Goal: Task Accomplishment & Management: Use online tool/utility

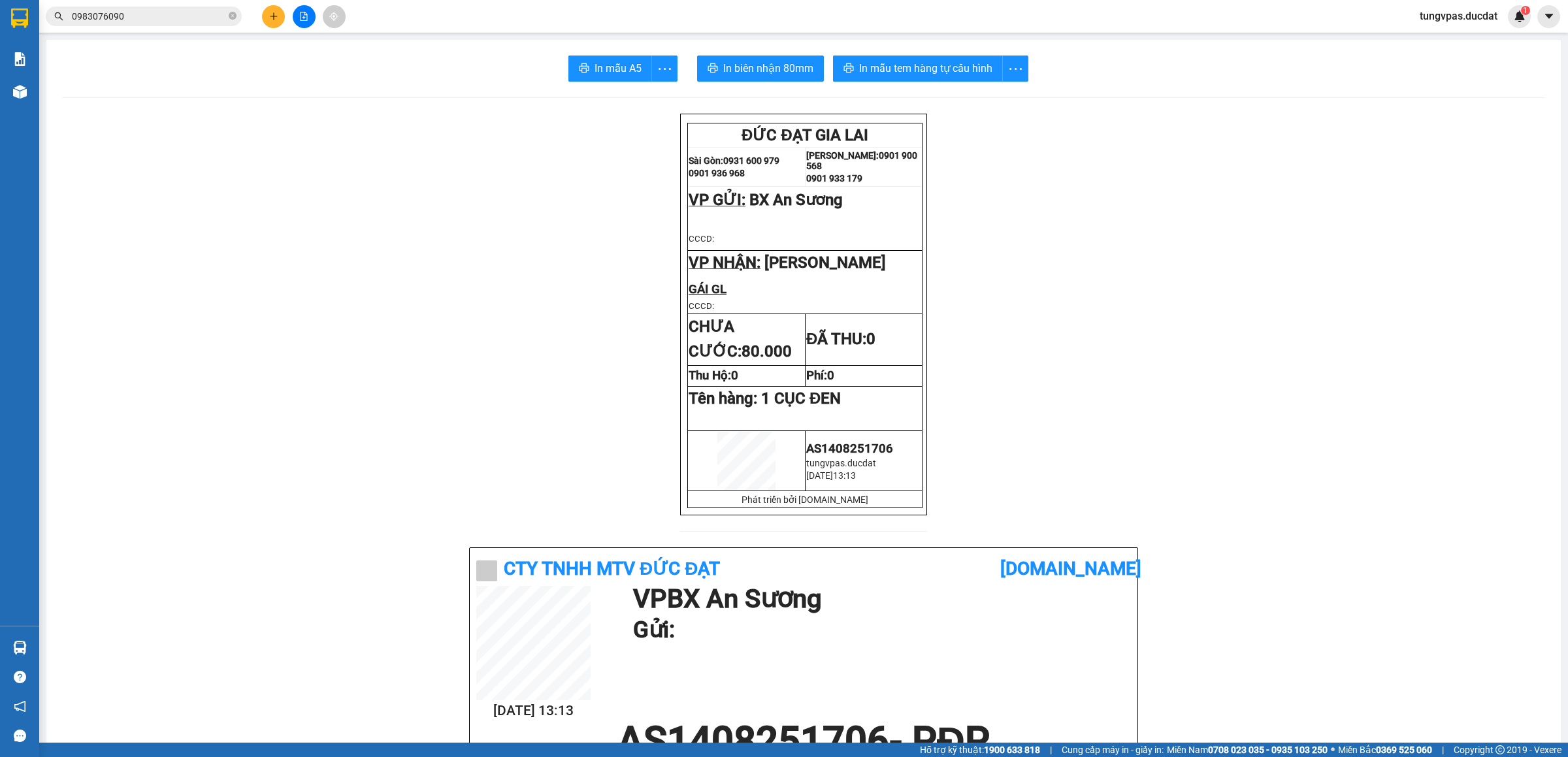
click at [274, 16] on icon "plus" at bounding box center [273, 15] width 7 height 1
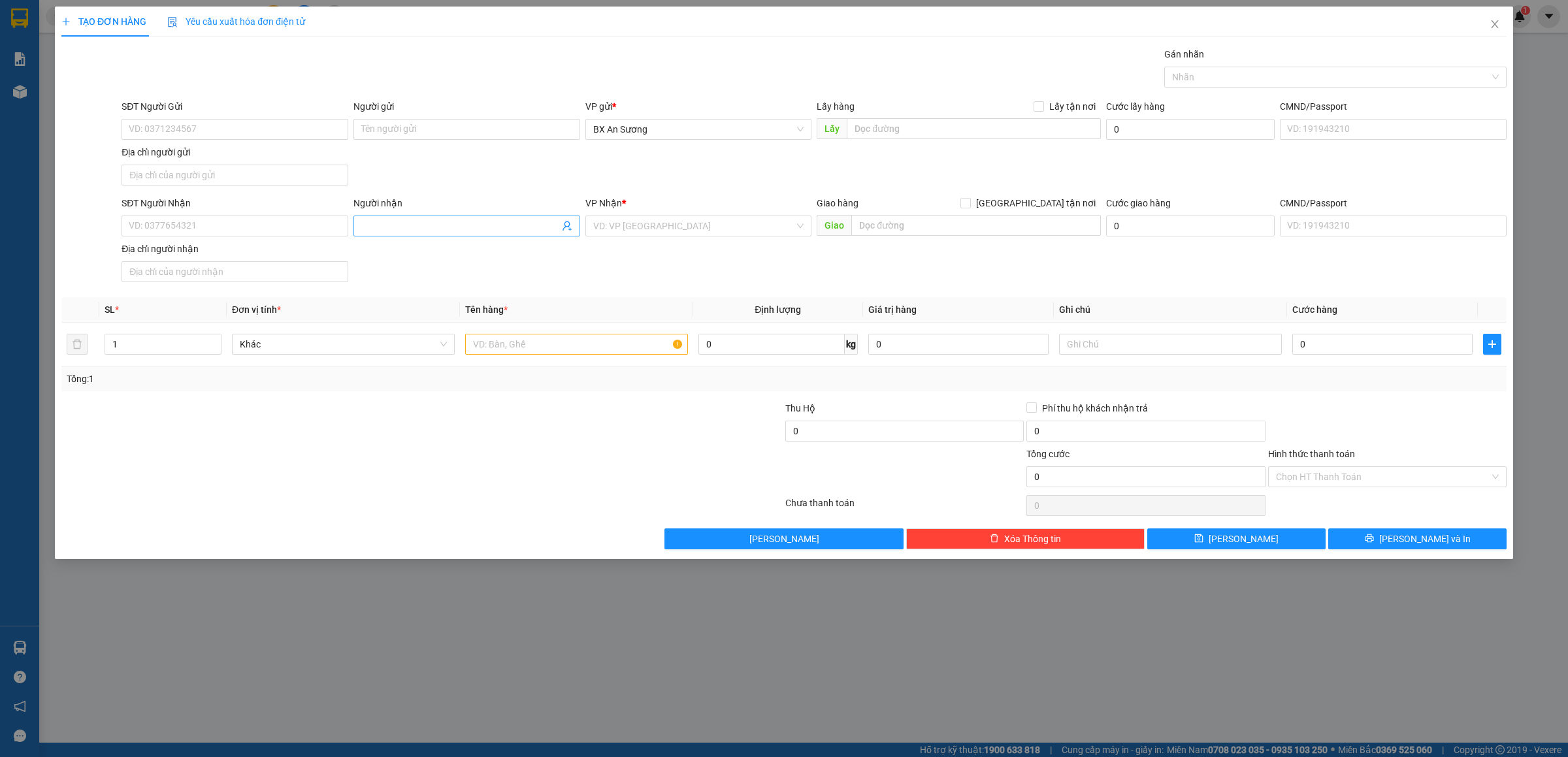
click at [381, 224] on input "Người nhận" at bounding box center [460, 225] width 198 height 15
click at [280, 224] on input "SĐT Người Nhận" at bounding box center [235, 225] width 226 height 21
type input "0976413578"
click at [279, 246] on div "0976413578 - [GEOGRAPHIC_DATA]" at bounding box center [235, 255] width 226 height 21
type input "[PERSON_NAME]"
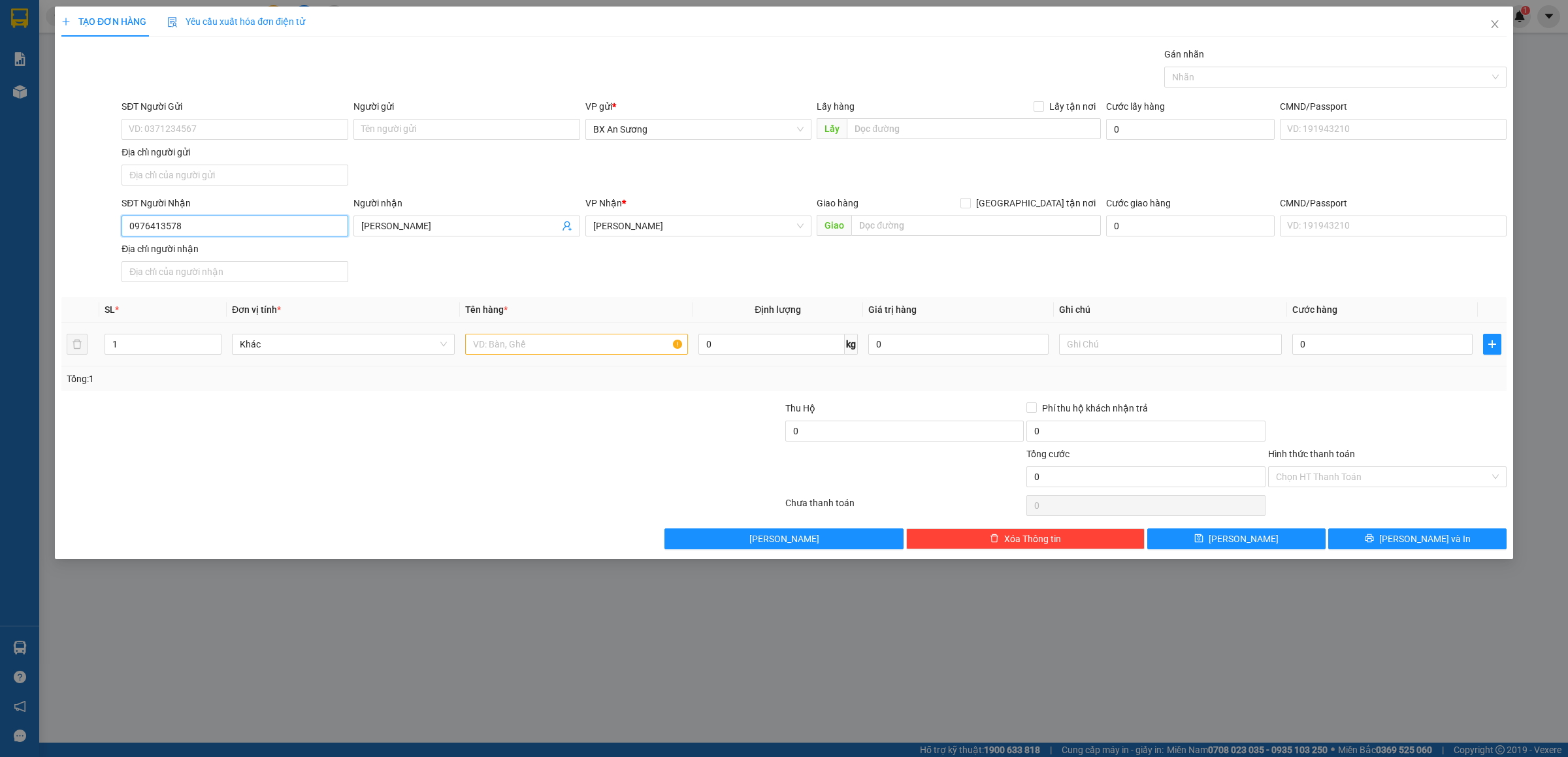
type input "0976413578"
click at [630, 344] on input "text" at bounding box center [577, 344] width 223 height 21
type input "1 XỐP"
type input "1"
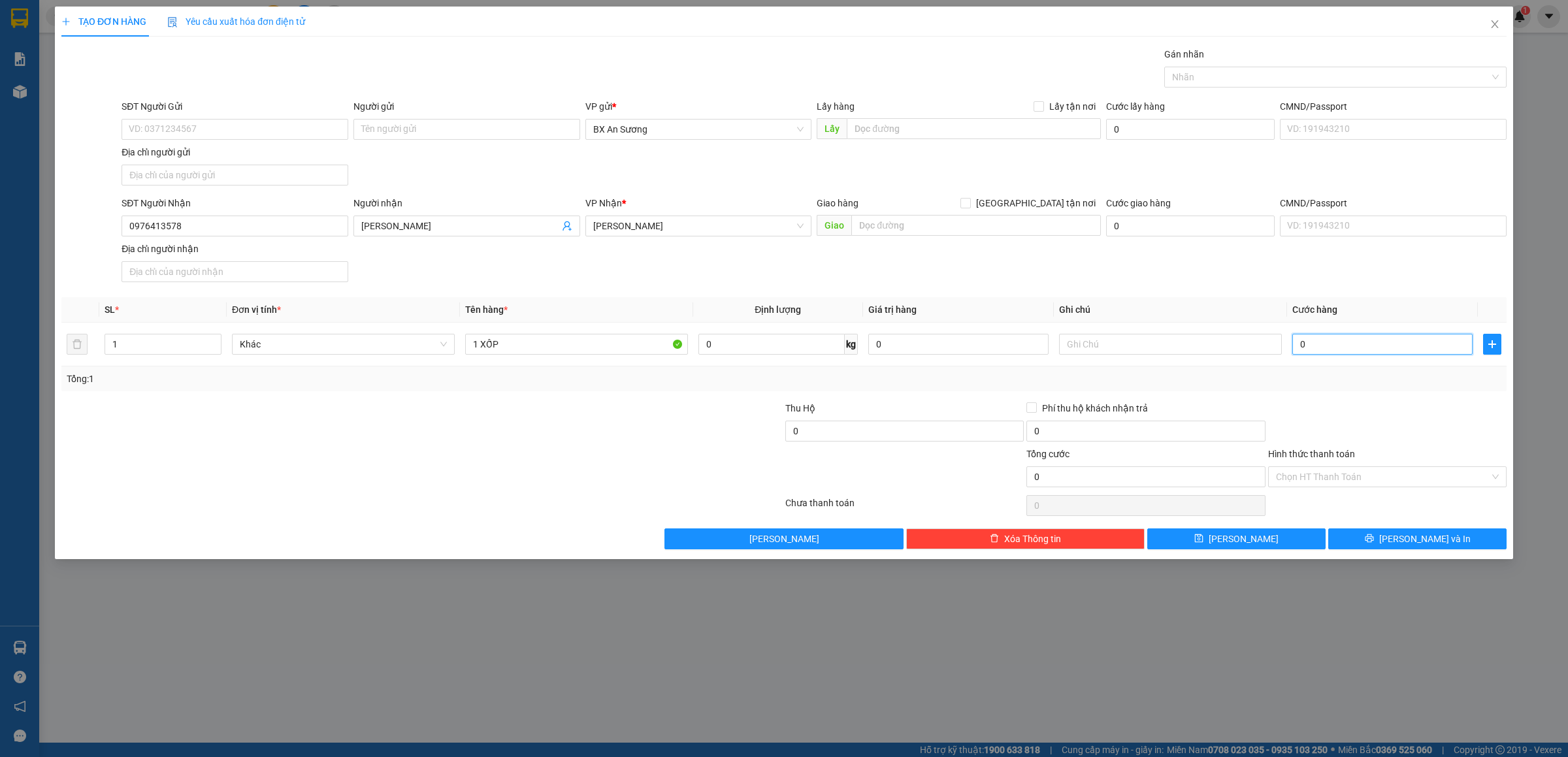
type input "1"
type input "12"
type input "120"
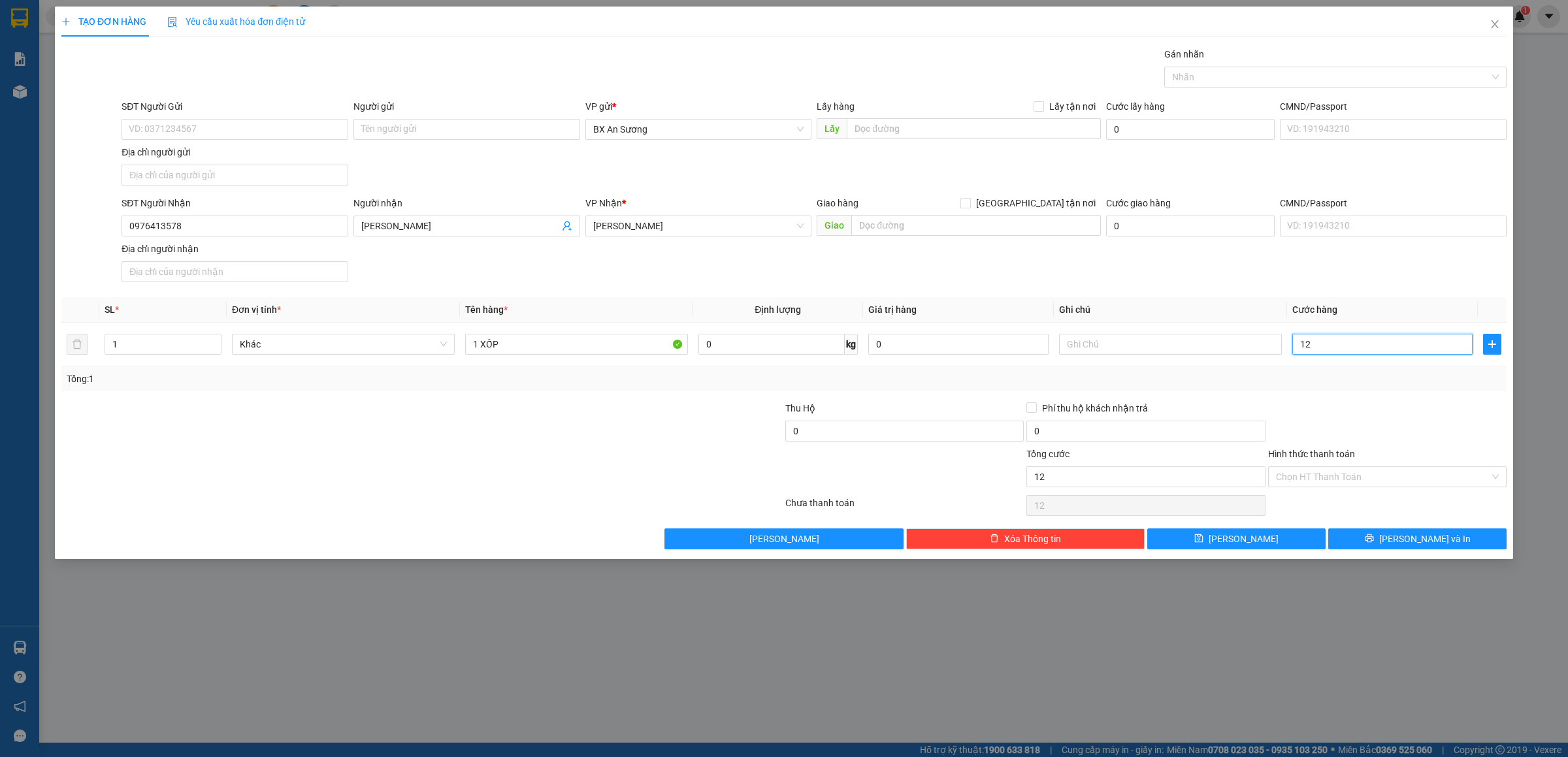
type input "120"
type input "120.000"
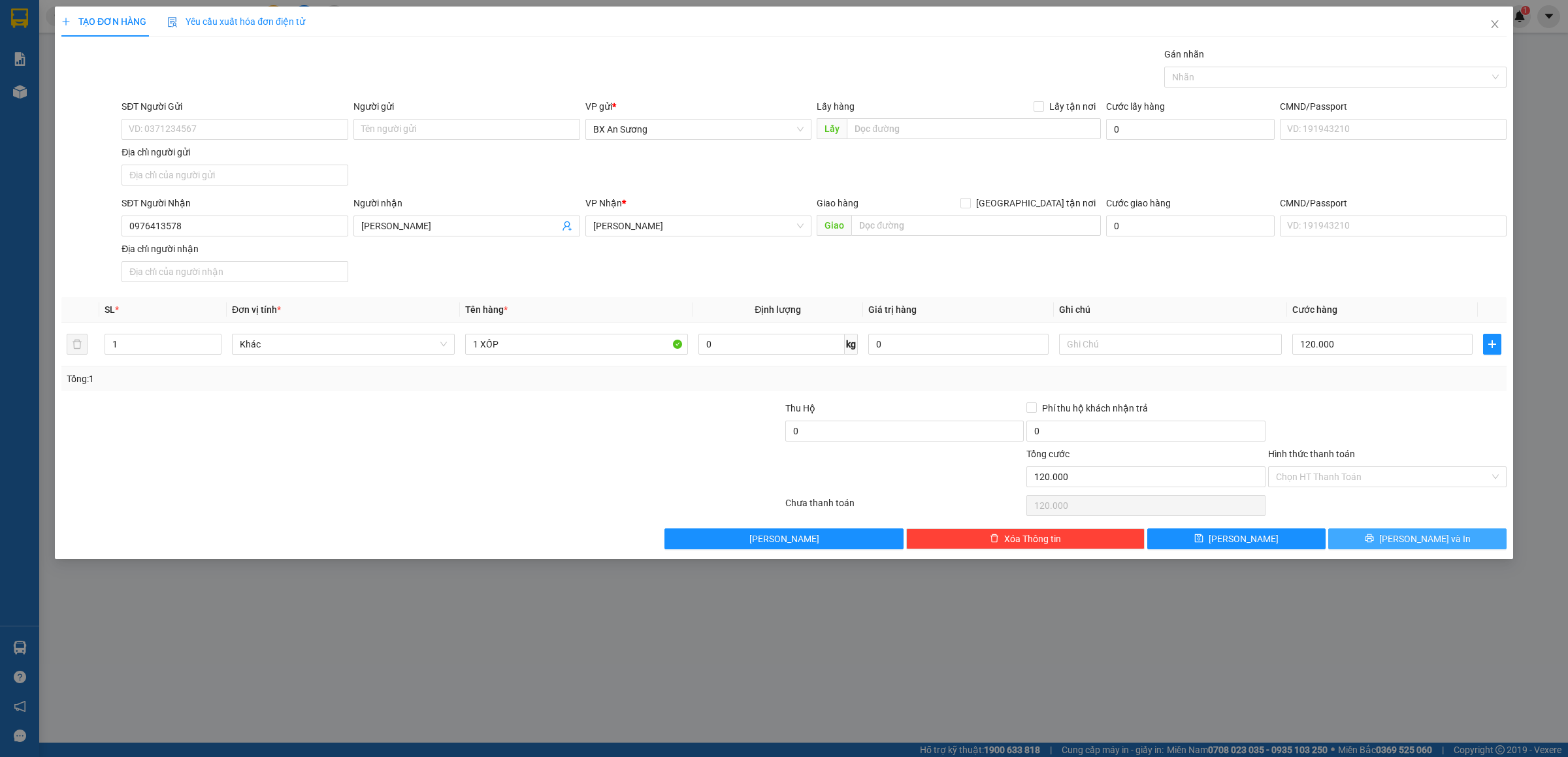
click at [1415, 542] on span "[PERSON_NAME] và In" at bounding box center [1425, 538] width 92 height 15
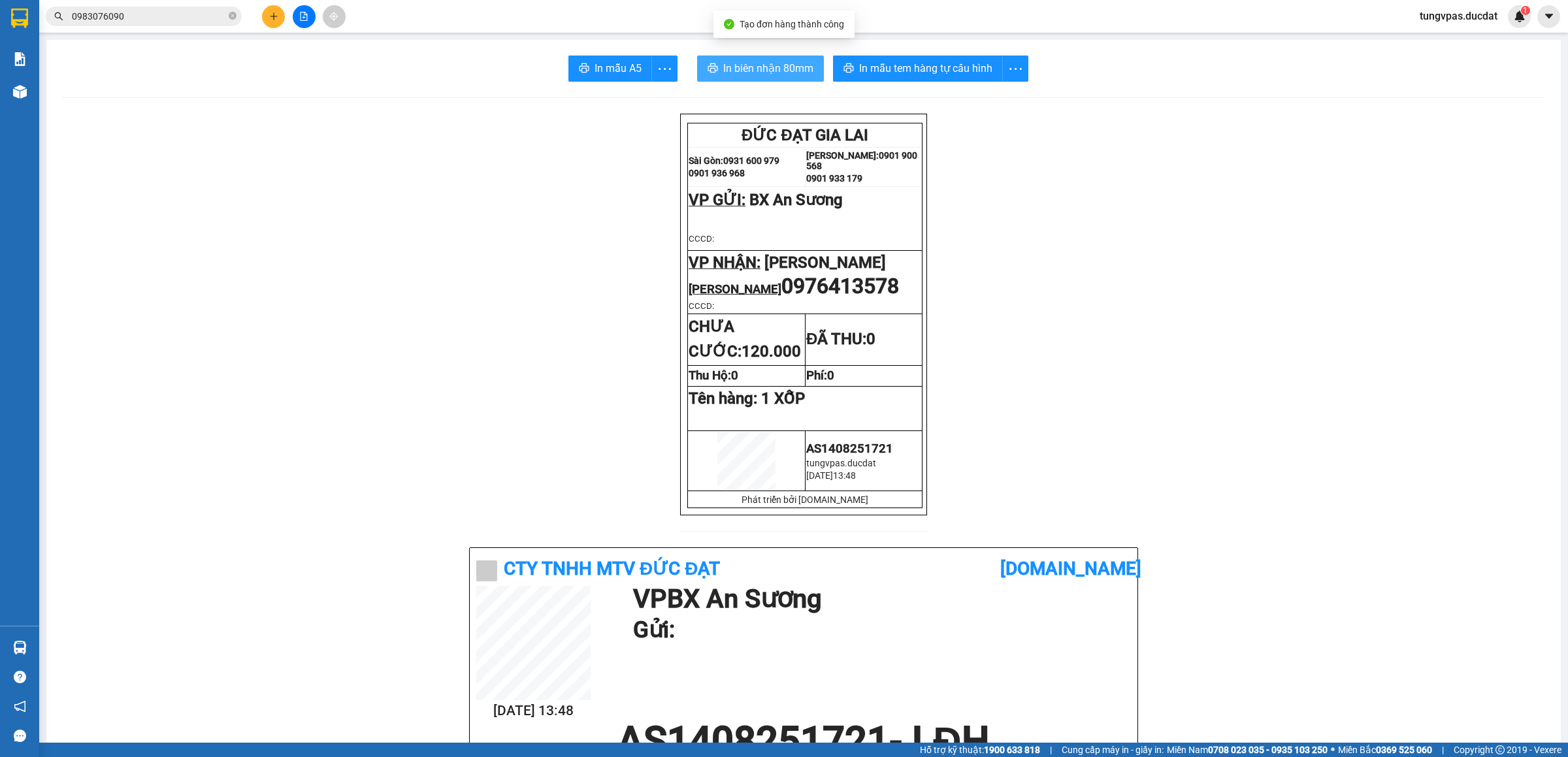
click at [788, 62] on span "In biên nhận 80mm" at bounding box center [768, 68] width 90 height 16
drag, startPoint x: 993, startPoint y: 76, endPoint x: 984, endPoint y: 73, distance: 9.5
click at [984, 73] on button "In mẫu tem hàng tự cấu hình" at bounding box center [918, 69] width 170 height 26
click at [262, 14] on div at bounding box center [303, 16] width 98 height 23
click at [275, 9] on button at bounding box center [273, 16] width 23 height 23
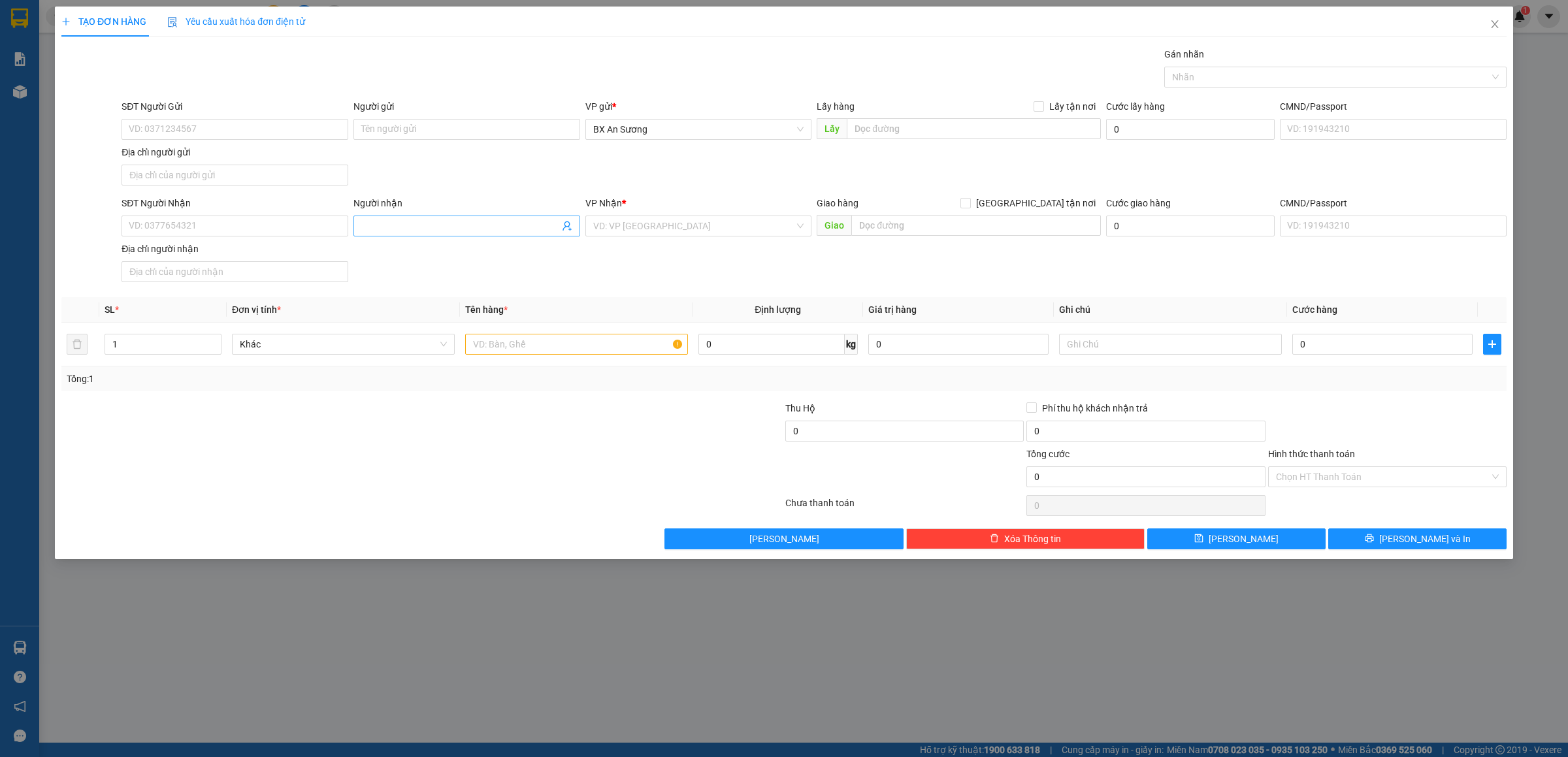
click at [480, 224] on span at bounding box center [466, 225] width 226 height 21
click at [480, 220] on input "Người nhận" at bounding box center [460, 225] width 198 height 15
type input "TÌNH I"
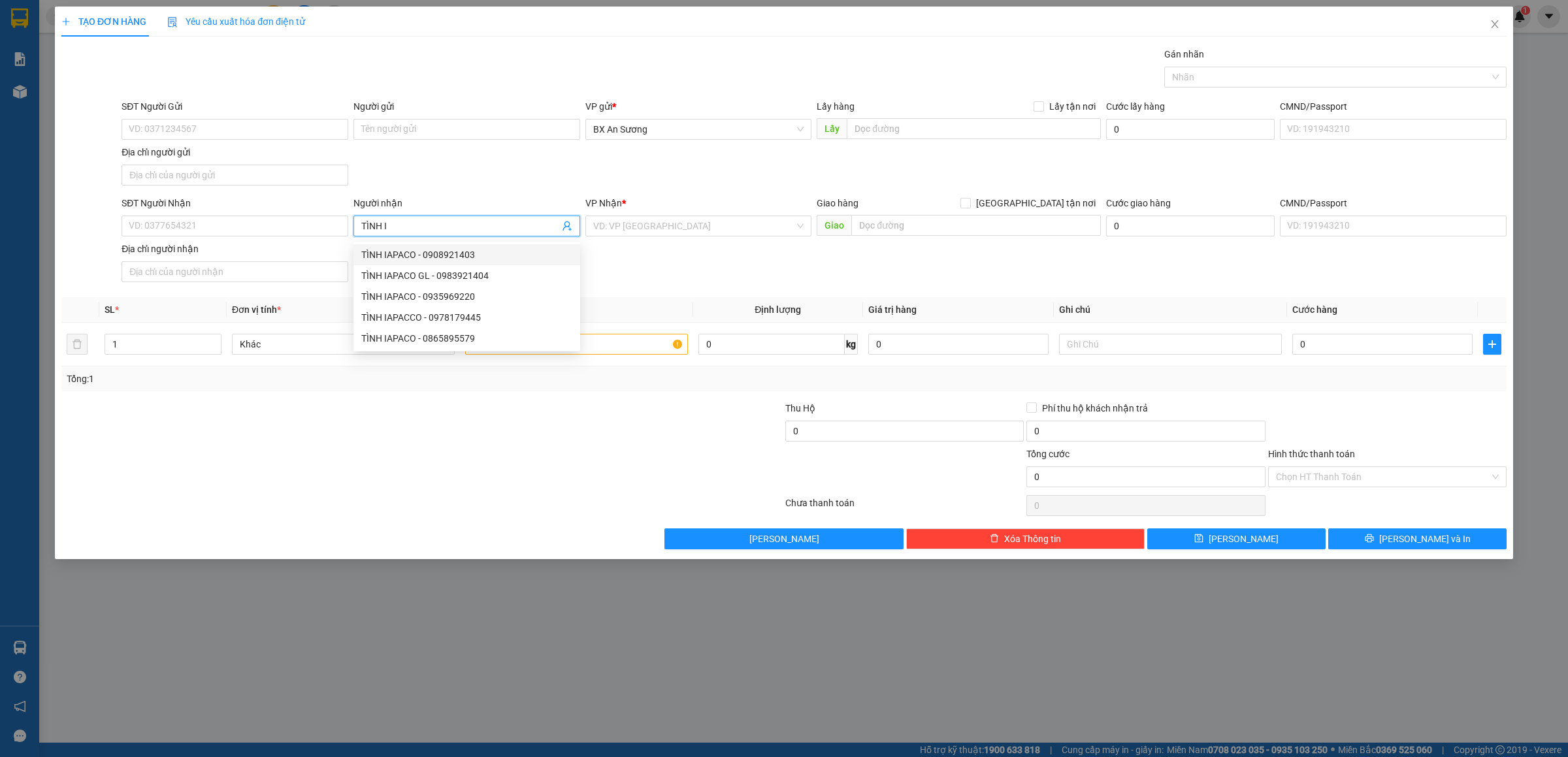
click at [490, 257] on div "TÌNH IAPACO - 0908921403" at bounding box center [466, 255] width 211 height 15
type input "0908921403"
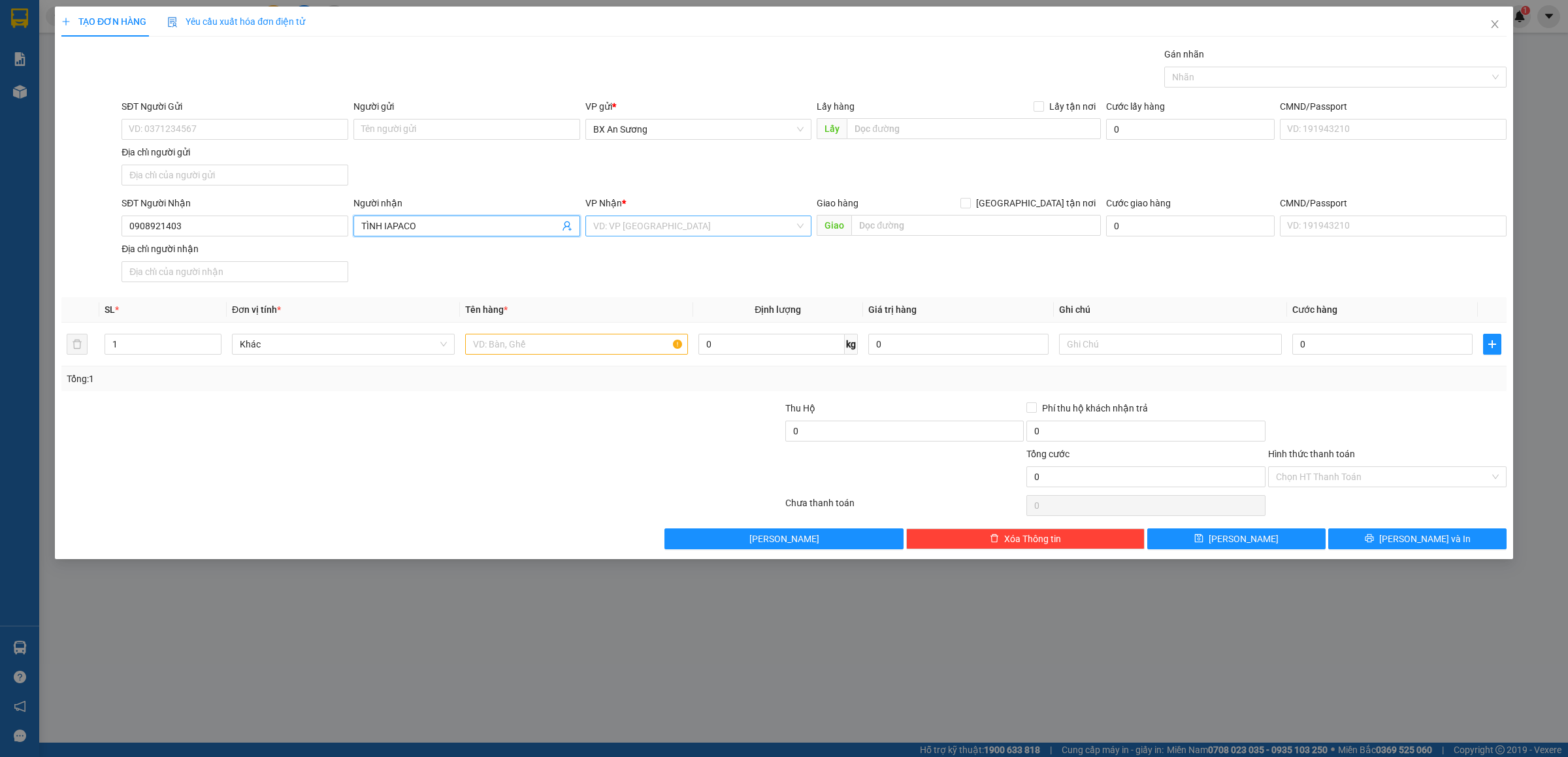
type input "TÌNH IAPACO"
click at [650, 234] on input "search" at bounding box center [694, 225] width 201 height 20
type input "LDH"
click at [644, 242] on div "VP Nhận * VD: VP [GEOGRAPHIC_DATA]" at bounding box center [699, 219] width 226 height 45
click at [646, 232] on input "search" at bounding box center [694, 225] width 201 height 20
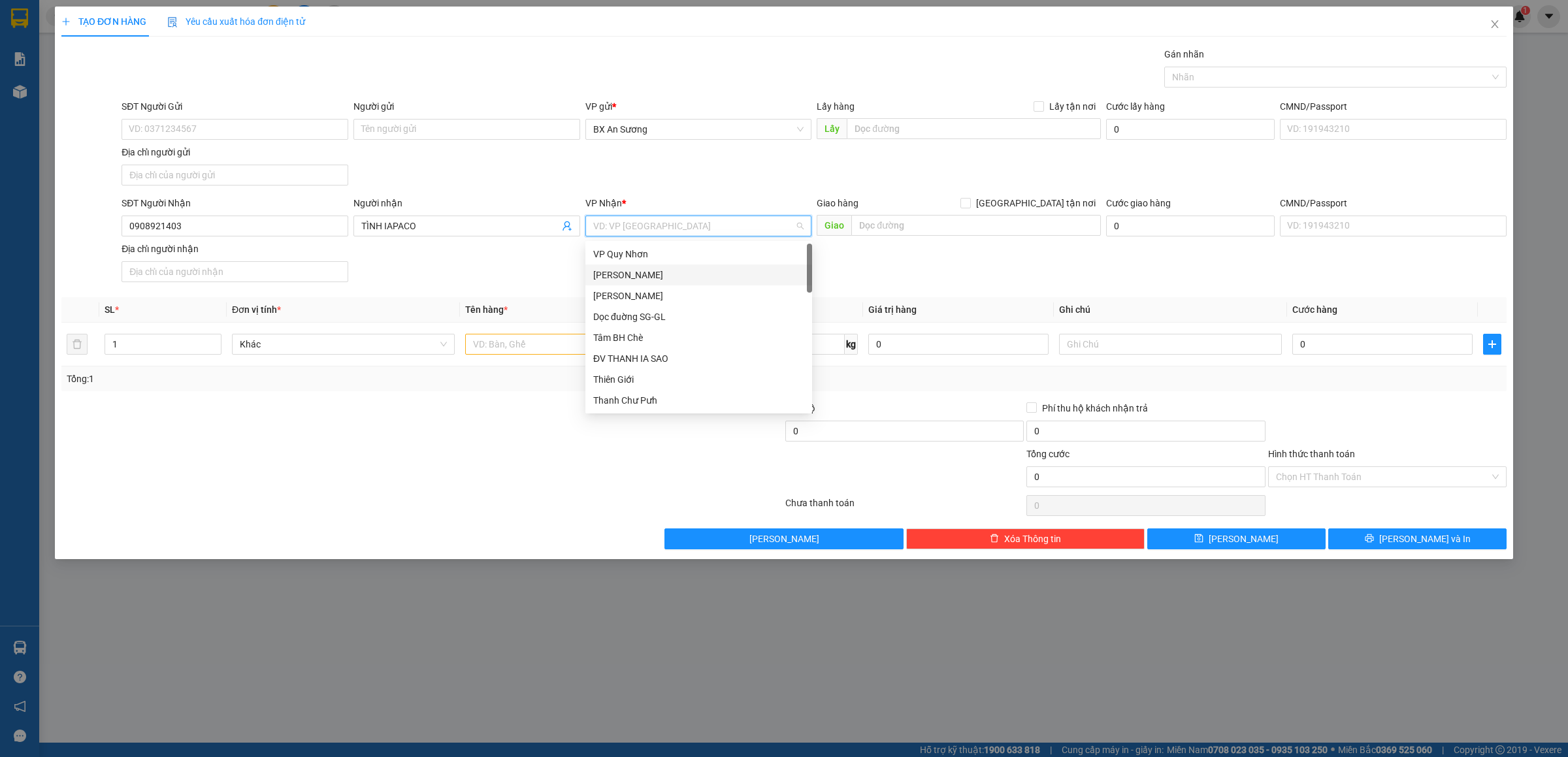
click at [630, 273] on div "[PERSON_NAME]" at bounding box center [699, 274] width 211 height 15
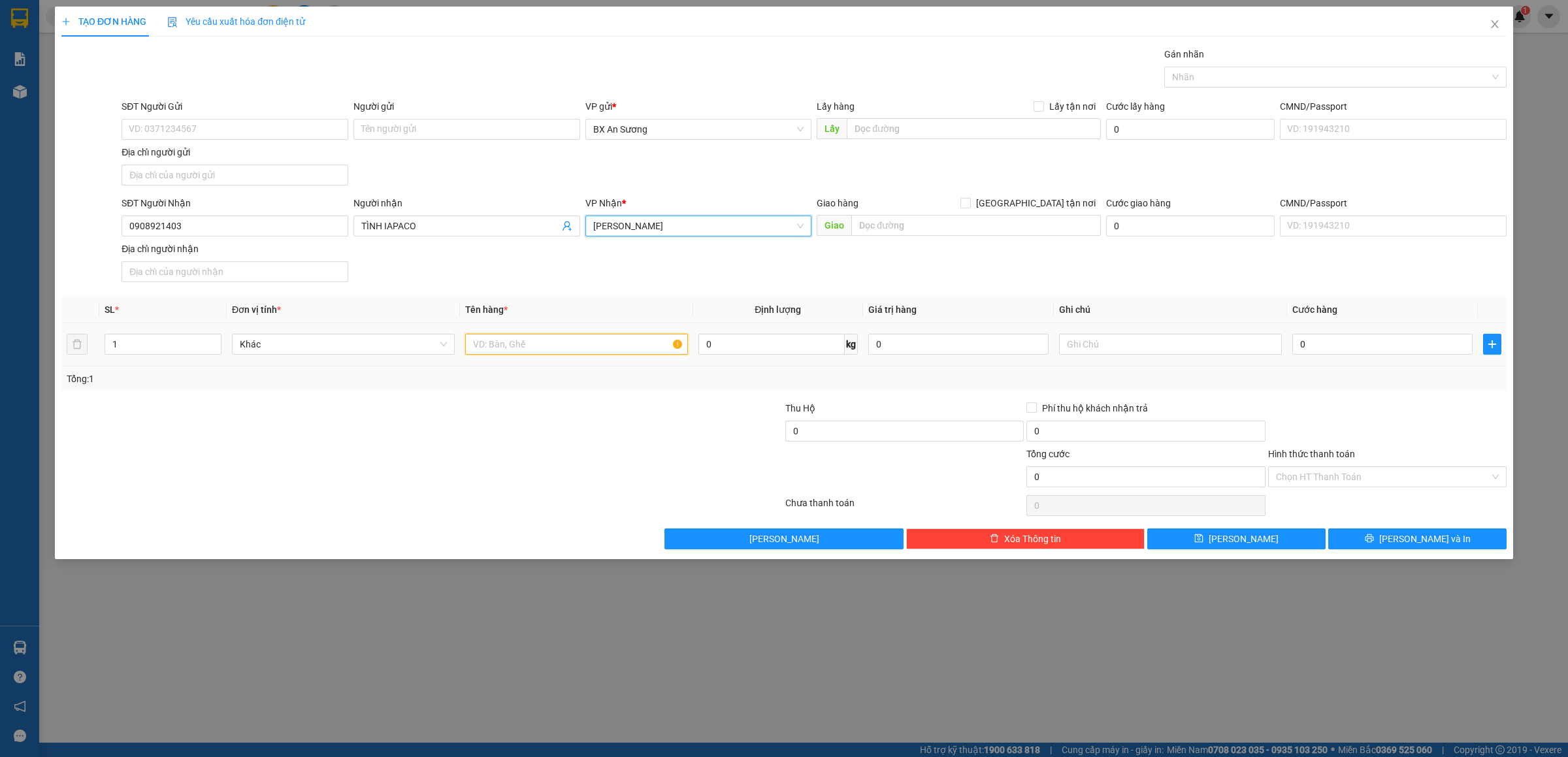
click at [579, 342] on input "text" at bounding box center [577, 344] width 223 height 21
type input "1 KIỆN GIẤY"
type input "1"
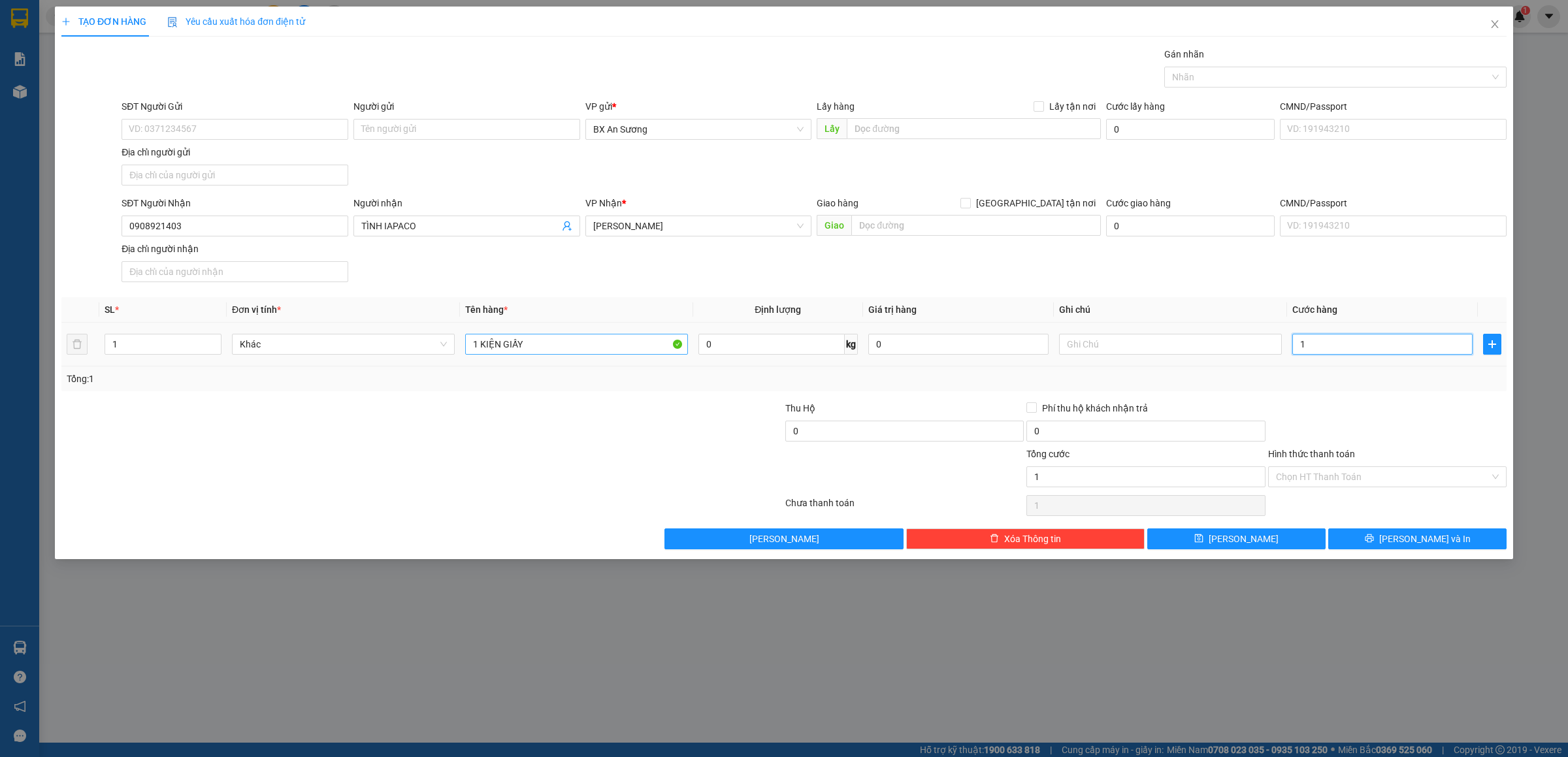
type input "13"
type input "130"
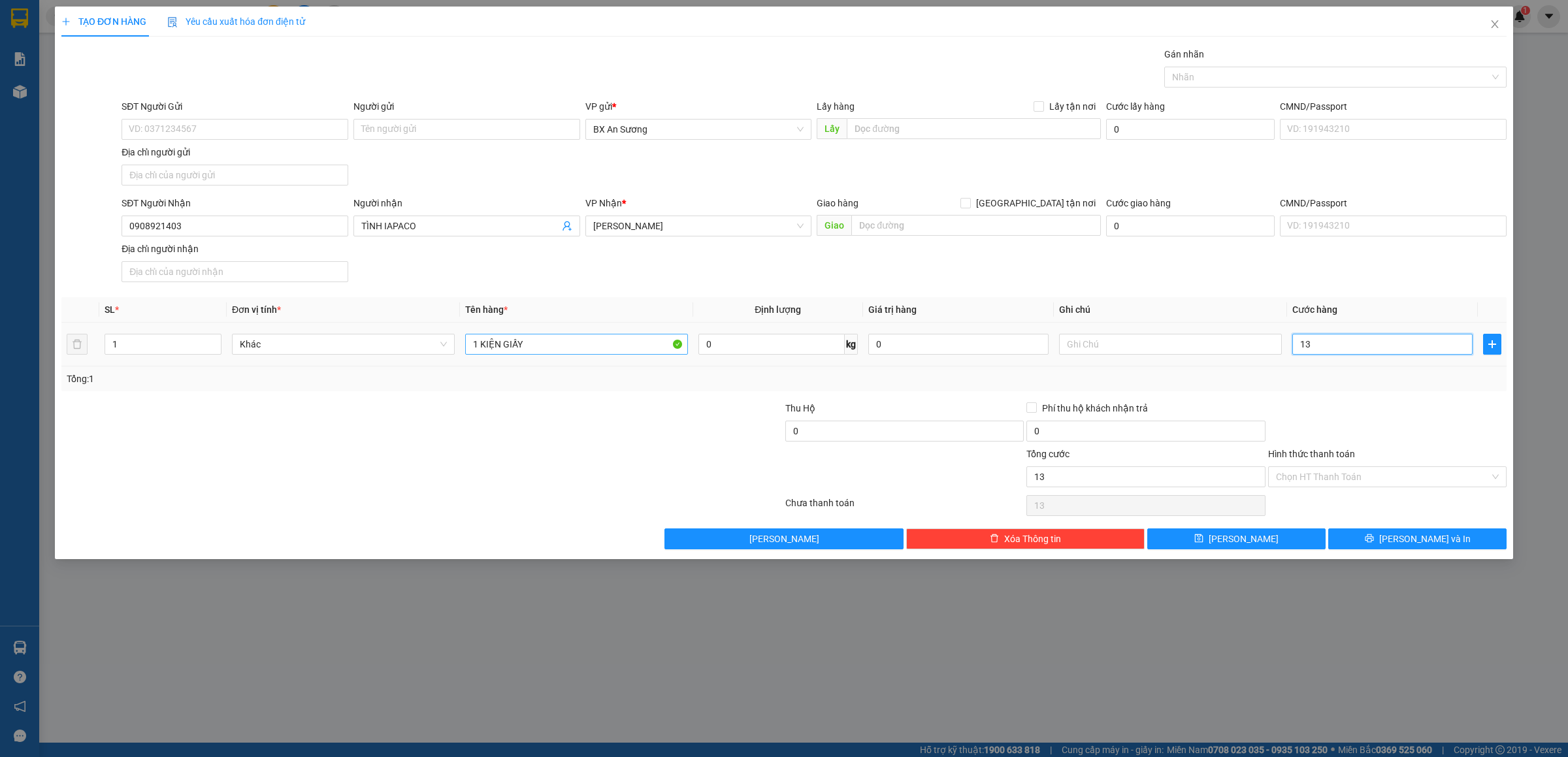
type input "130"
type input "13"
type input "1"
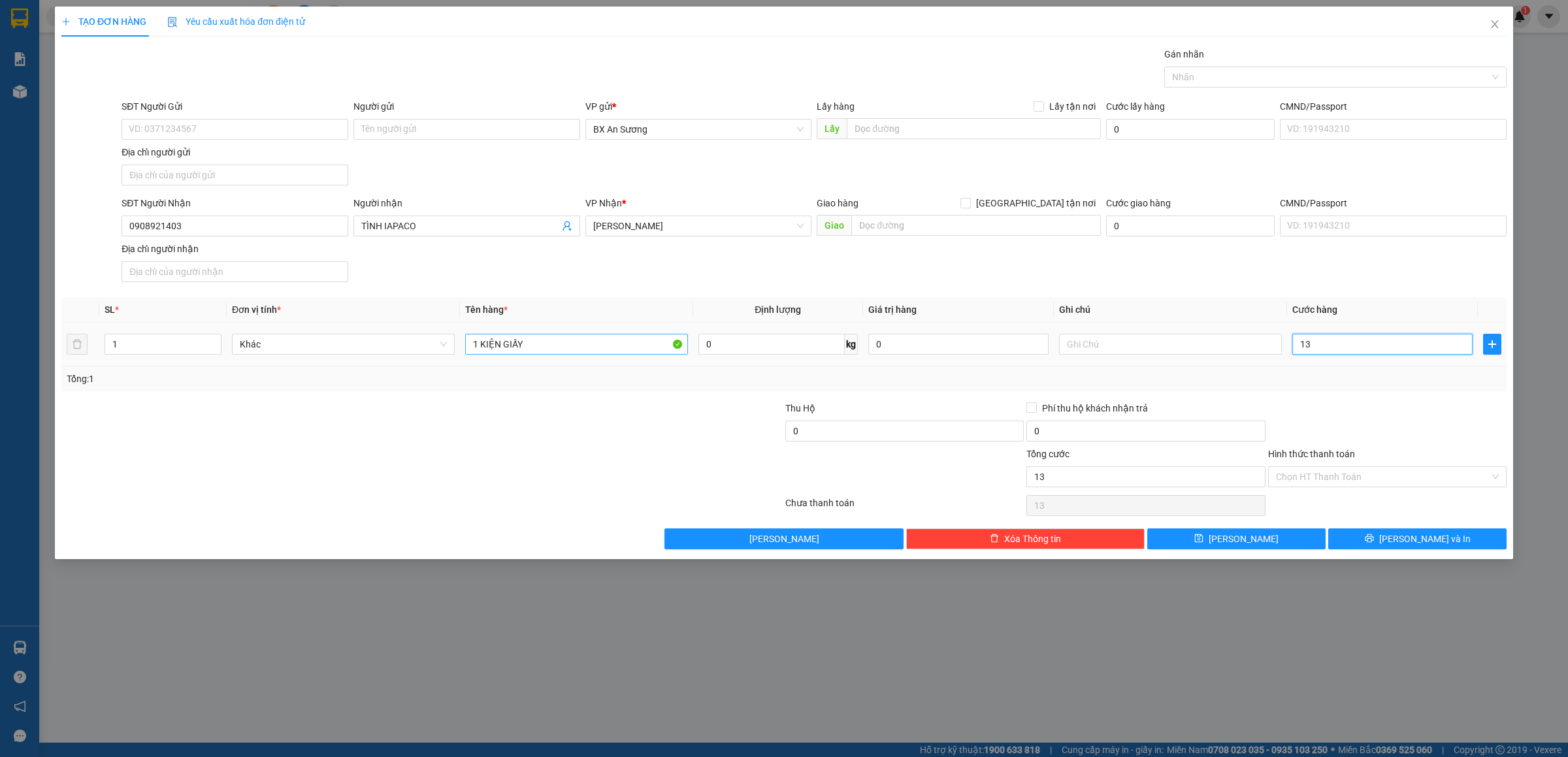
type input "1"
type input "12"
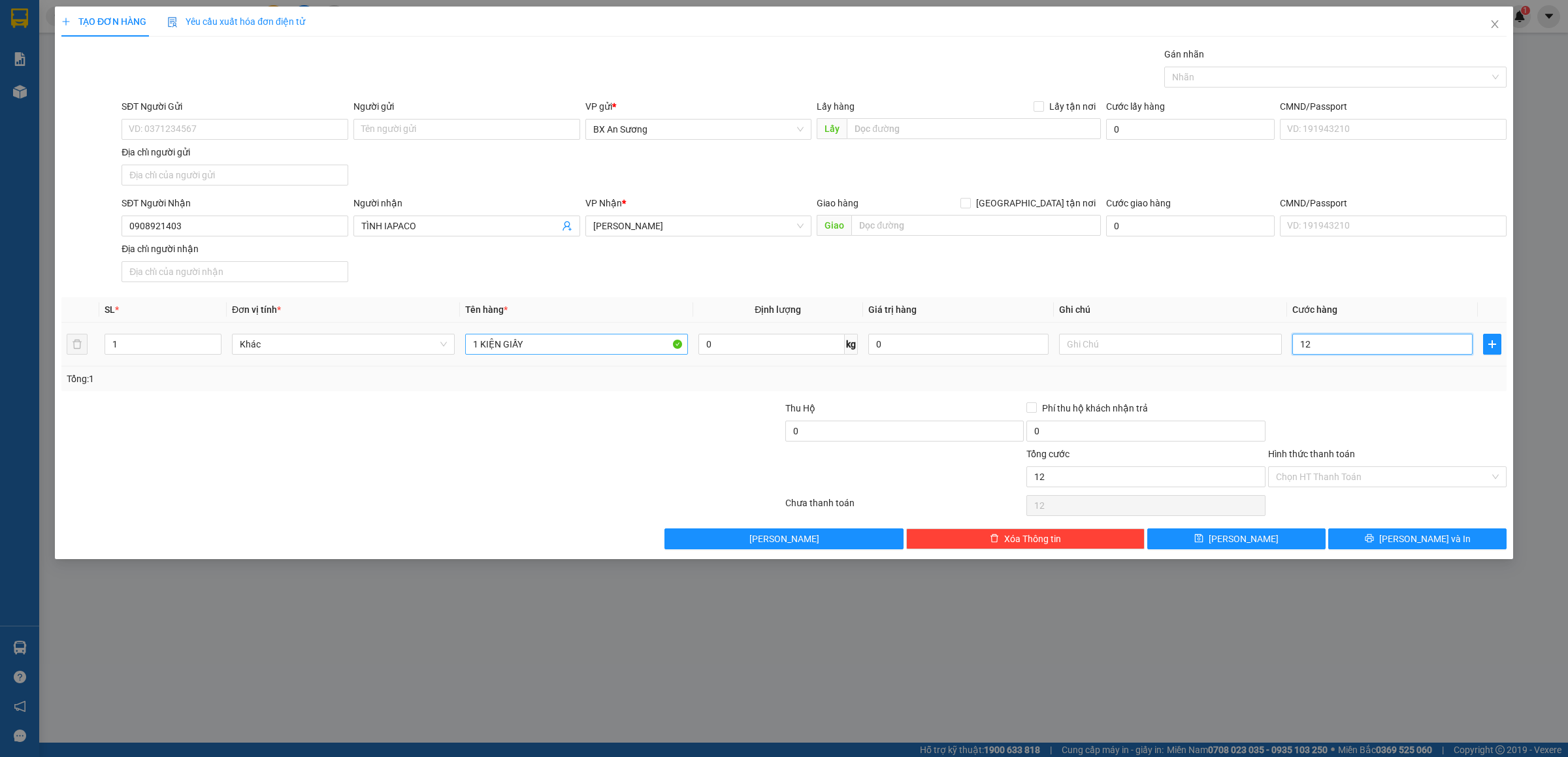
type input "120"
type input "120.000"
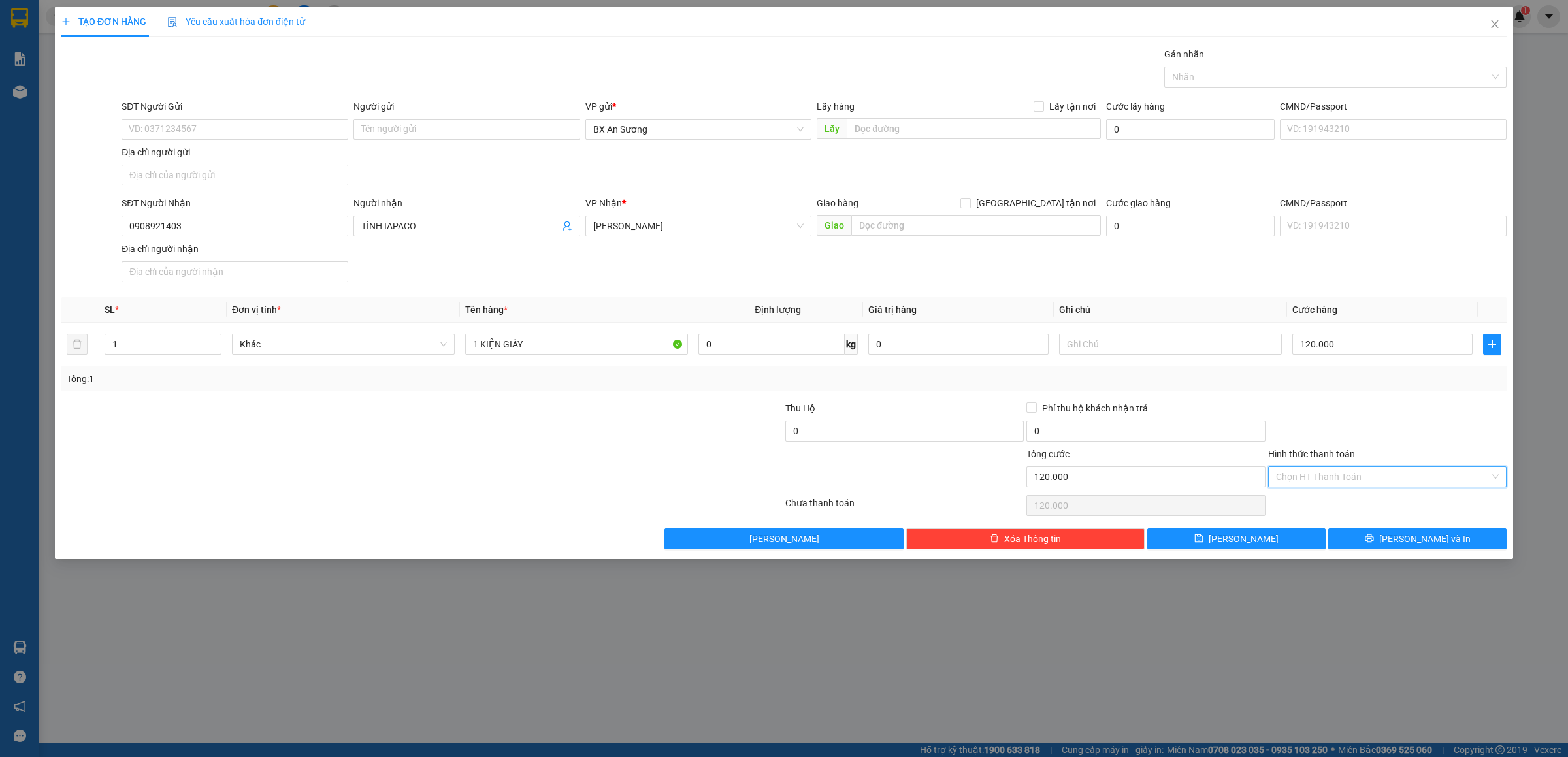
click at [1394, 473] on input "Hình thức thanh toán" at bounding box center [1382, 477] width 213 height 20
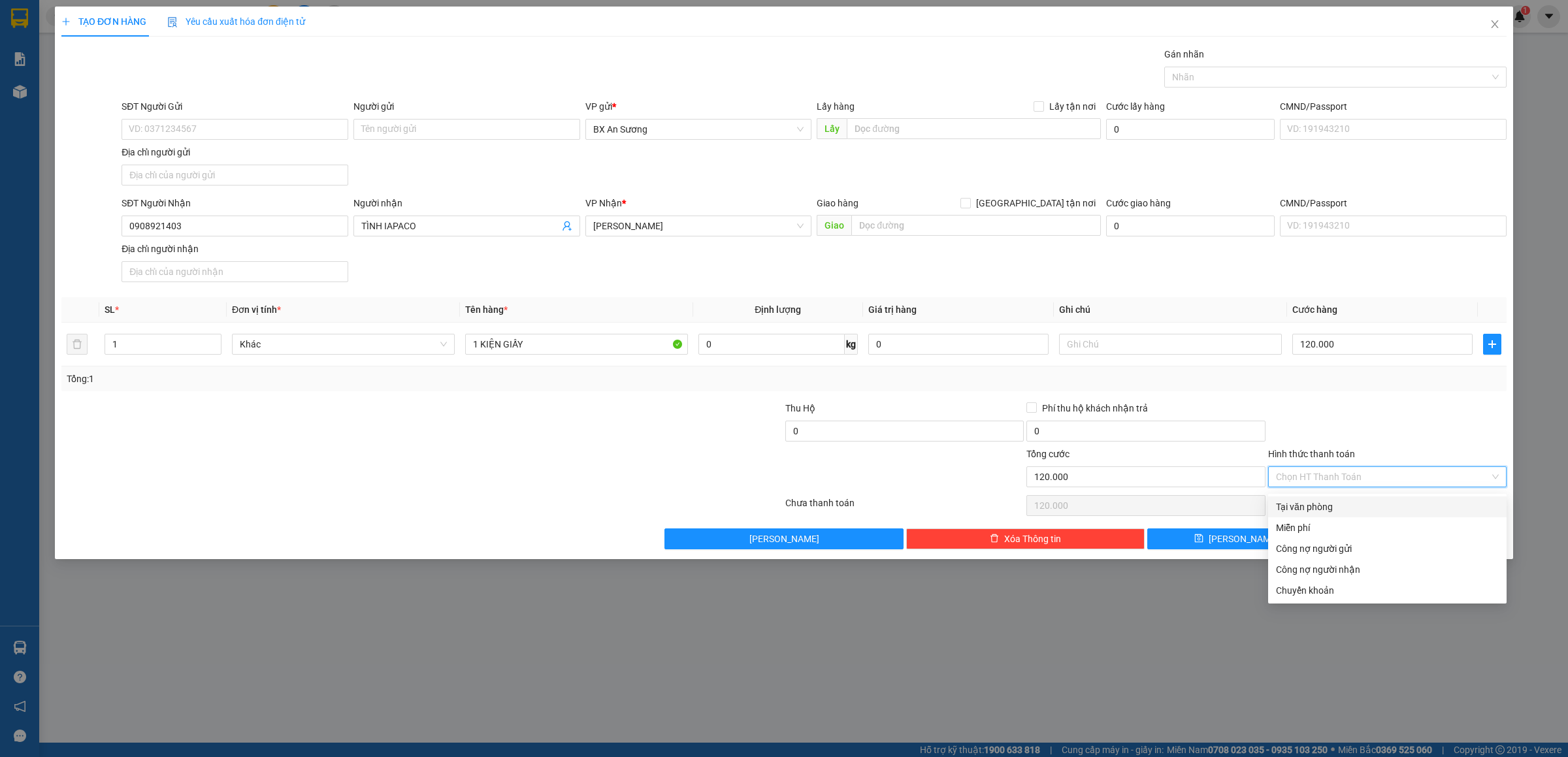
click at [1318, 509] on div "Tại văn phòng" at bounding box center [1387, 507] width 223 height 15
type input "0"
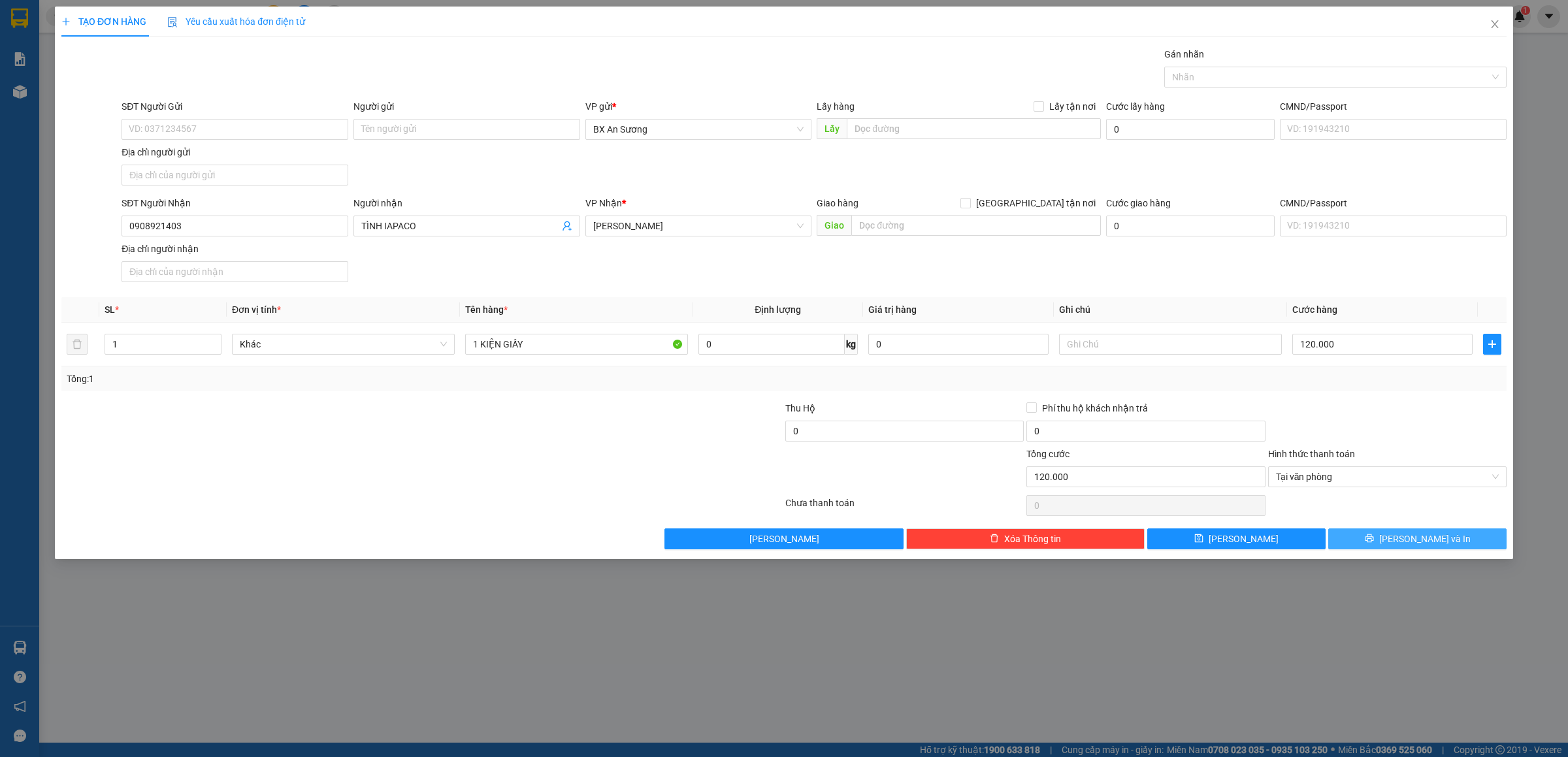
click at [1386, 532] on button "[PERSON_NAME] và In" at bounding box center [1417, 539] width 178 height 21
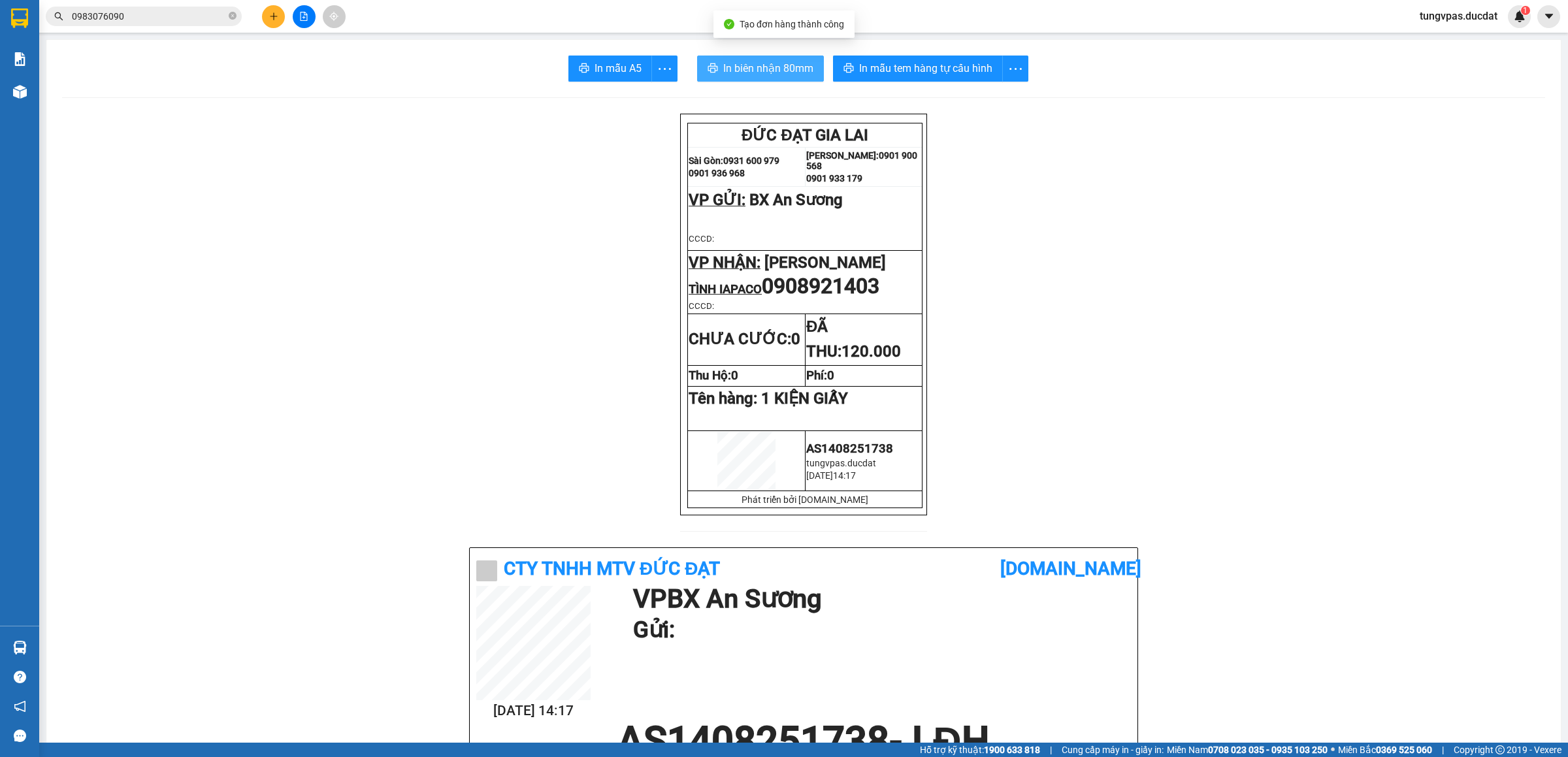
click at [743, 59] on button "In biên nhận 80mm" at bounding box center [760, 69] width 127 height 26
click at [910, 79] on button "In mẫu tem hàng tự cấu hình" at bounding box center [918, 69] width 170 height 26
click at [277, 18] on icon "plus" at bounding box center [273, 16] width 9 height 9
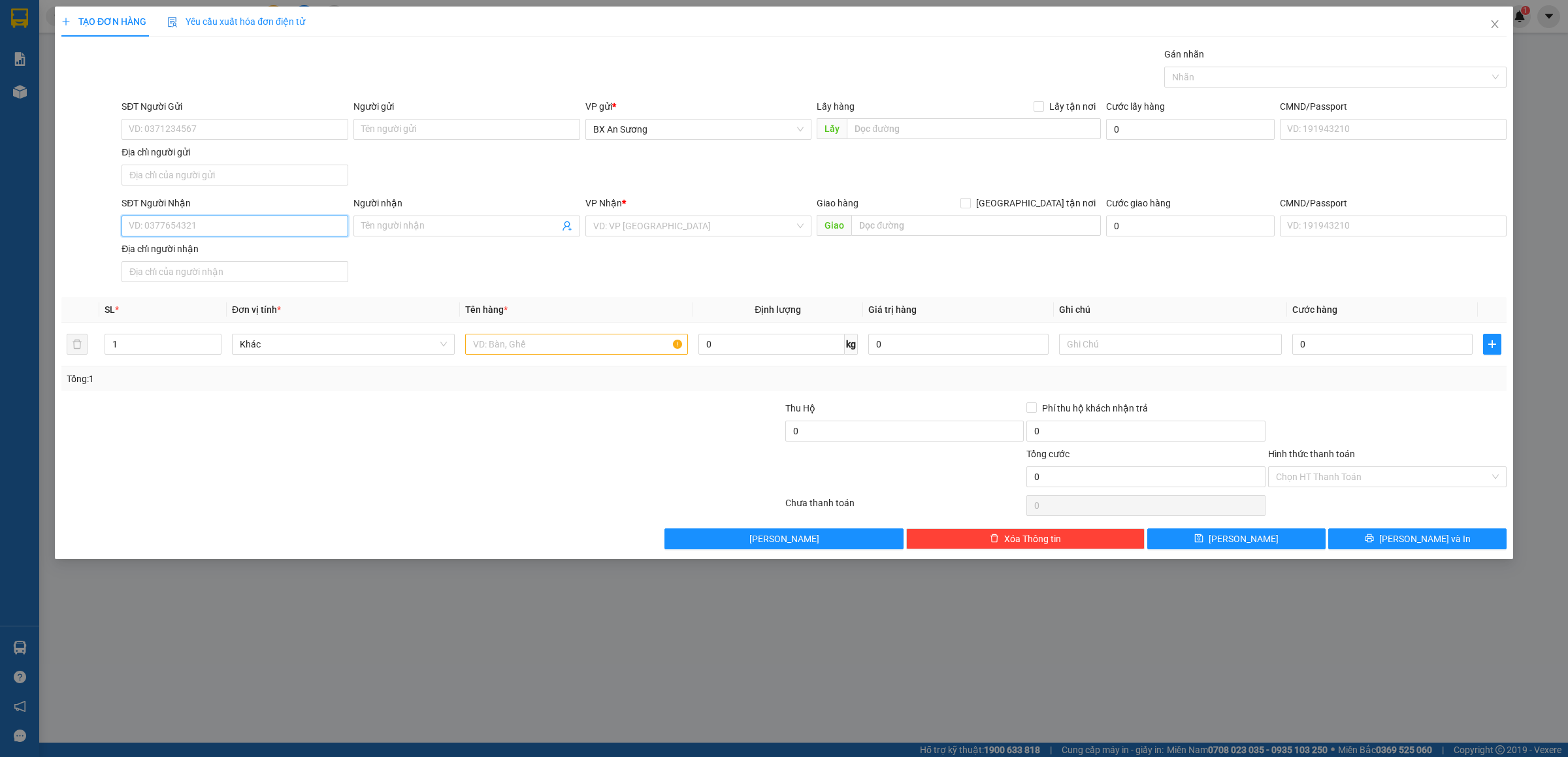
click at [287, 227] on input "SĐT Người Nhận" at bounding box center [235, 225] width 226 height 21
click at [251, 255] on div "0982396777" at bounding box center [235, 255] width 211 height 15
type input "0982396777"
click at [553, 355] on input "text" at bounding box center [577, 344] width 223 height 21
type input "2 TÚM TẮNG"
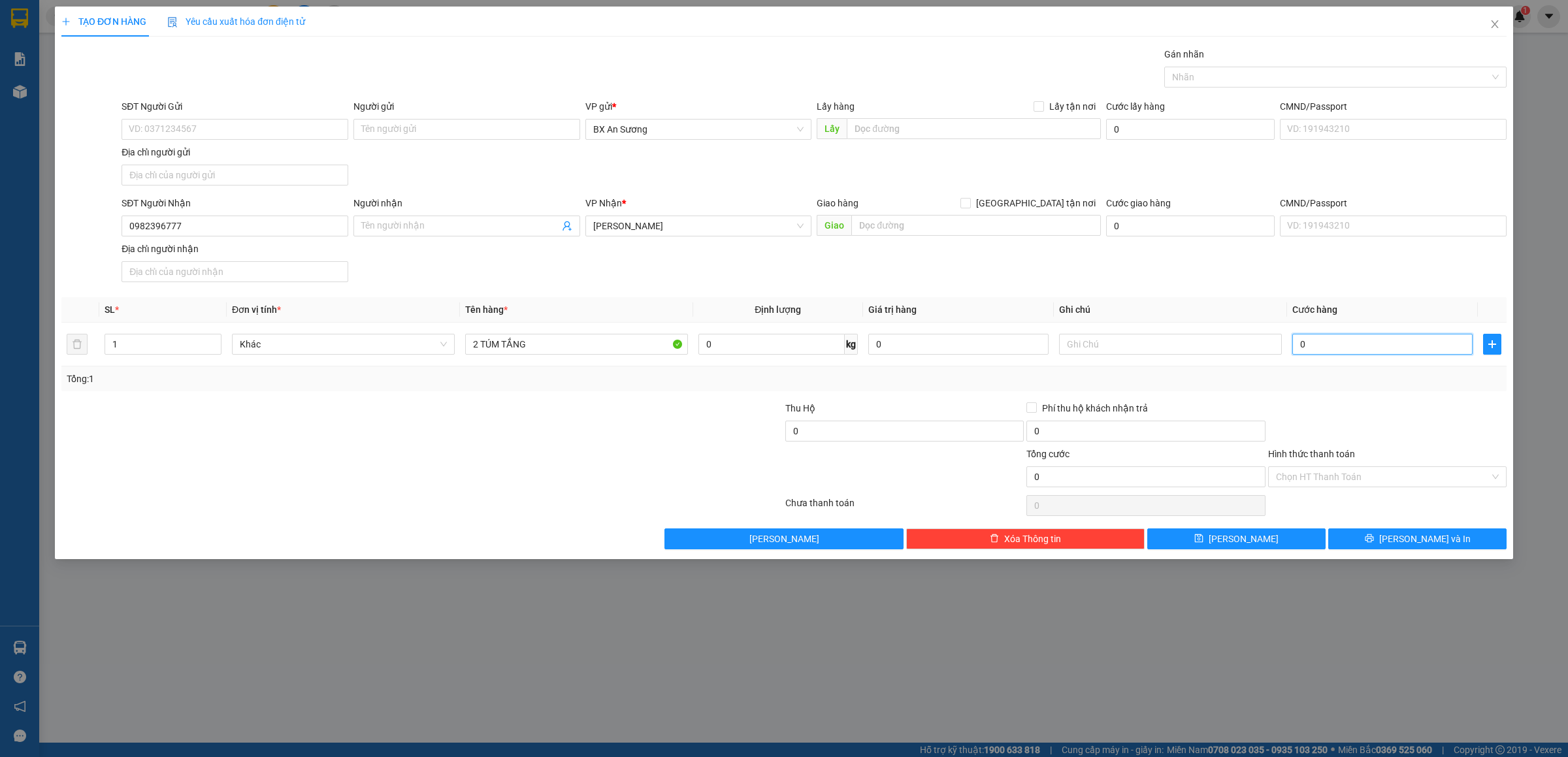
type input "1"
type input "10"
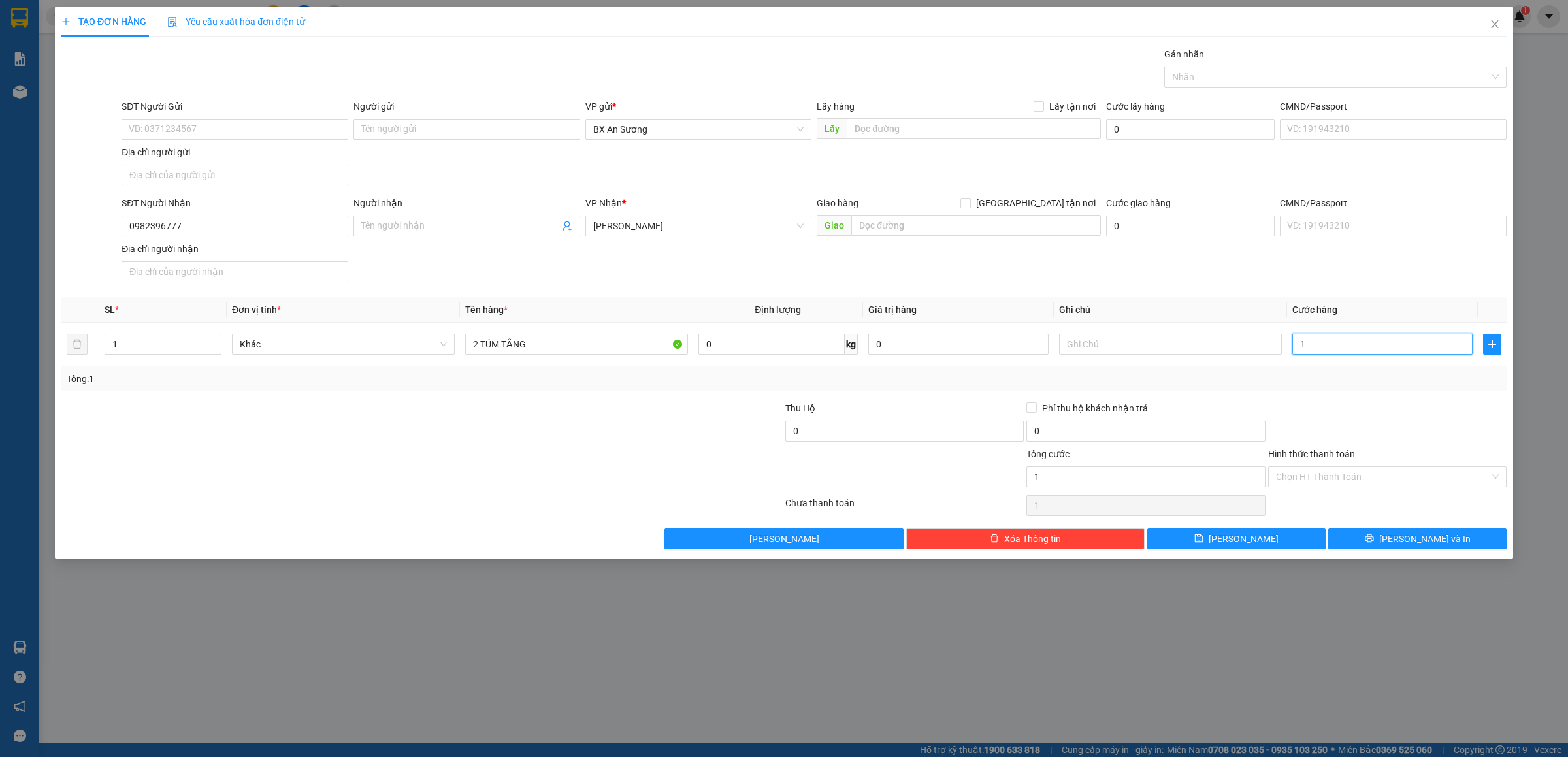
type input "10"
type input "100"
type input "100.000"
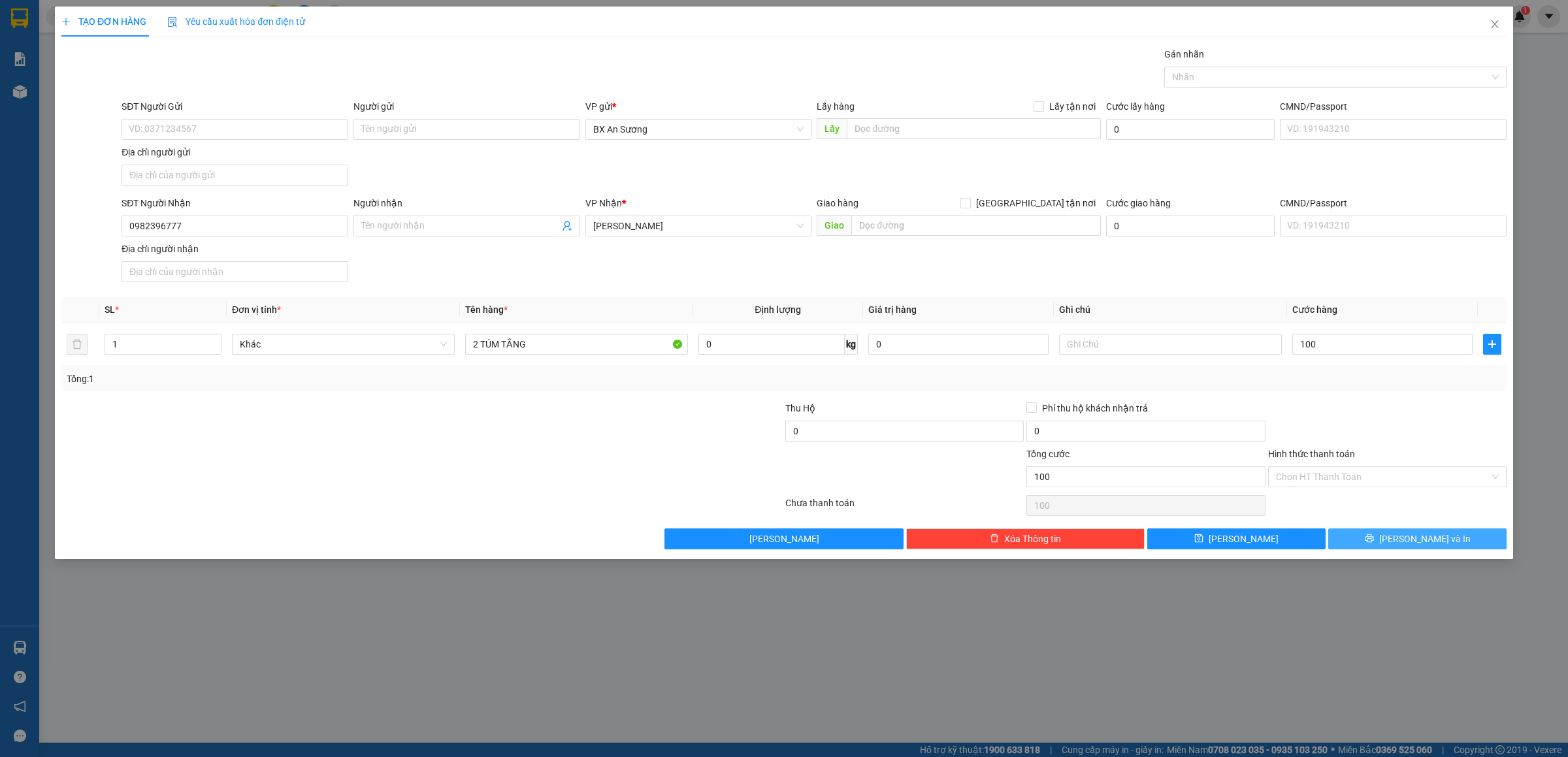
type input "100.000"
click at [1416, 542] on span "[PERSON_NAME] và In" at bounding box center [1425, 538] width 92 height 15
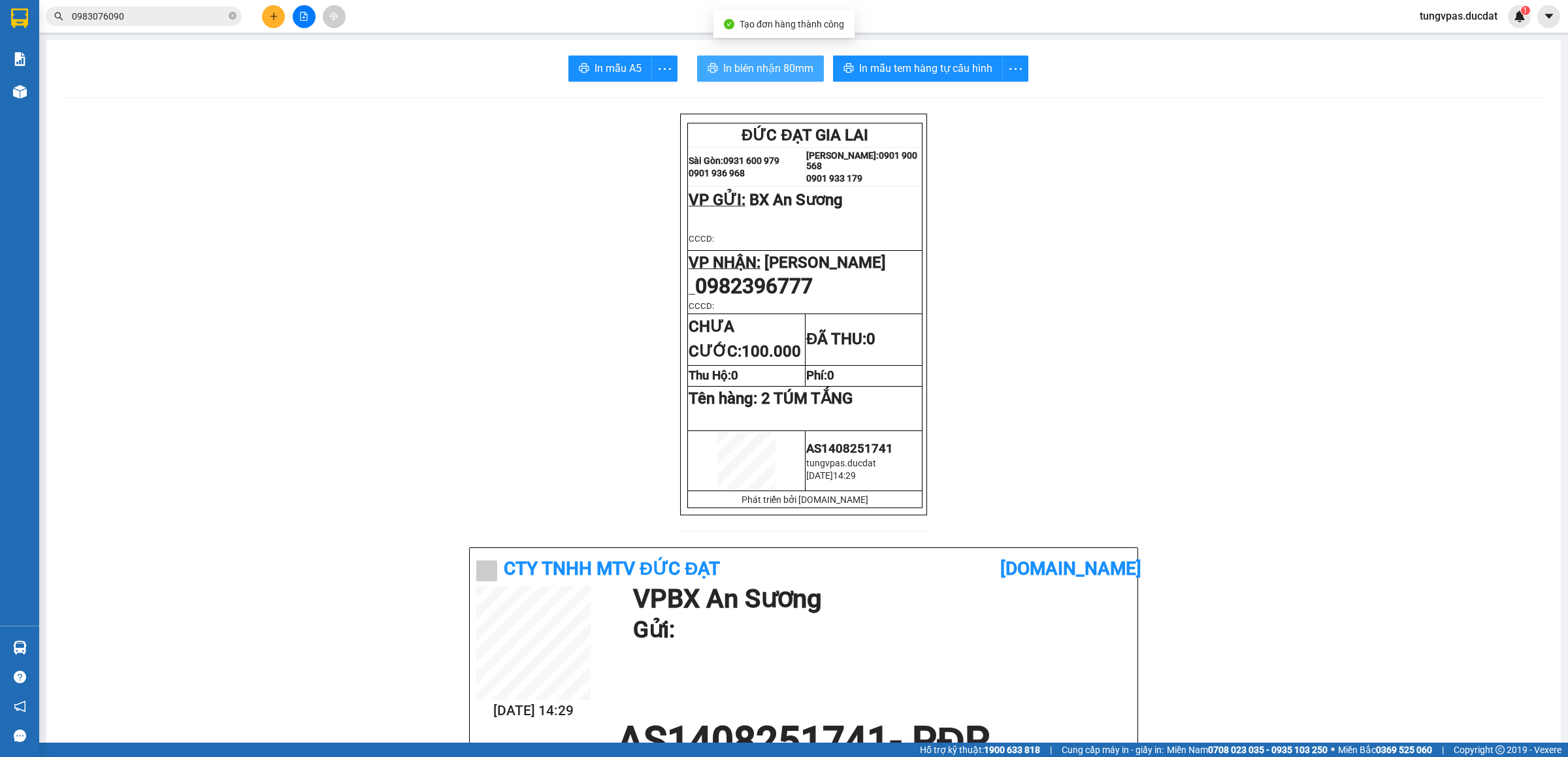
click at [754, 62] on span "In biên nhận 80mm" at bounding box center [768, 68] width 90 height 16
click at [856, 59] on button "In mẫu tem hàng tự cấu hình" at bounding box center [918, 69] width 170 height 26
click at [274, 15] on icon "plus" at bounding box center [273, 16] width 9 height 9
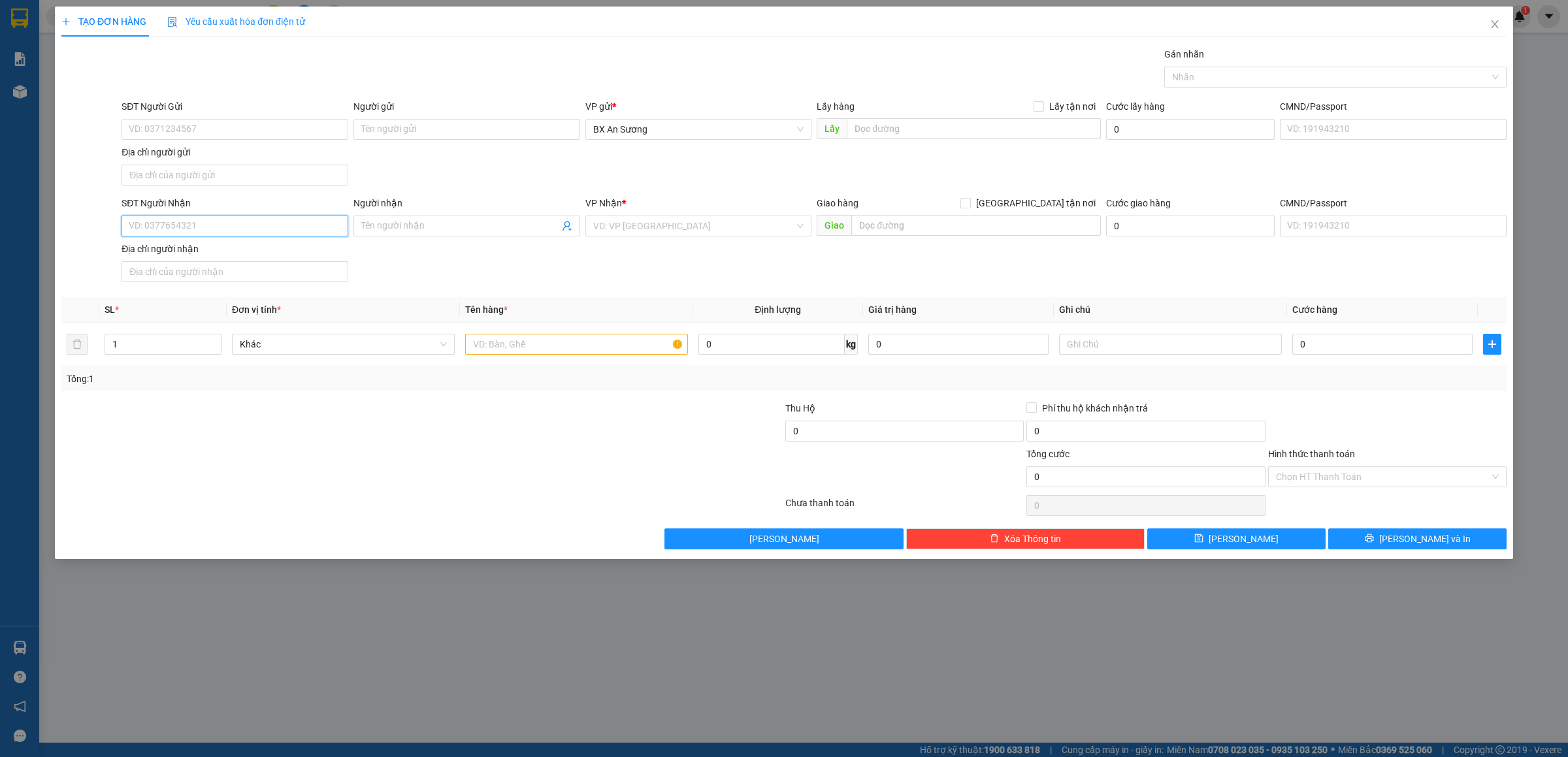
click at [273, 230] on input "SĐT Người Nhận" at bounding box center [235, 225] width 226 height 21
type input "0907576358"
click at [732, 220] on input "search" at bounding box center [694, 225] width 201 height 20
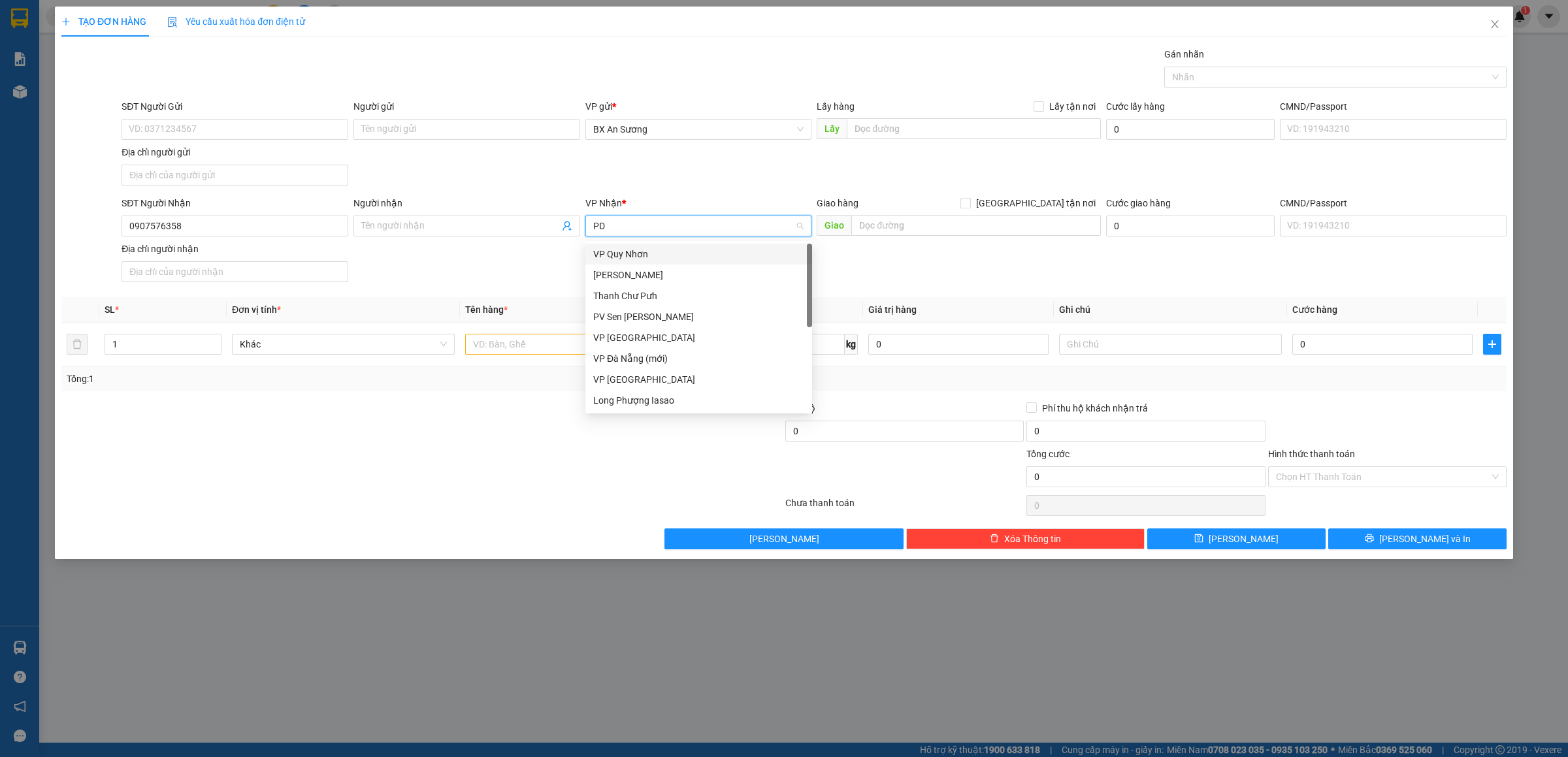
type input "PDP"
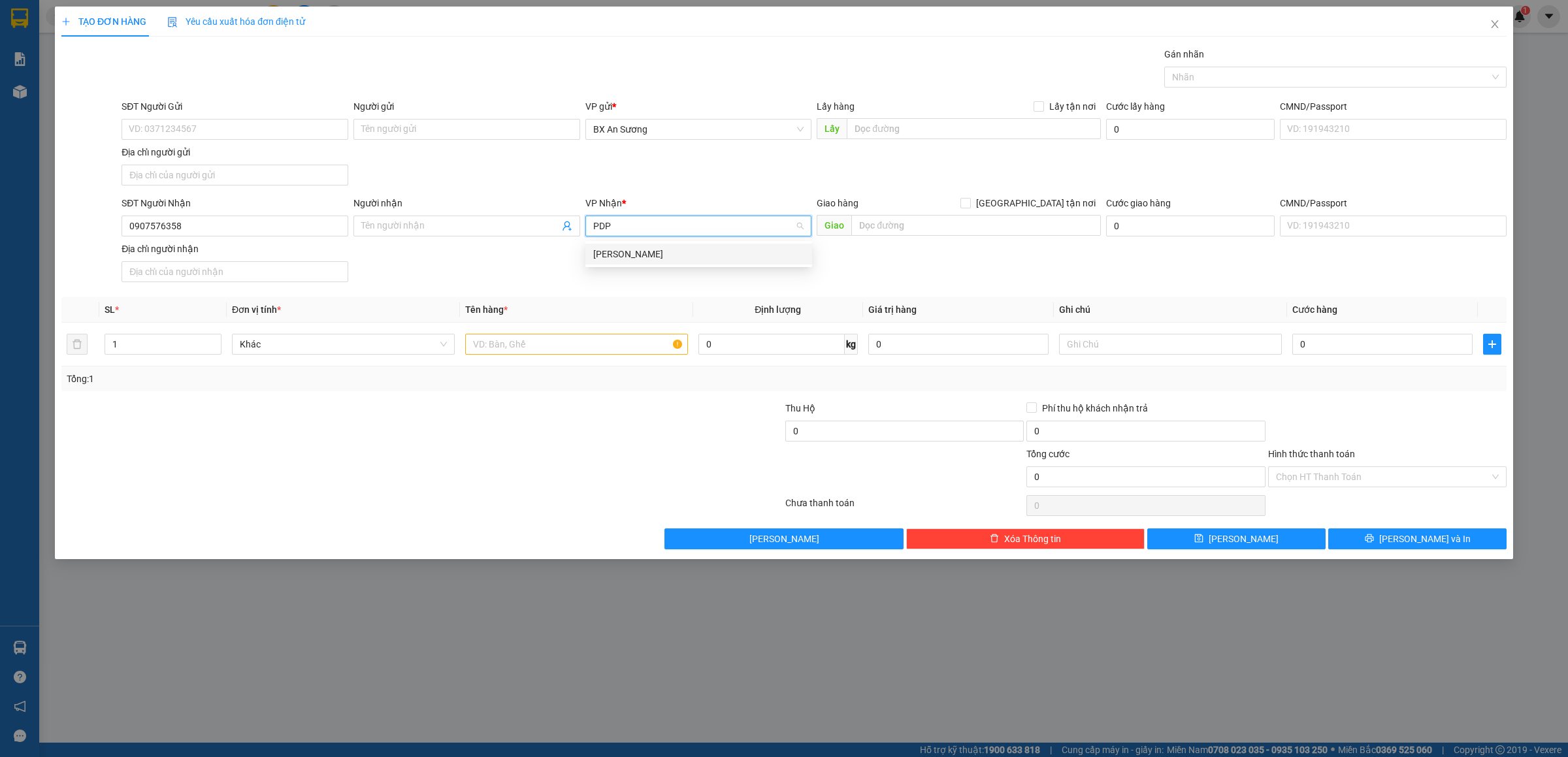
click at [710, 253] on div "[PERSON_NAME]" at bounding box center [699, 254] width 211 height 15
click at [1325, 355] on input "0" at bounding box center [1382, 344] width 180 height 21
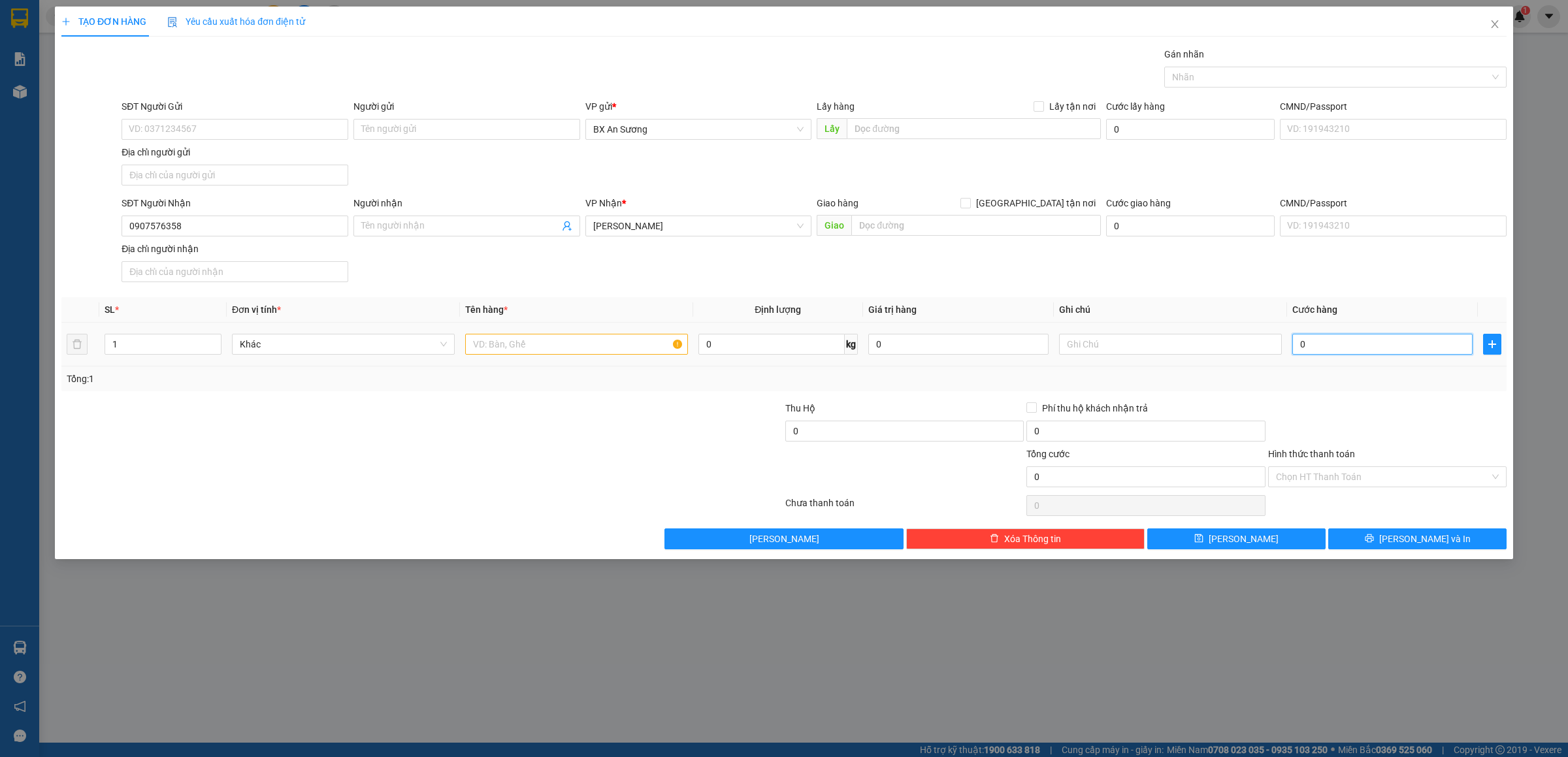
type input "8"
type input "80"
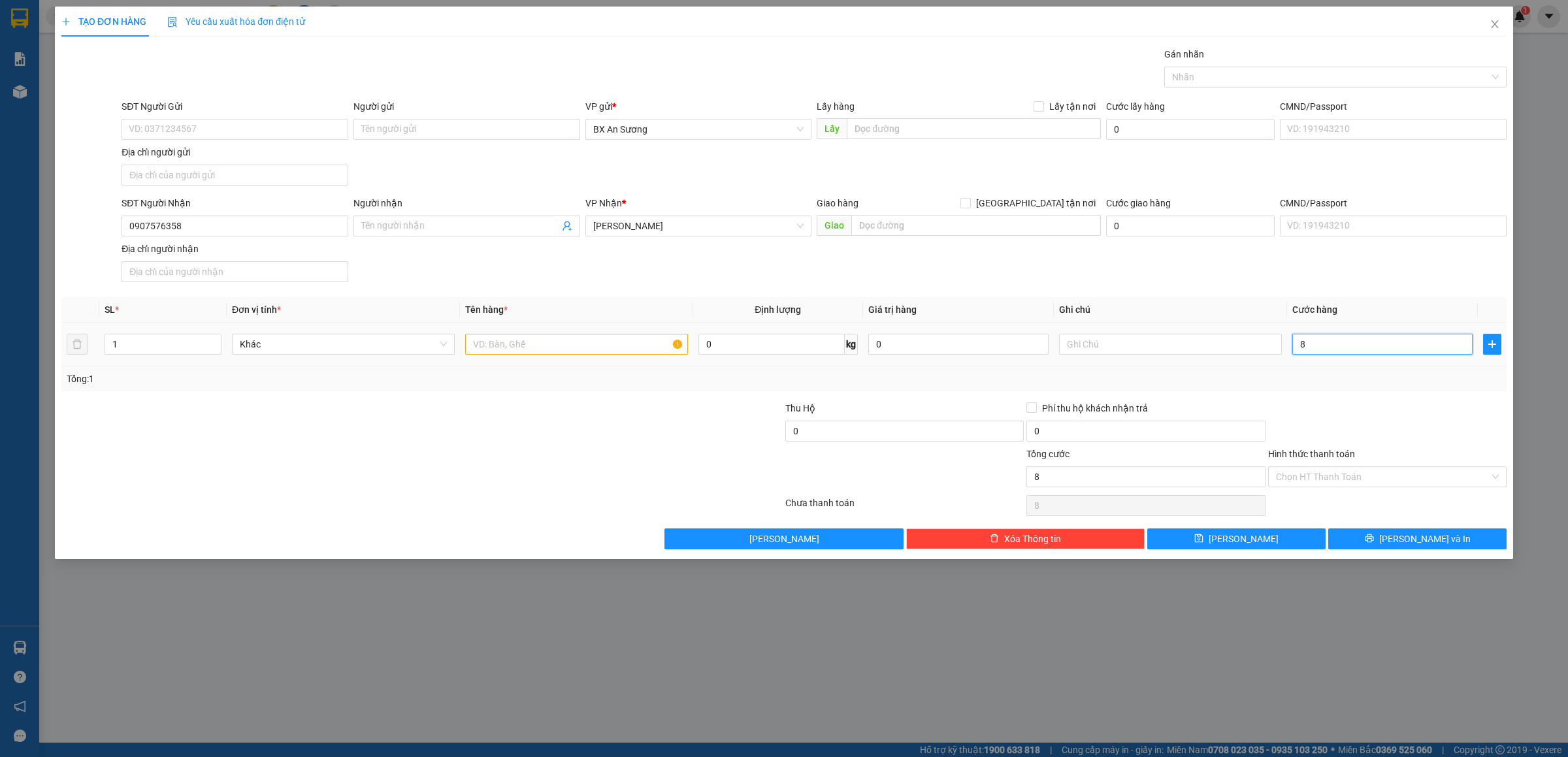
type input "80"
type input "80.000"
click at [1409, 539] on span "[PERSON_NAME] và In" at bounding box center [1425, 538] width 92 height 15
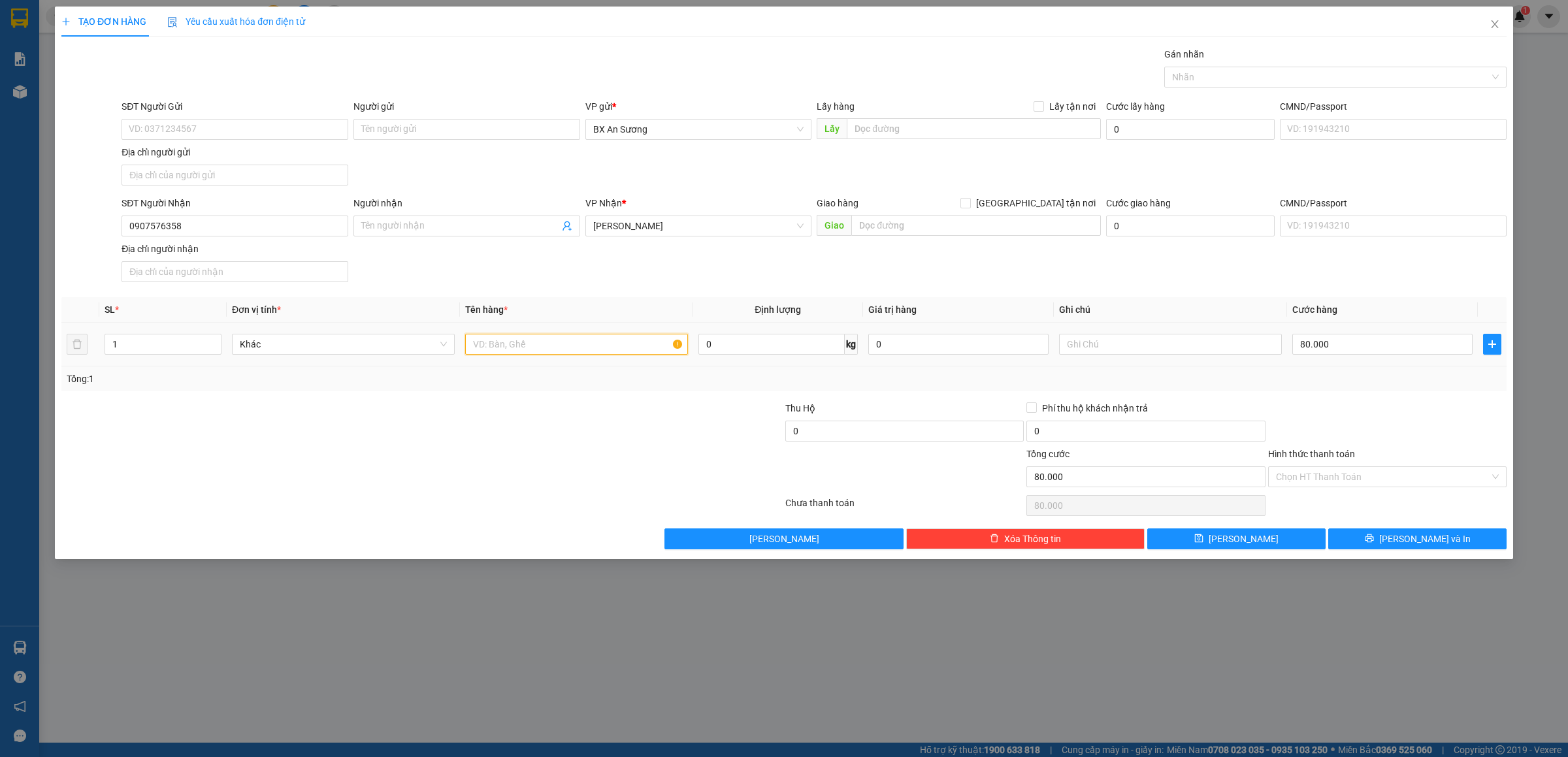
click at [644, 347] on input "text" at bounding box center [577, 344] width 223 height 21
type input "1 KIỆN GIẤY"
click at [1431, 550] on button "[PERSON_NAME] và In" at bounding box center [1417, 539] width 178 height 21
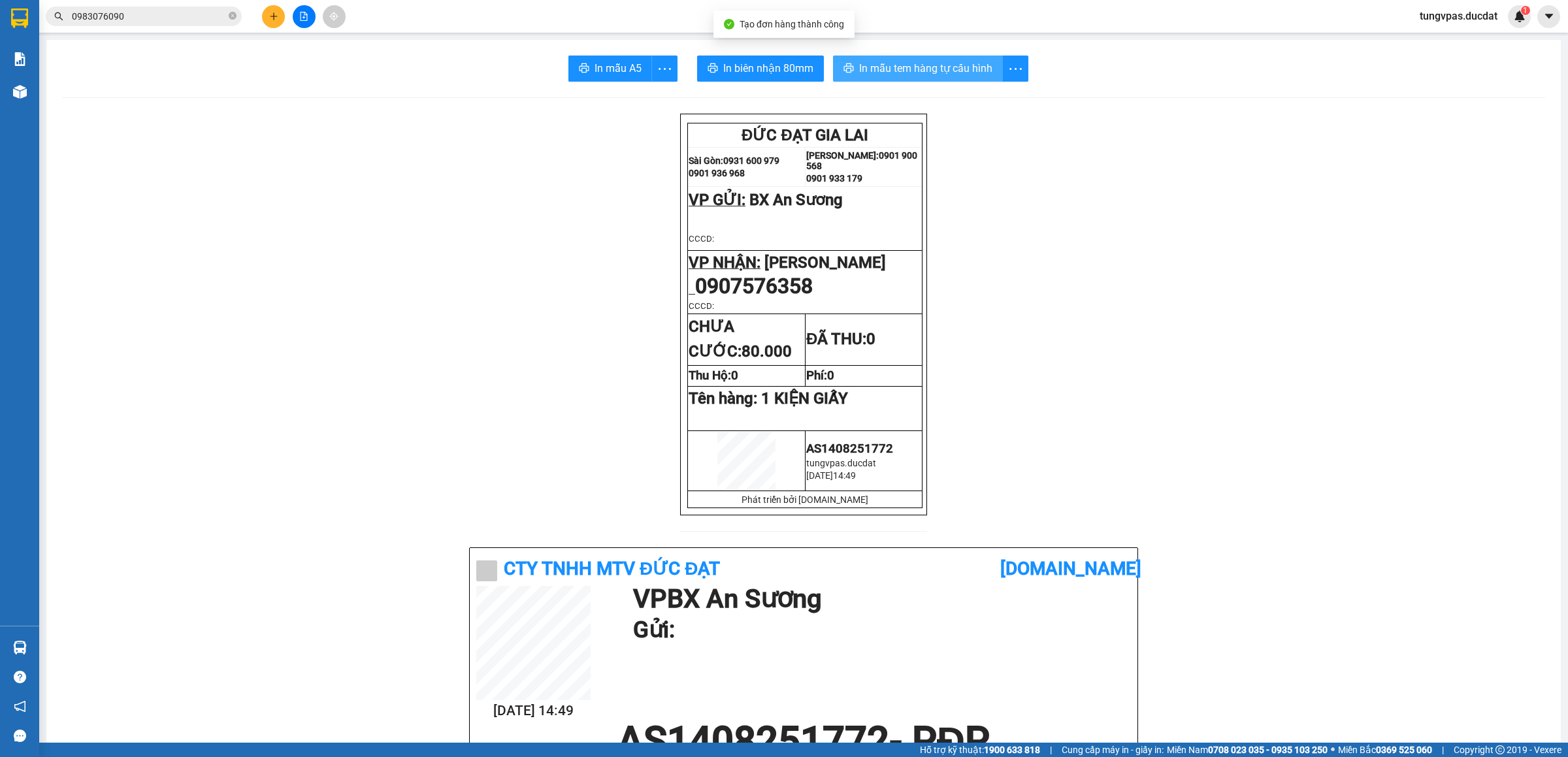
drag, startPoint x: 896, startPoint y: 49, endPoint x: 898, endPoint y: 67, distance: 18.1
click at [899, 67] on span "In mẫu tem hàng tự cấu hình" at bounding box center [925, 68] width 133 height 16
click at [279, 12] on button at bounding box center [273, 16] width 23 height 23
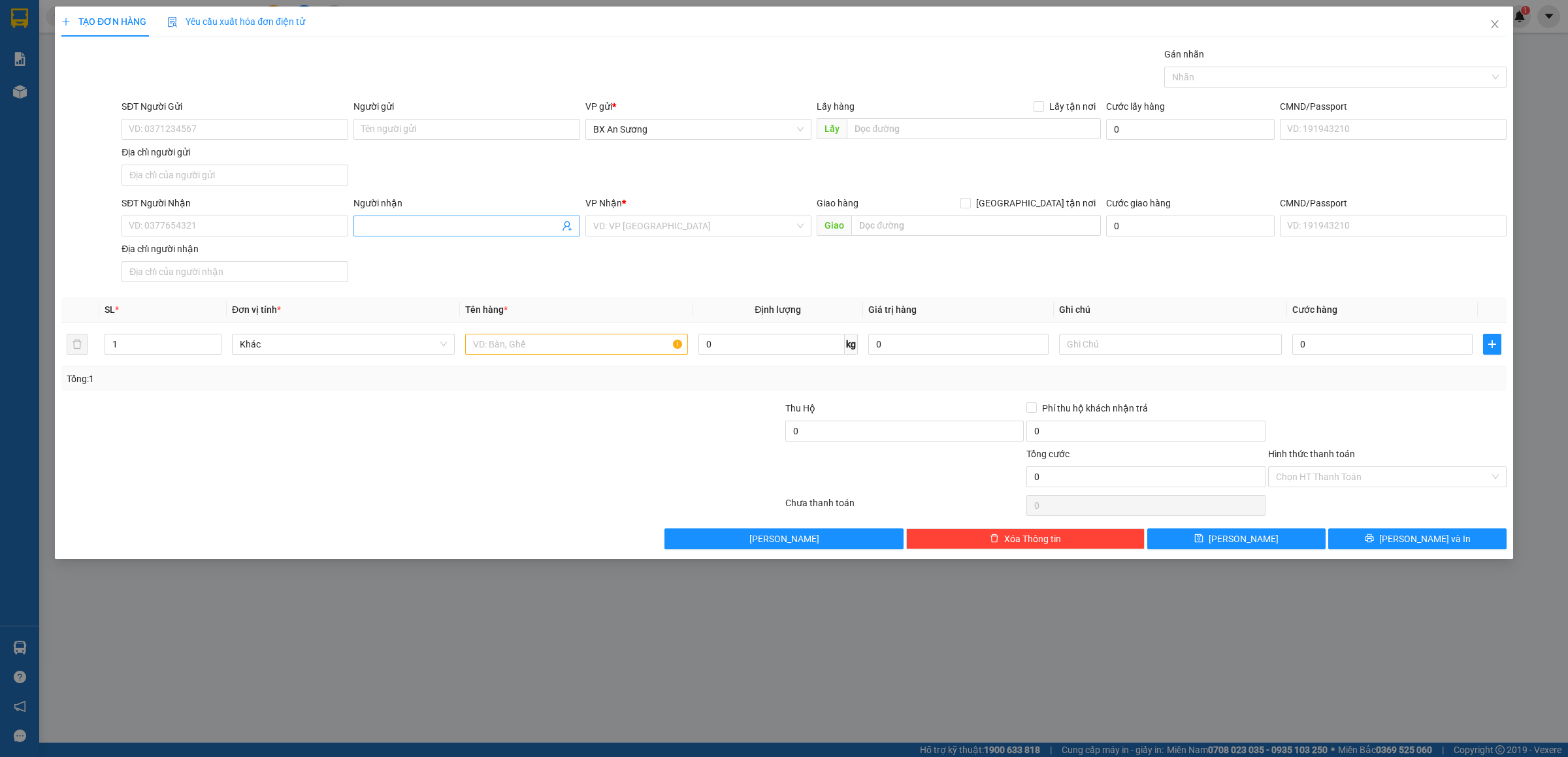
click at [402, 219] on span at bounding box center [466, 225] width 226 height 21
type input "VĨNH DEP"
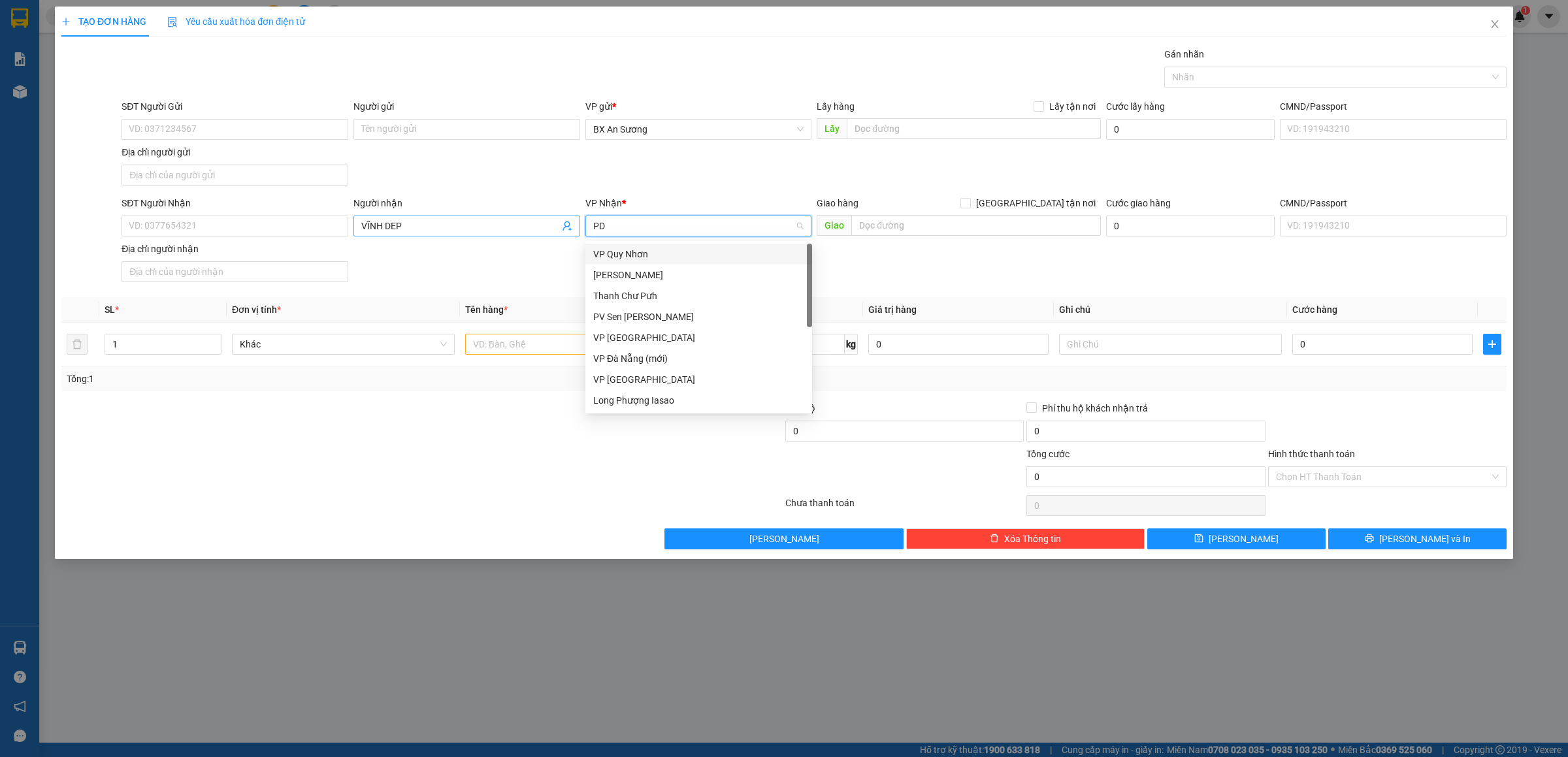
type input "PDP"
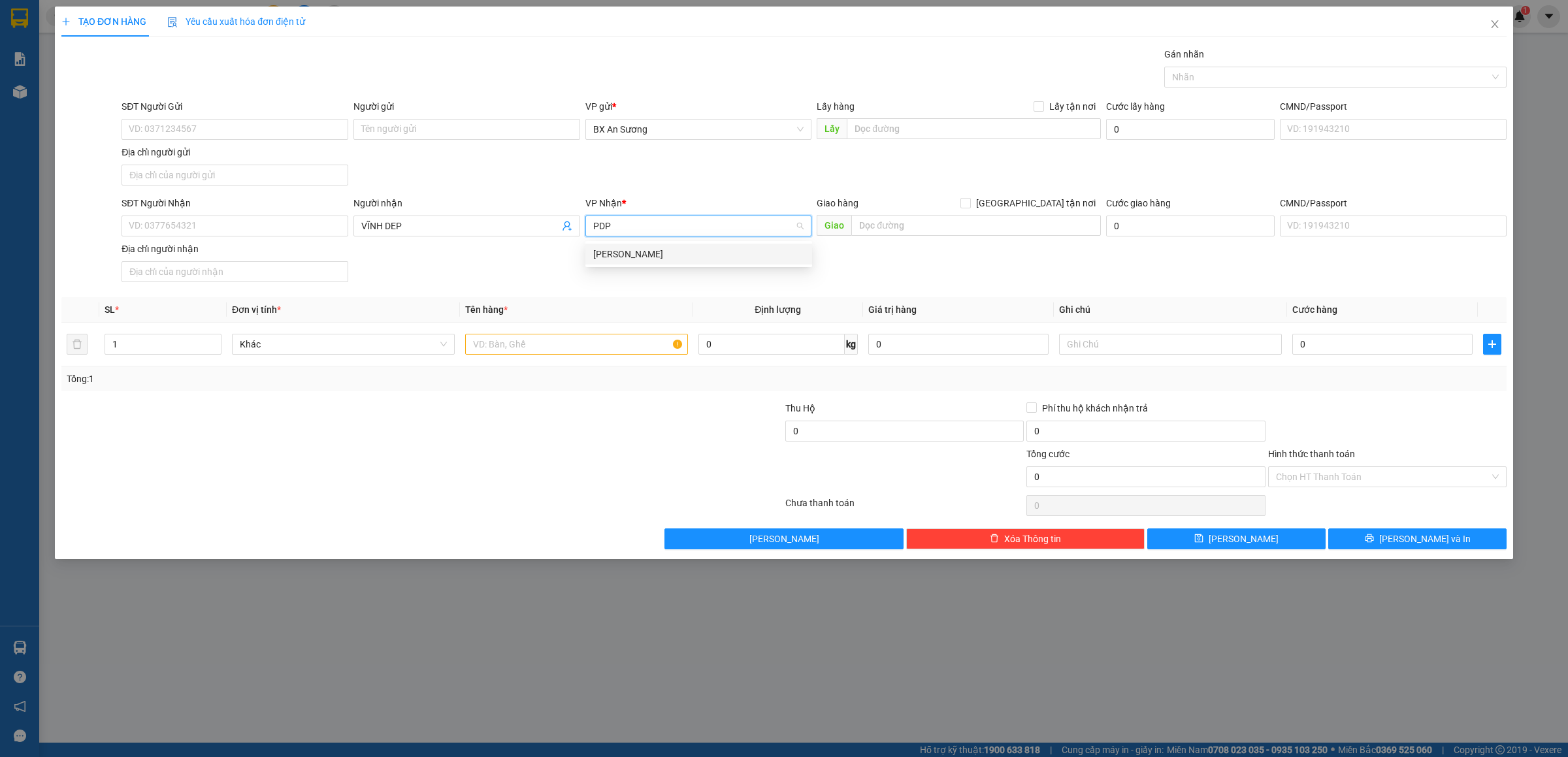
drag, startPoint x: 693, startPoint y: 261, endPoint x: 680, endPoint y: 257, distance: 13.6
click at [684, 259] on div "[PERSON_NAME]" at bounding box center [699, 254] width 226 height 21
click at [592, 357] on div at bounding box center [577, 344] width 223 height 26
click at [594, 353] on input "text" at bounding box center [577, 344] width 223 height 21
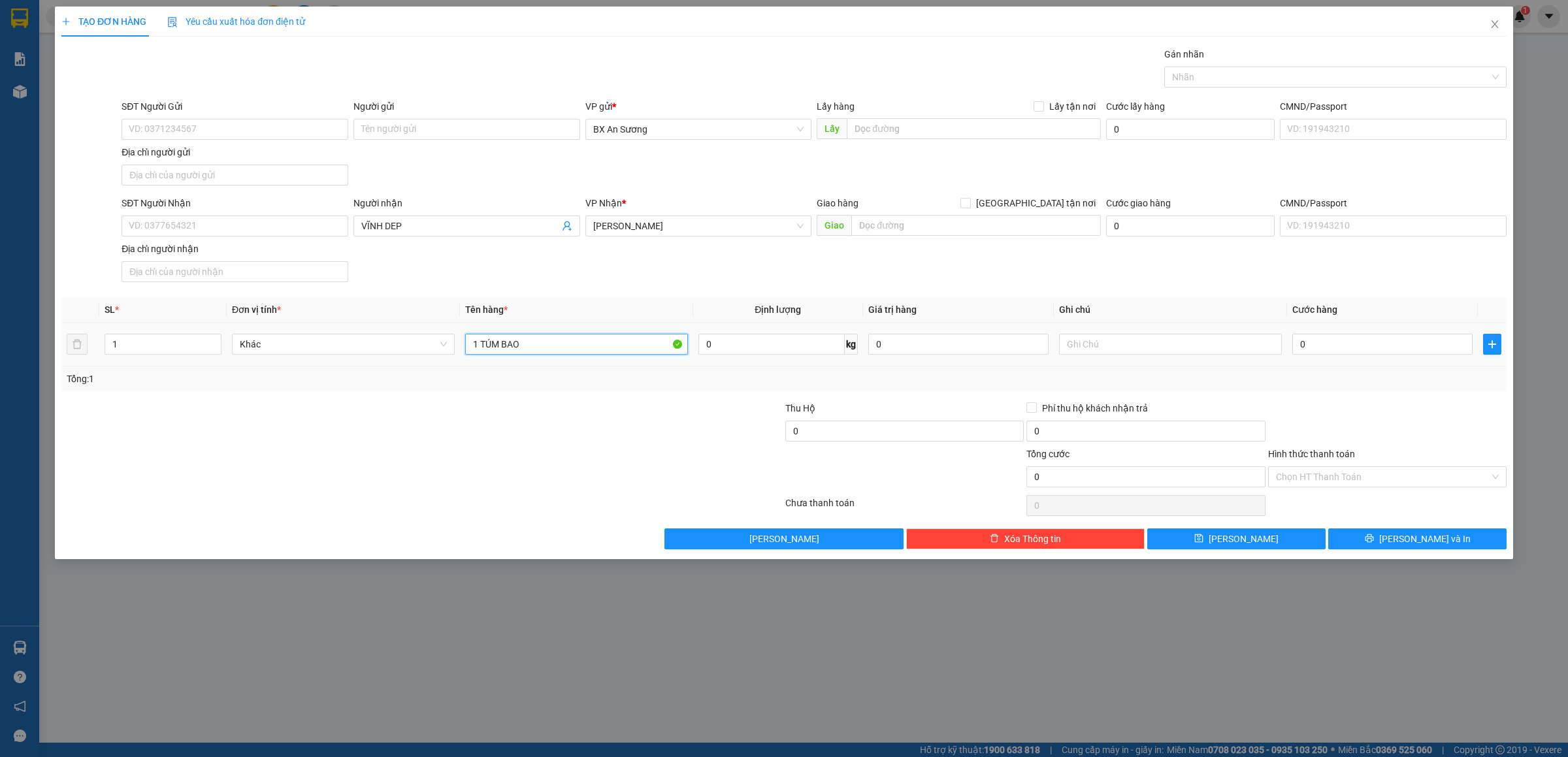
type input "1 TÚM BAO"
type input "6"
type input "60"
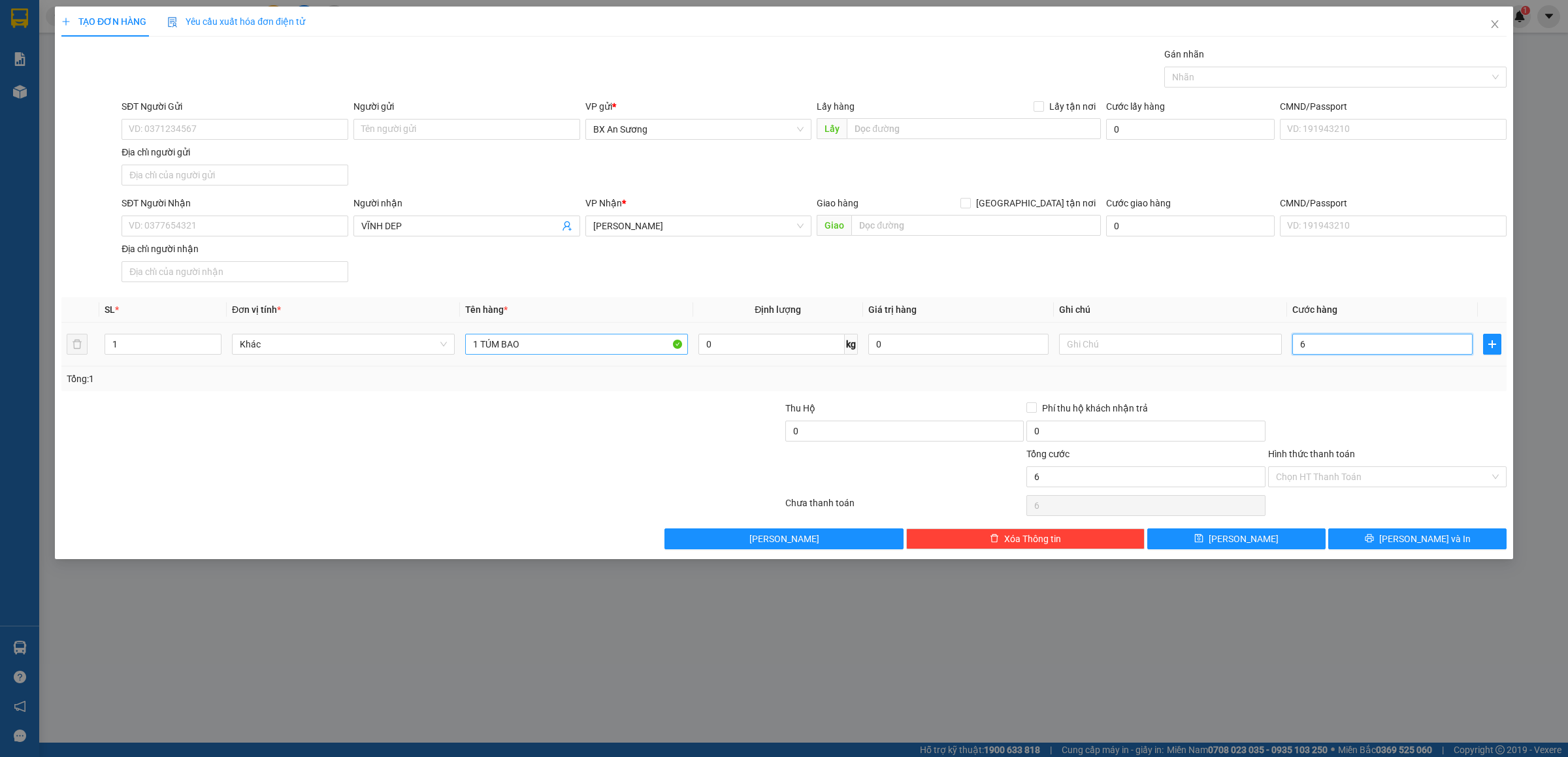
type input "60"
type input "60.000"
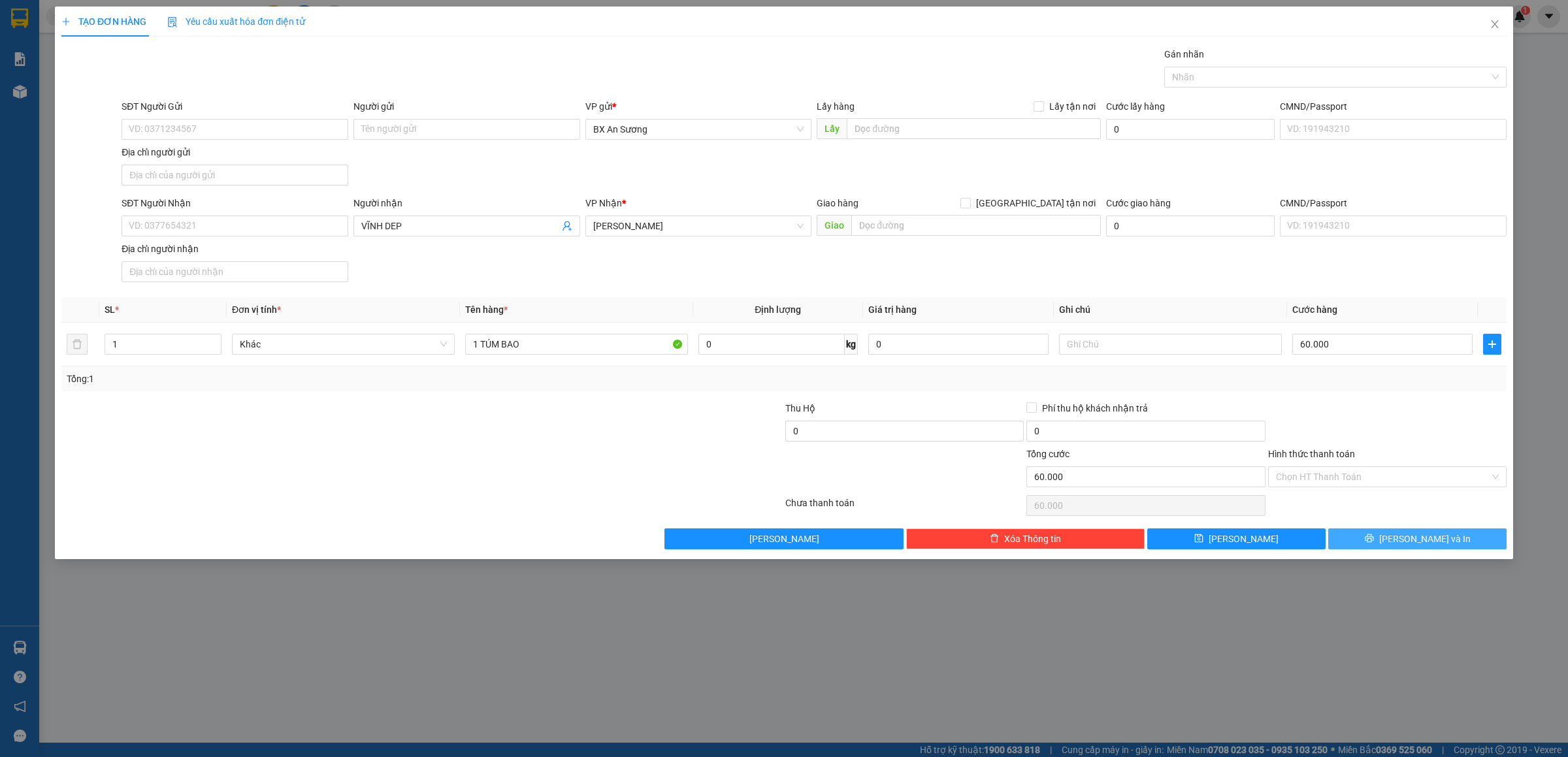
click at [1468, 532] on button "[PERSON_NAME] và In" at bounding box center [1417, 539] width 178 height 21
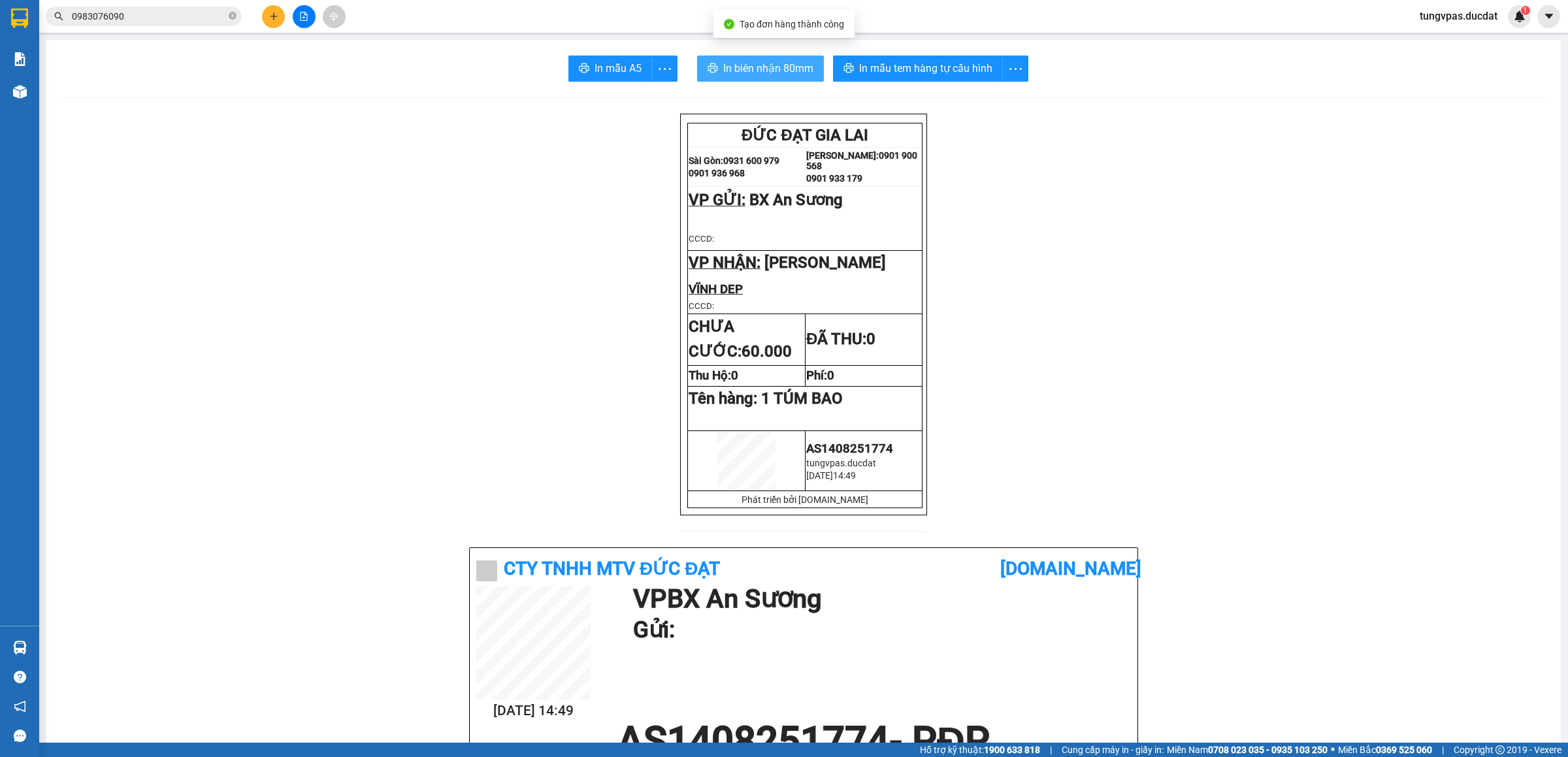
click at [735, 69] on span "In biên nhận 80mm" at bounding box center [768, 68] width 90 height 16
click at [940, 67] on span "In mẫu tem hàng tự cấu hình" at bounding box center [925, 68] width 133 height 16
click at [269, 14] on icon "plus" at bounding box center [273, 16] width 9 height 9
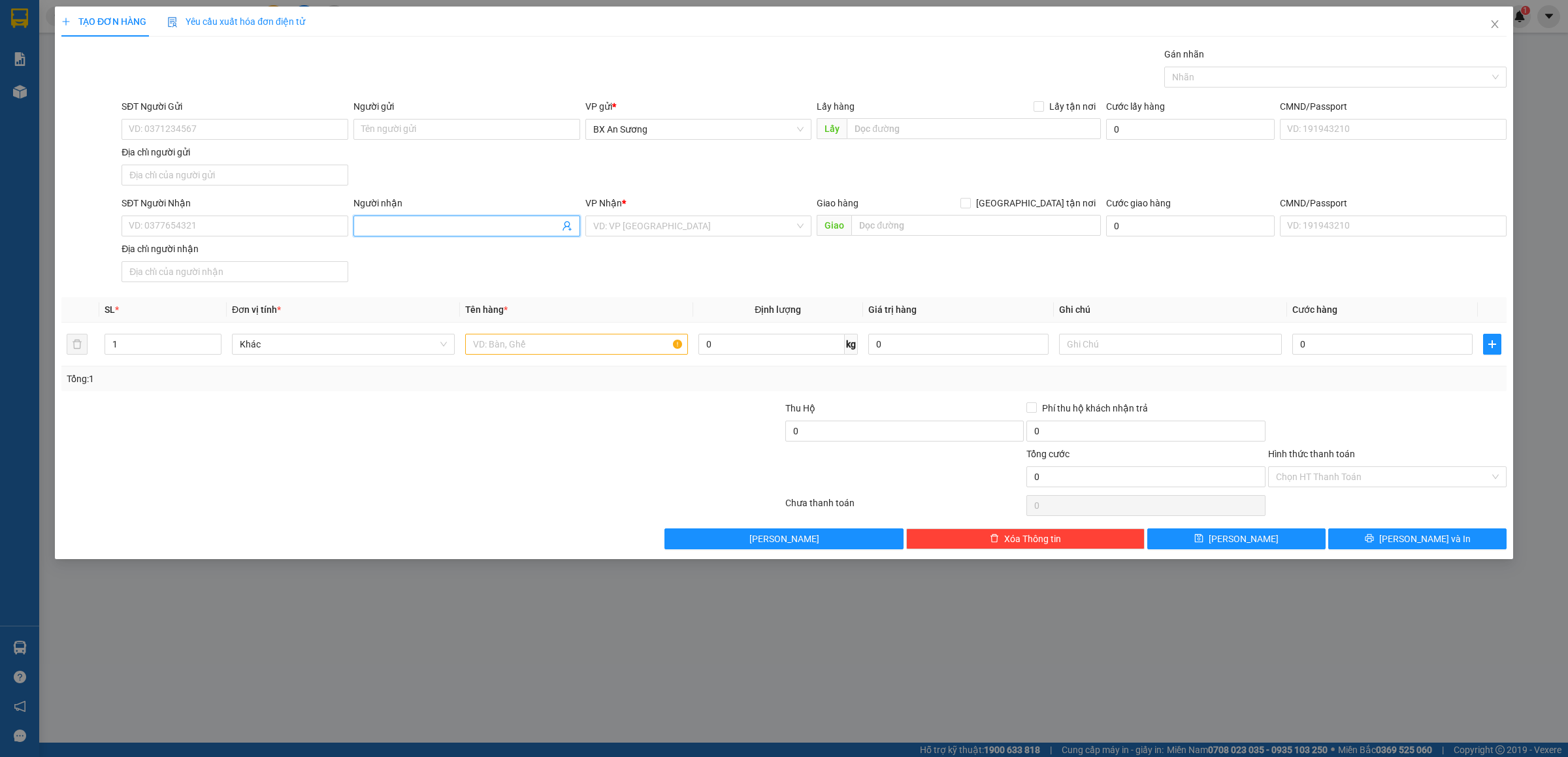
click at [439, 230] on input "Người nhận" at bounding box center [460, 225] width 198 height 15
click at [316, 235] on input "SĐT Người Nhận" at bounding box center [235, 225] width 226 height 21
click at [150, 222] on input "094970577" at bounding box center [235, 225] width 226 height 21
click at [273, 232] on input "0949970577" at bounding box center [235, 225] width 226 height 21
click at [161, 227] on input "0949970577" at bounding box center [235, 225] width 226 height 21
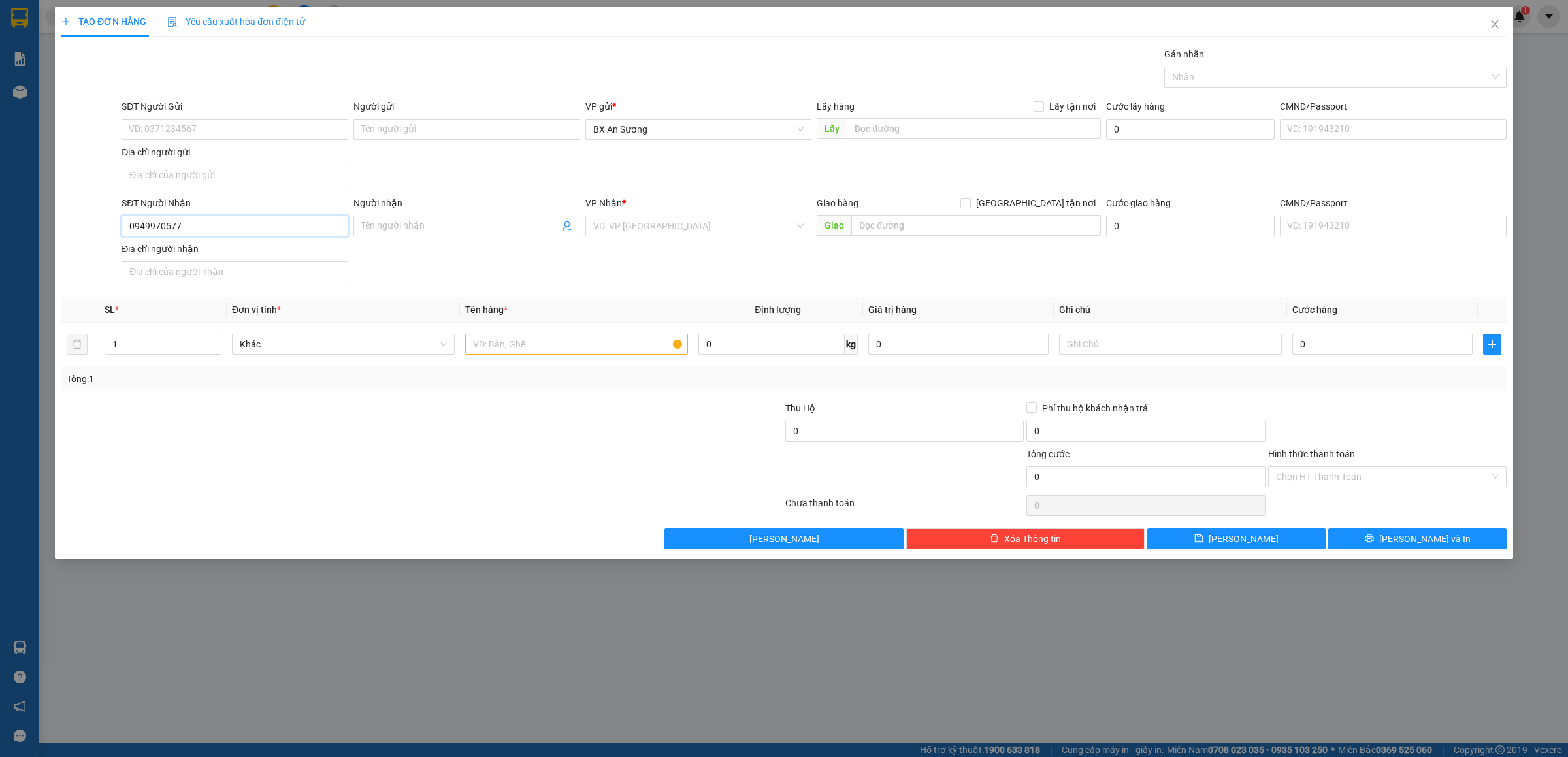
click at [165, 225] on input "0949970577" at bounding box center [235, 225] width 226 height 21
type input "0949971577"
click at [290, 254] on div "0949971577 - TÙNG XỐP" at bounding box center [235, 255] width 211 height 15
type input "TÙNG XỐP"
type input "0949971577"
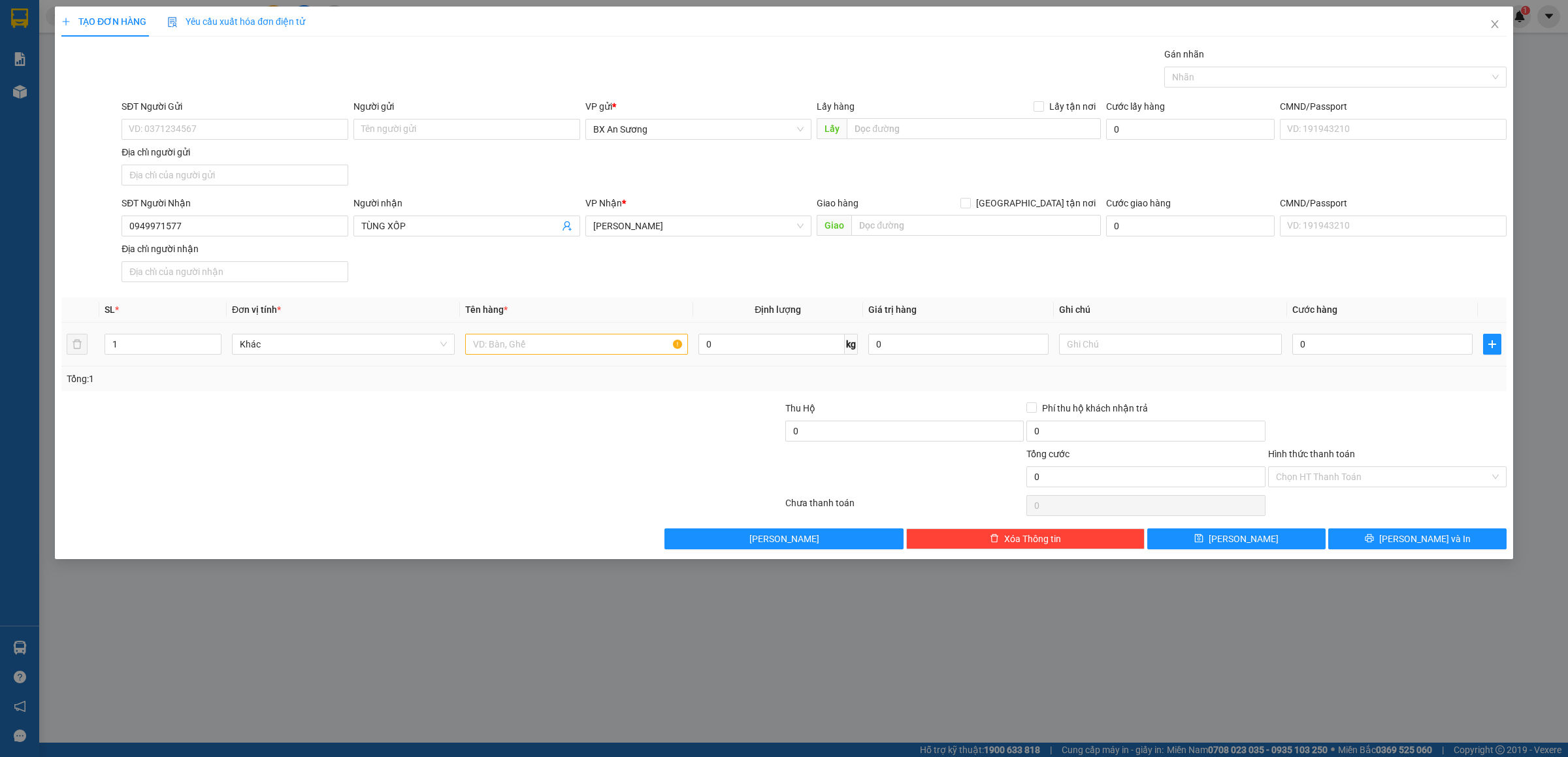
drag, startPoint x: 573, startPoint y: 358, endPoint x: 569, endPoint y: 351, distance: 8.1
click at [571, 355] on div at bounding box center [577, 344] width 223 height 26
click at [568, 351] on input "text" at bounding box center [577, 344] width 223 height 21
type input "1 XỐP"
type input "1"
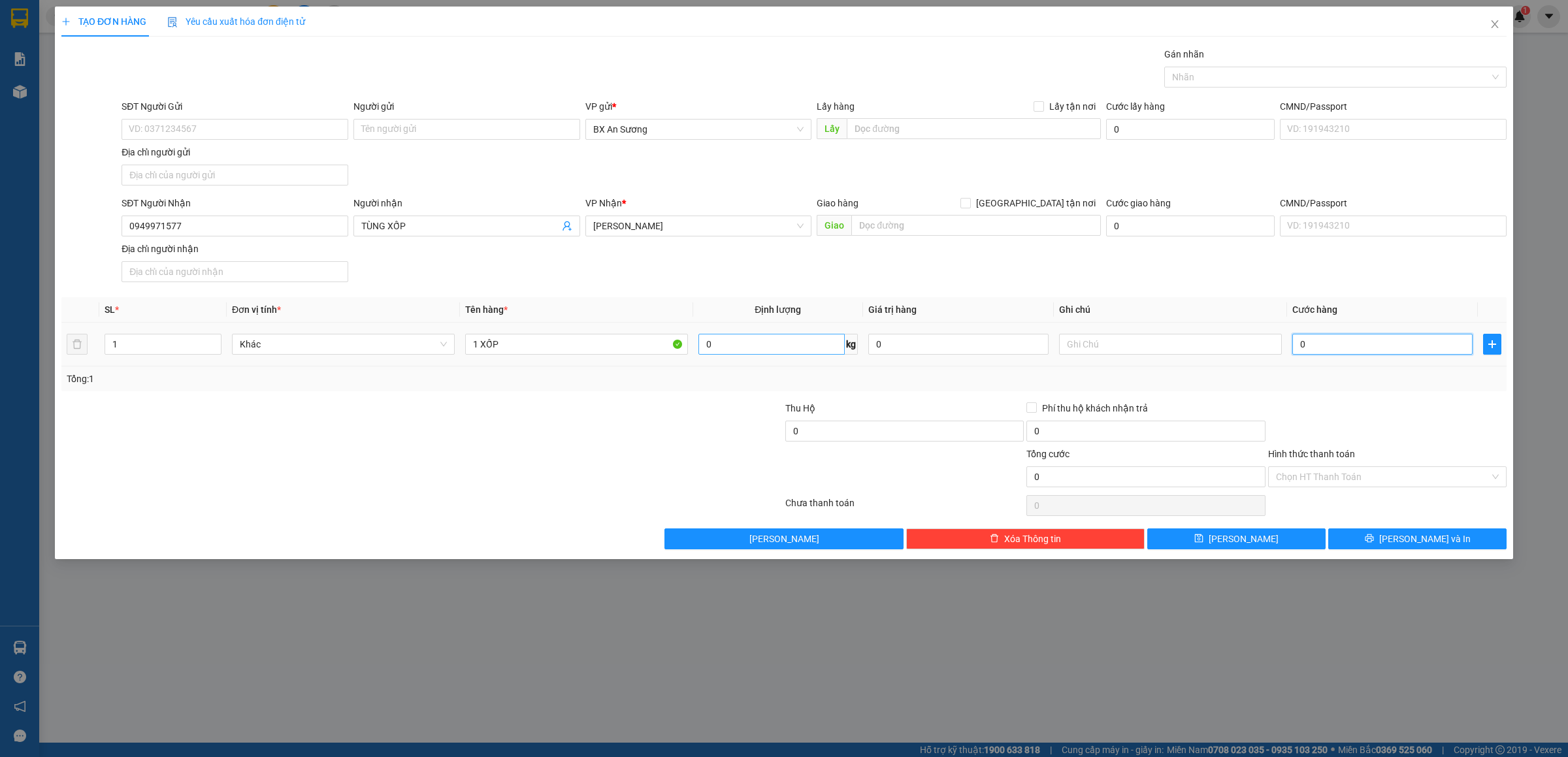
type input "1"
type input "15"
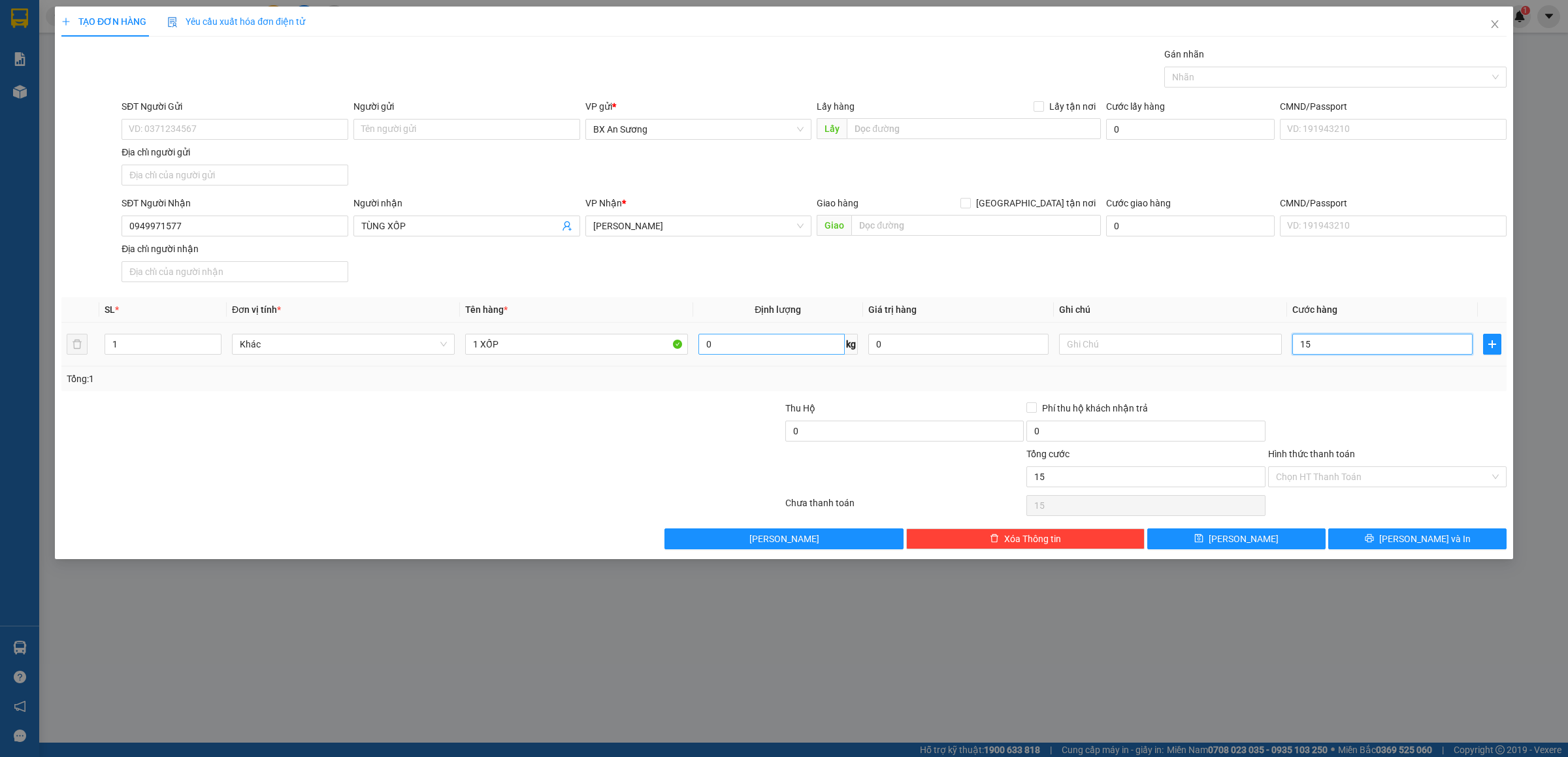
type input "150"
type input "150.000"
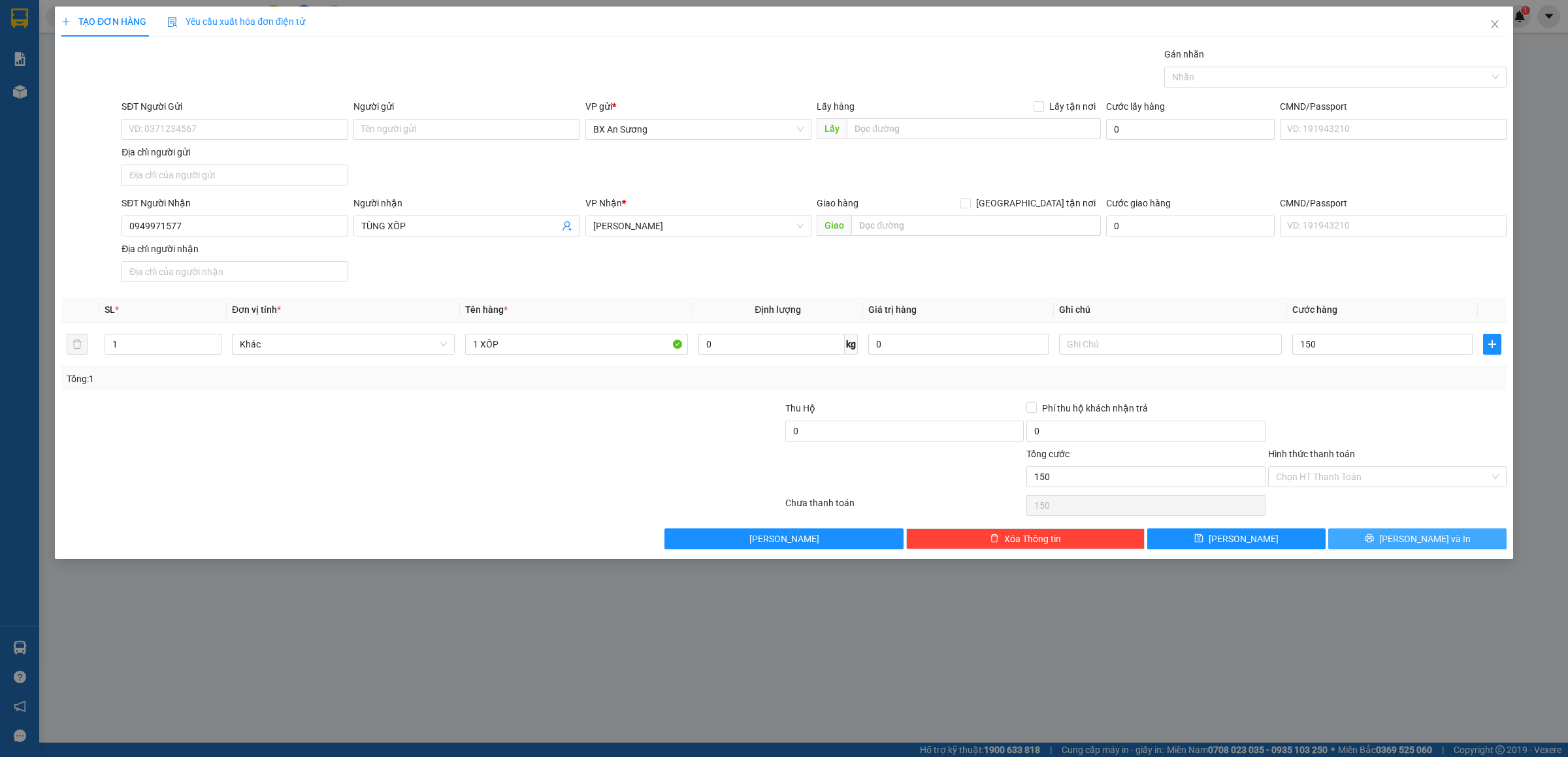
type input "150.000"
click at [1396, 538] on button "[PERSON_NAME] và In" at bounding box center [1417, 539] width 178 height 21
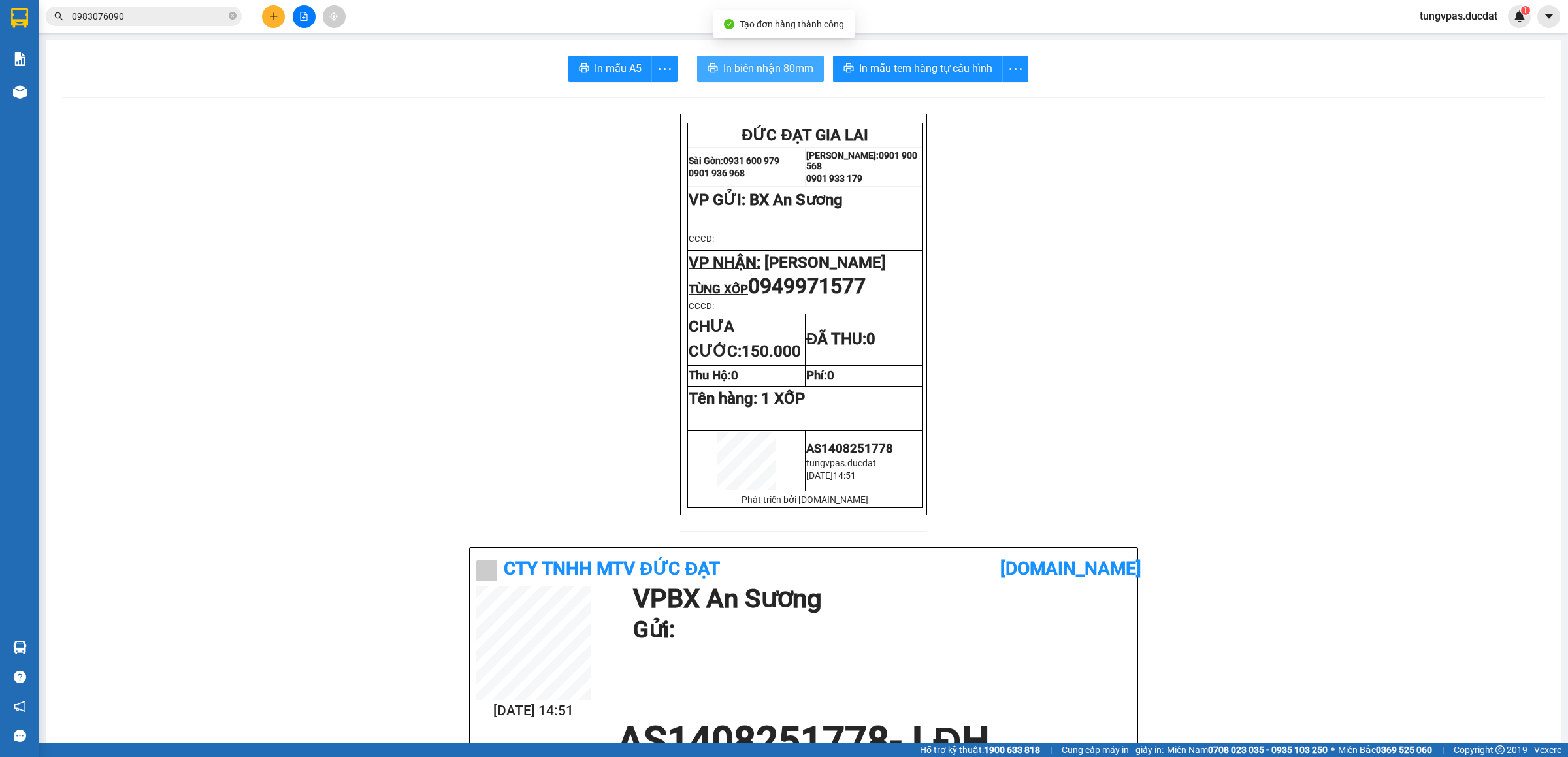
click at [730, 73] on span "In biên nhận 80mm" at bounding box center [768, 68] width 90 height 16
click at [952, 63] on span "In mẫu tem hàng tự cấu hình" at bounding box center [925, 68] width 133 height 16
click at [279, 7] on button at bounding box center [273, 16] width 23 height 23
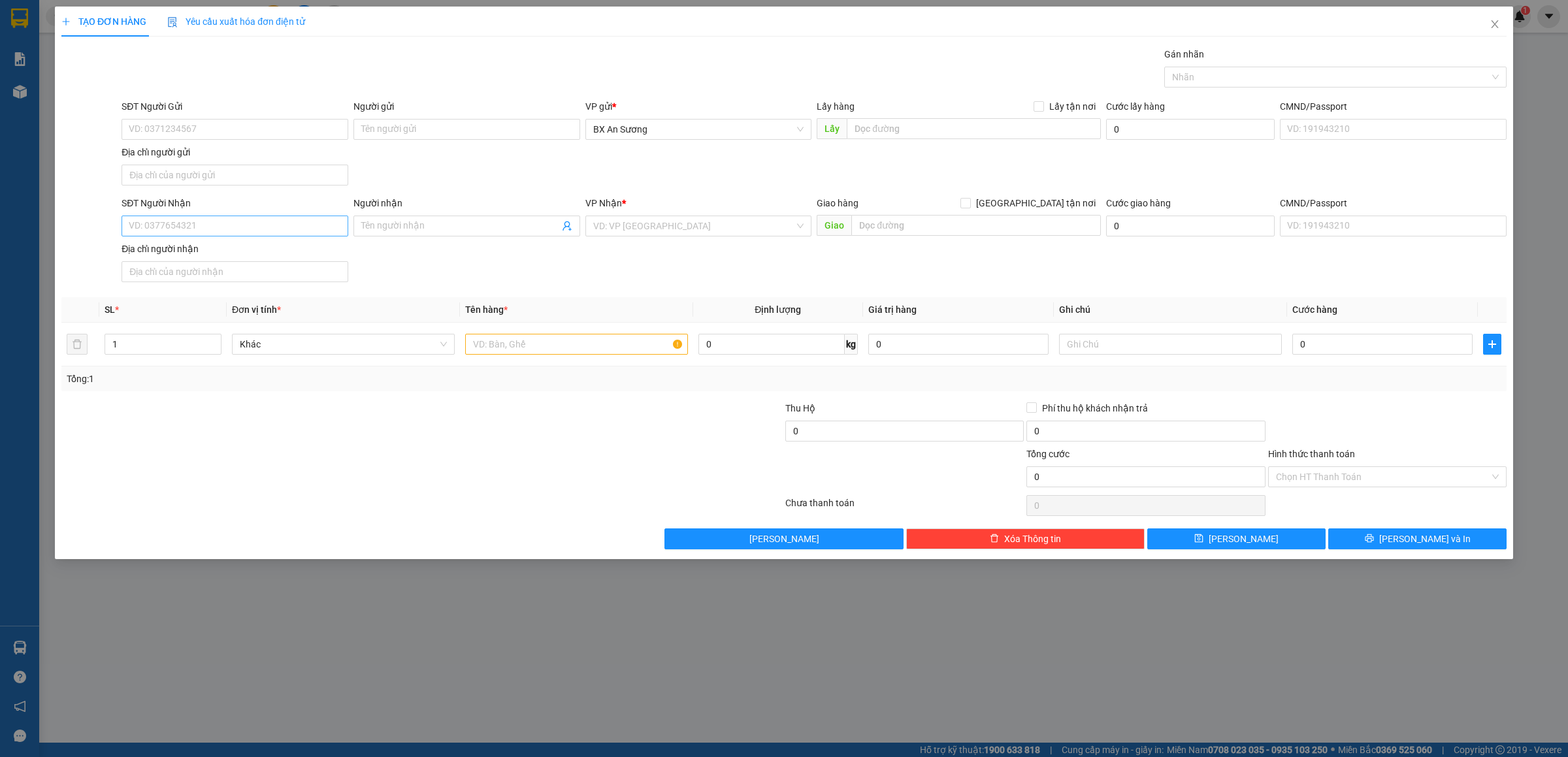
drag, startPoint x: 303, startPoint y: 240, endPoint x: 303, endPoint y: 227, distance: 13.0
click at [303, 233] on div "SĐT Người Nhận VD: 0377654321" at bounding box center [235, 219] width 226 height 45
click at [303, 227] on input "SĐT Người Nhận" at bounding box center [235, 225] width 226 height 21
click at [303, 225] on input "SĐT Người Nhận" at bounding box center [235, 225] width 226 height 21
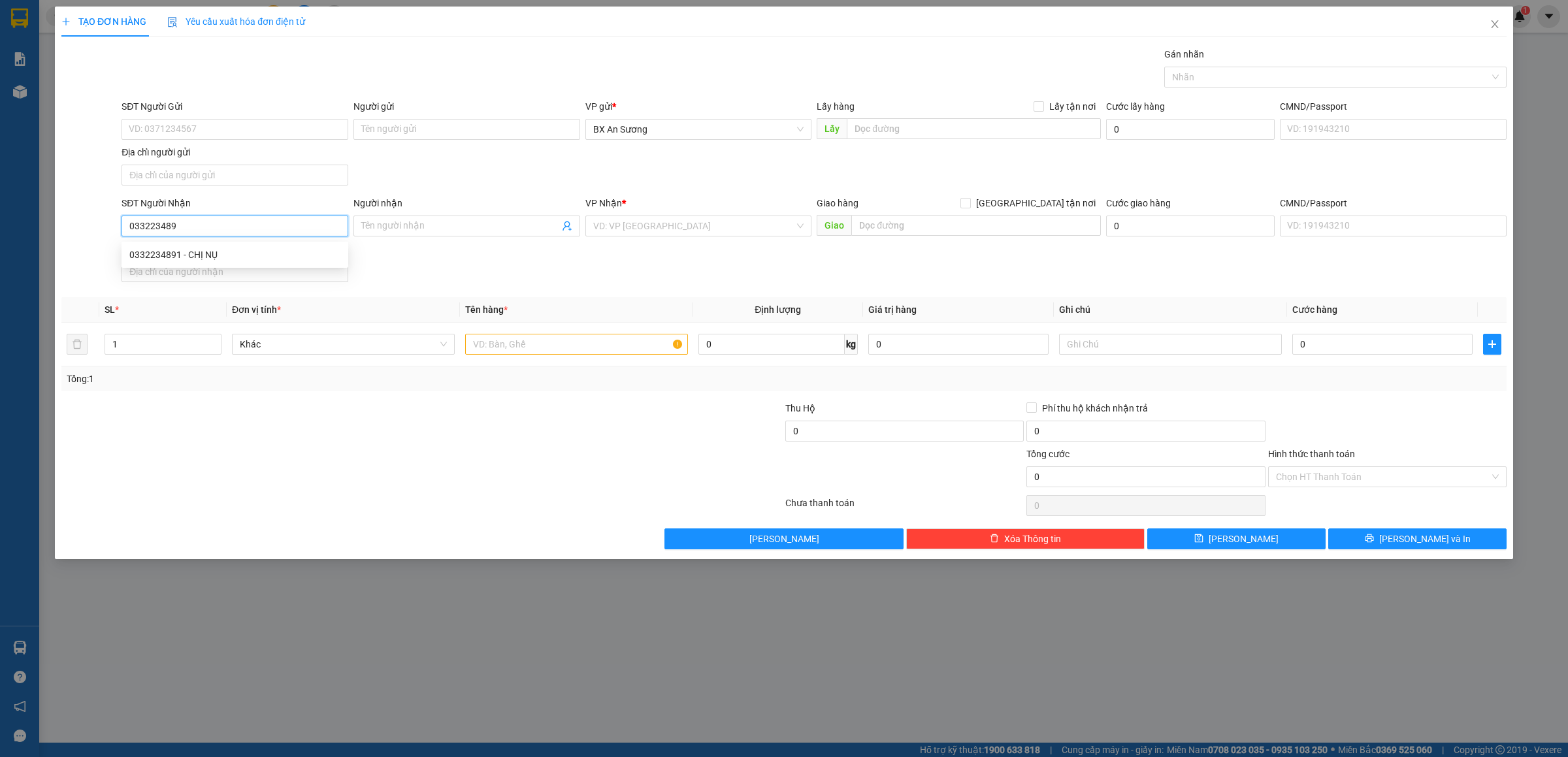
type input "0332234891"
click at [213, 249] on div "0332234891 - CHỊ NỤ" at bounding box center [235, 255] width 211 height 15
type input "CHỊ NỤ"
type input "0332234891"
click at [576, 347] on input "text" at bounding box center [577, 344] width 223 height 21
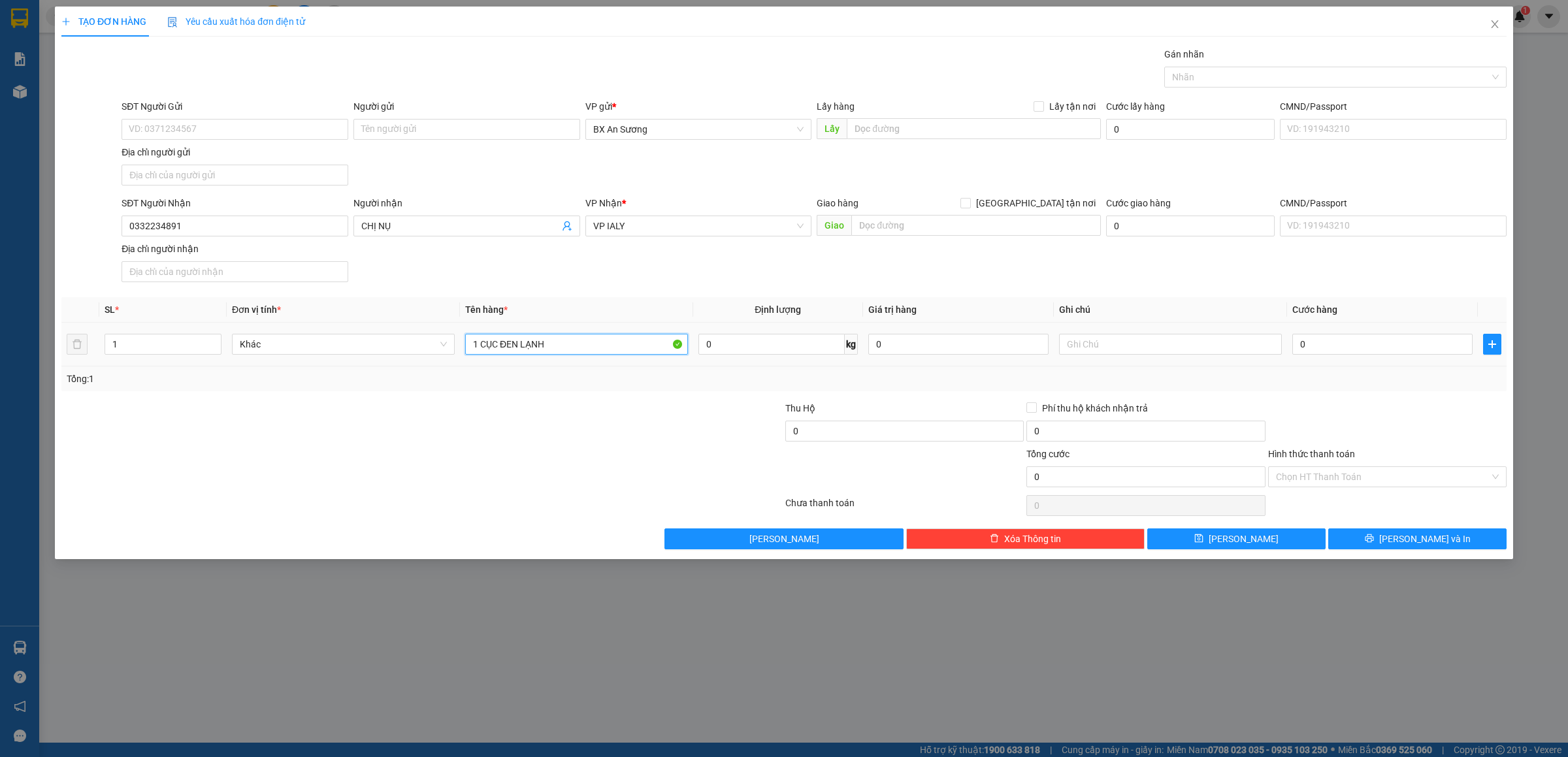
type input "1 CỤC ĐEN LẠNH"
type input "6"
type input "60"
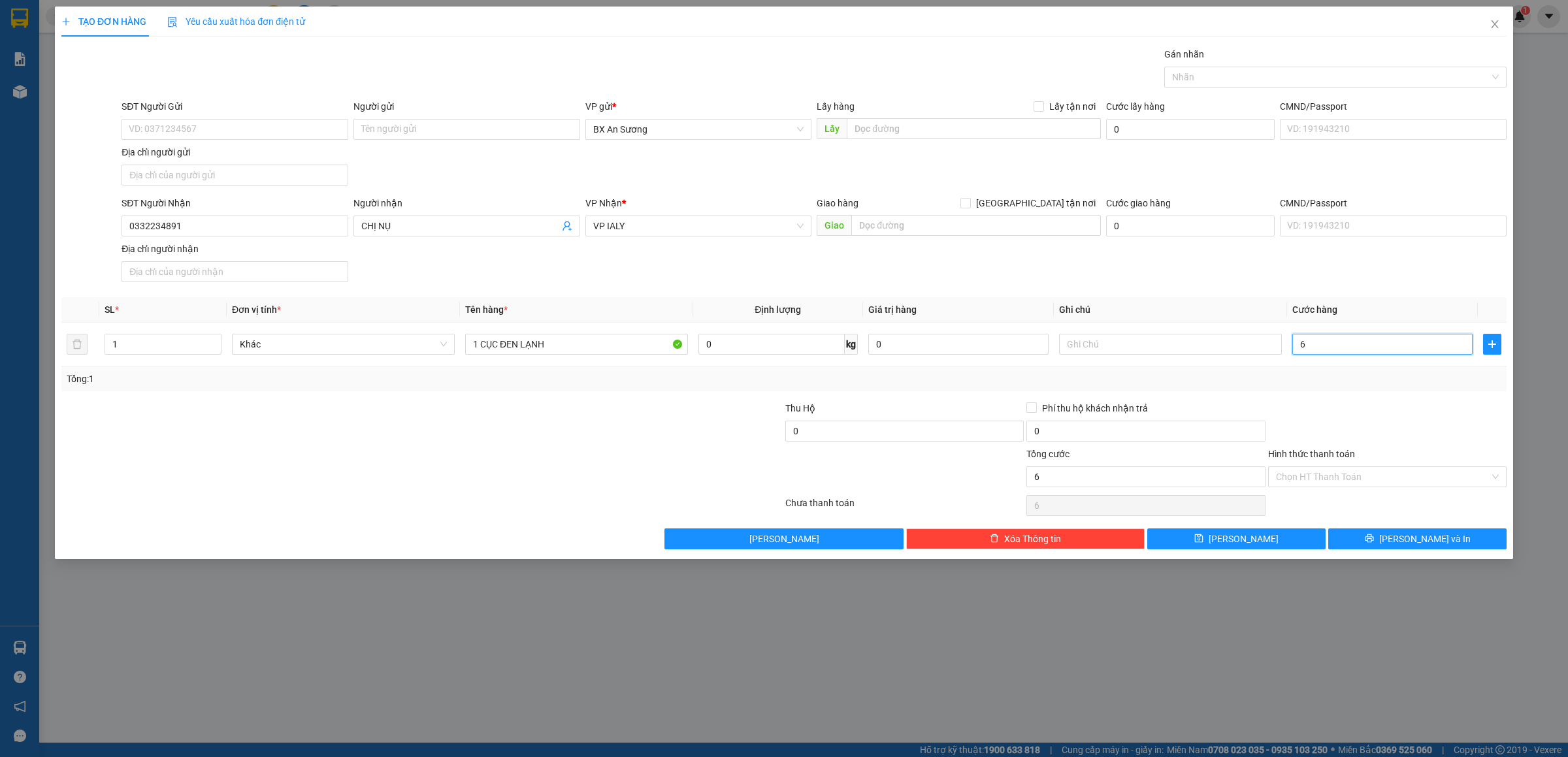
type input "60"
type input "60.000"
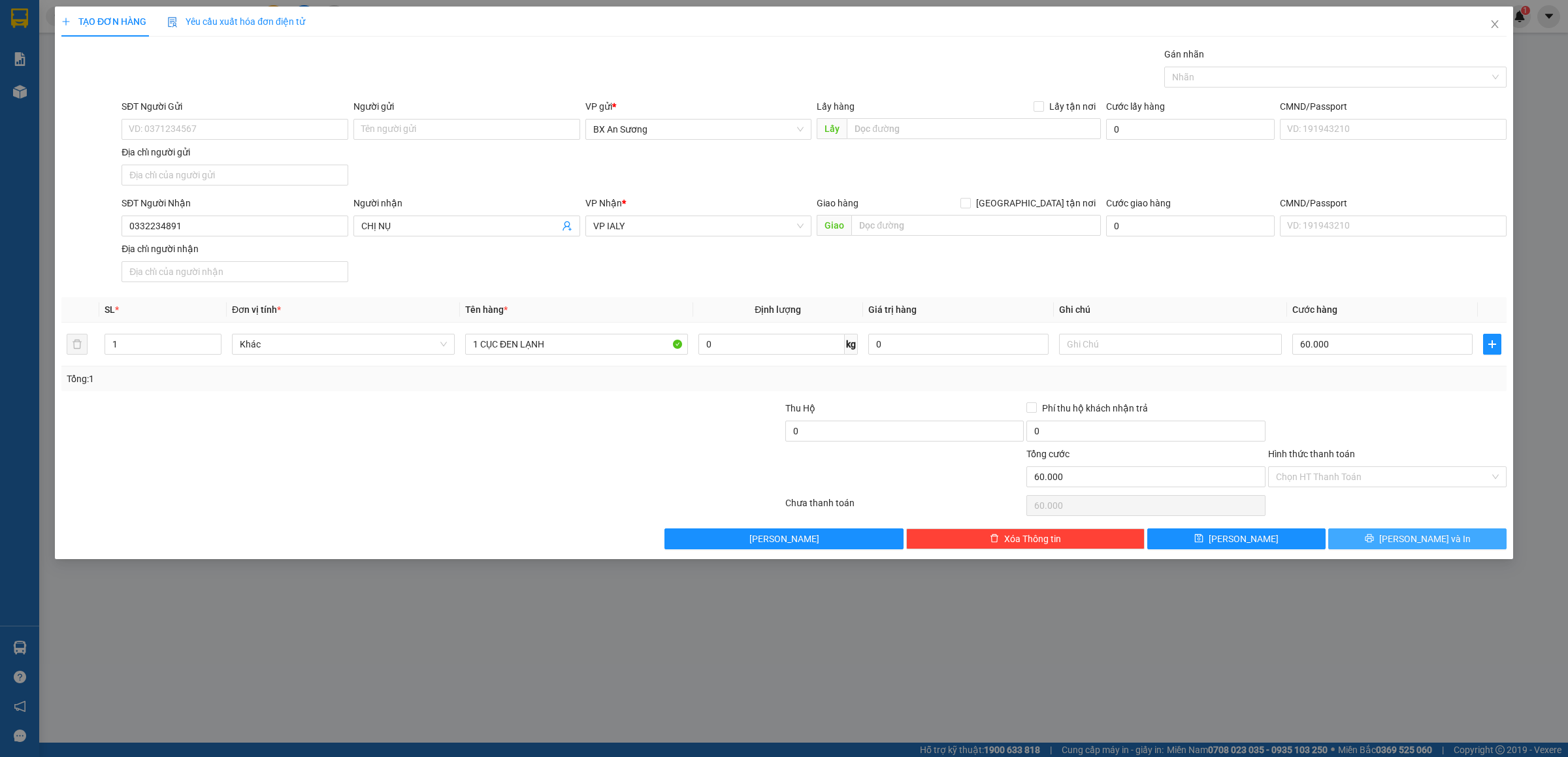
click at [1404, 536] on button "[PERSON_NAME] và In" at bounding box center [1417, 539] width 178 height 21
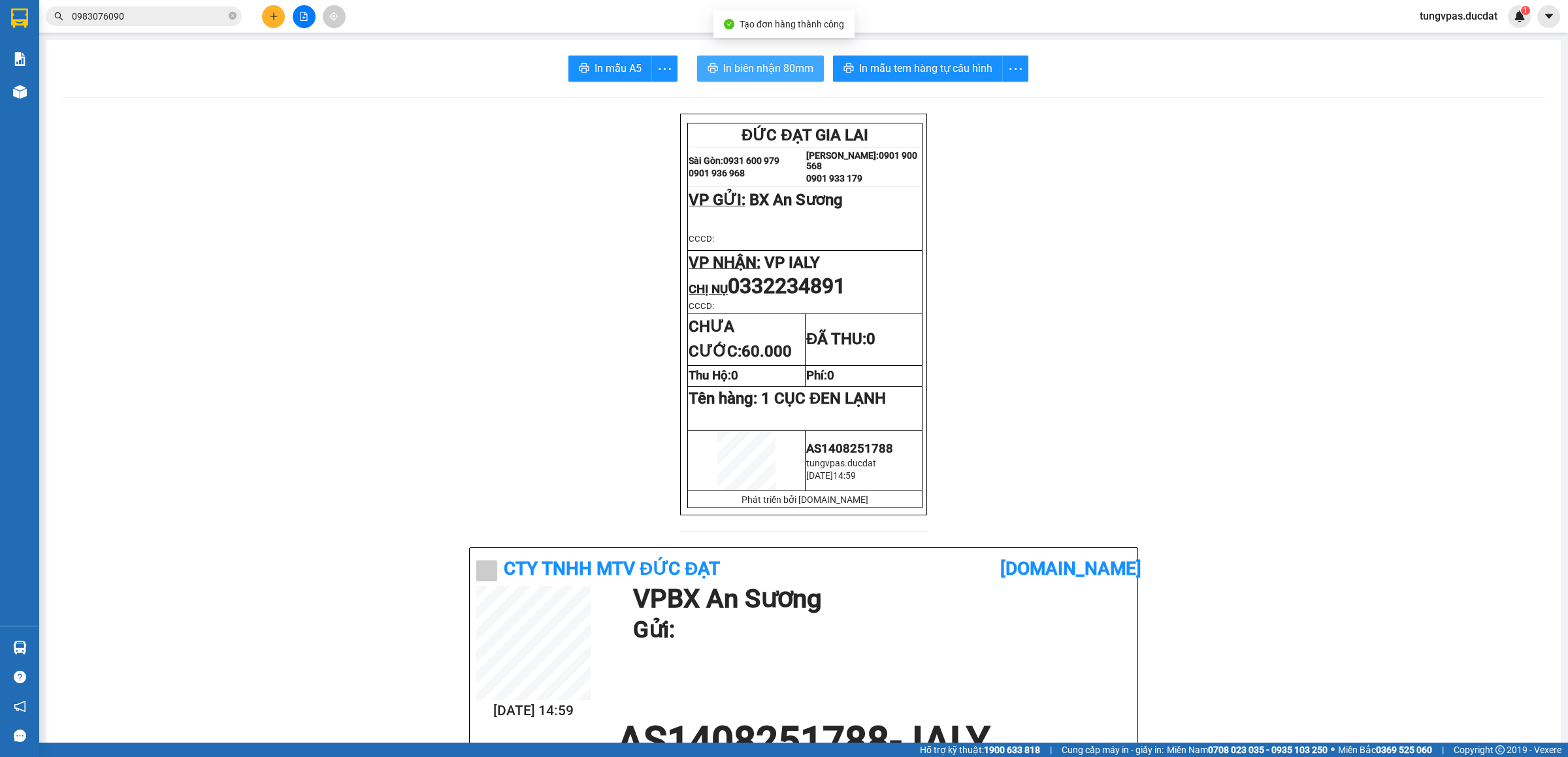
click at [771, 61] on span "In biên nhận 80mm" at bounding box center [768, 68] width 90 height 16
click at [929, 69] on span "In mẫu tem hàng tự cấu hình" at bounding box center [925, 68] width 133 height 16
click at [276, 7] on button at bounding box center [273, 16] width 23 height 23
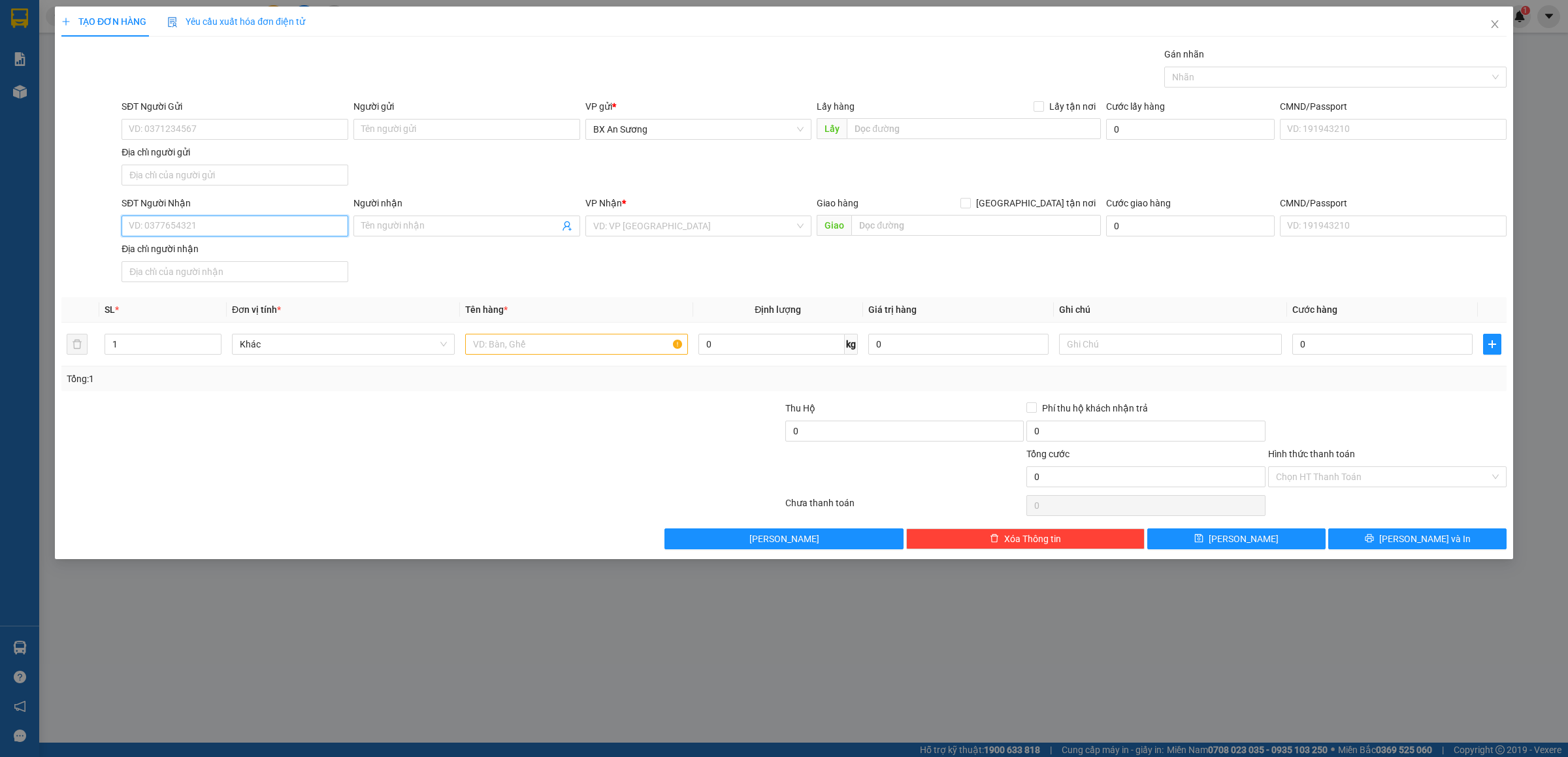
click at [333, 222] on input "SĐT Người Nhận" at bounding box center [235, 225] width 226 height 21
click at [188, 248] on div "0772220223" at bounding box center [235, 255] width 211 height 15
type input "0772220223"
click at [565, 337] on input "text" at bounding box center [577, 344] width 223 height 21
type input "1 THÙNG GIẤY"
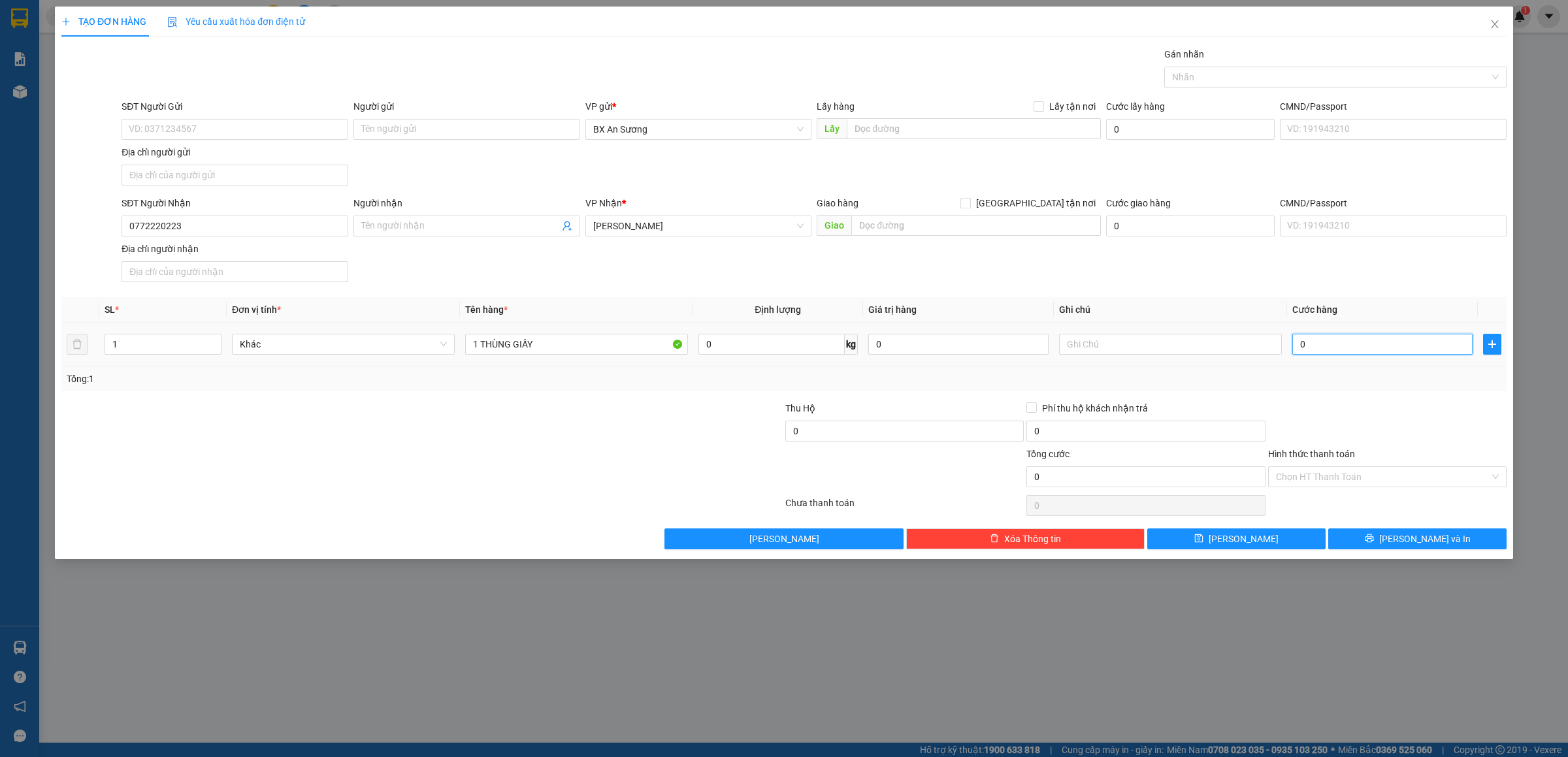
type input "6"
type input "60"
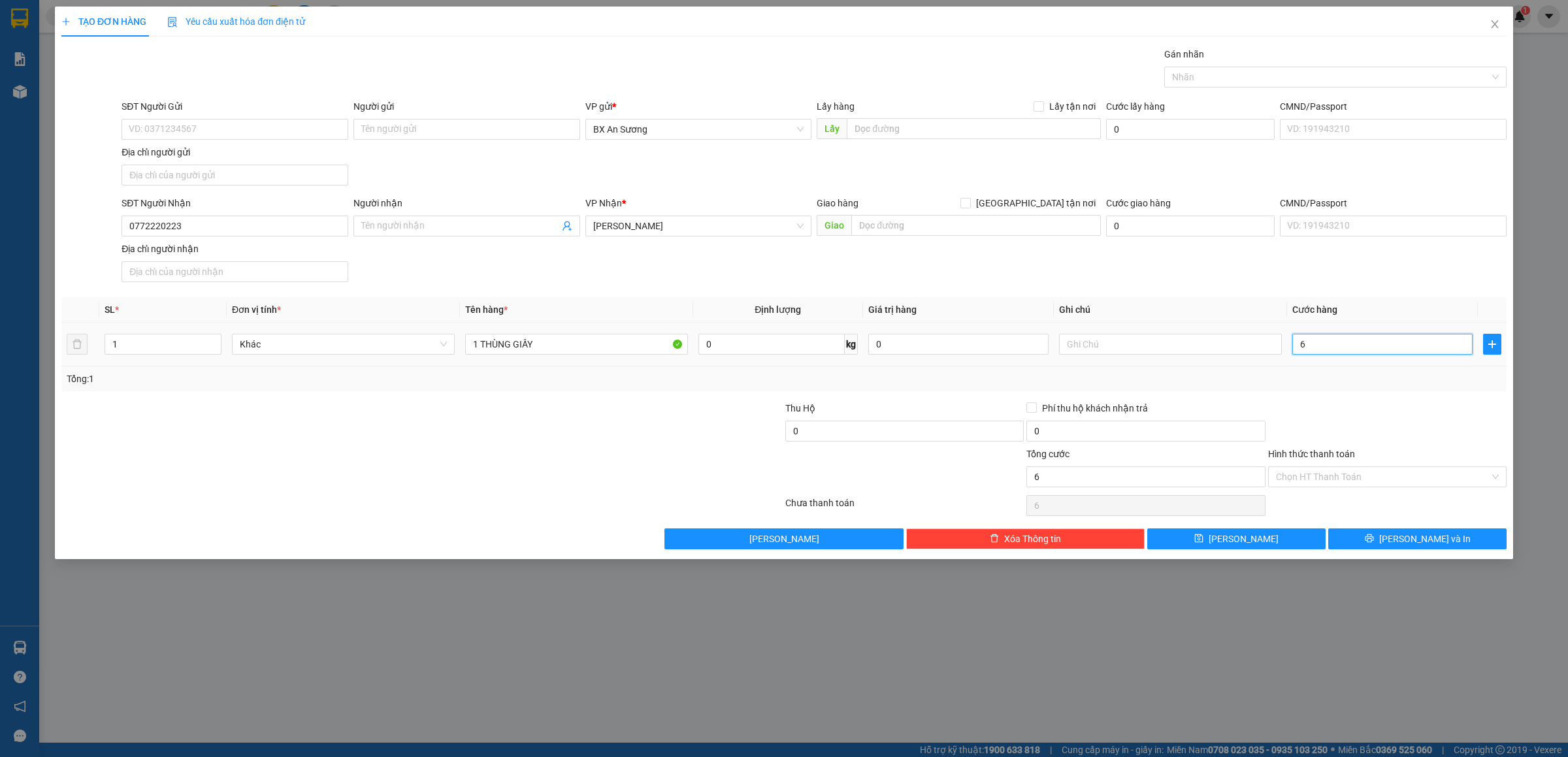
type input "60"
type input "60.000"
click at [1440, 537] on span "[PERSON_NAME] và In" at bounding box center [1425, 538] width 92 height 15
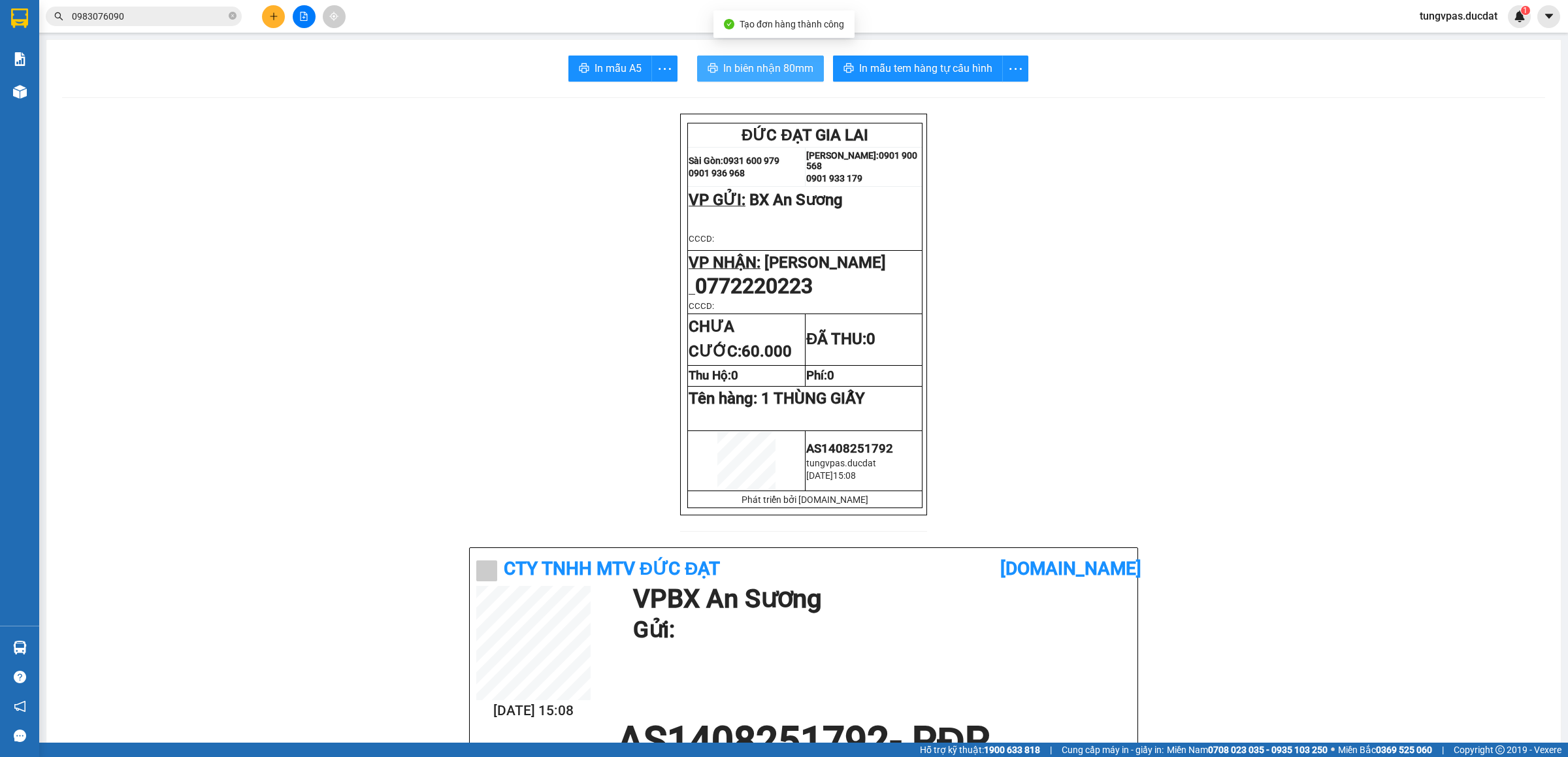
click at [795, 71] on span "In biên nhận 80mm" at bounding box center [768, 68] width 90 height 16
click at [976, 70] on span "In mẫu tem hàng tự cấu hình" at bounding box center [925, 68] width 133 height 16
click at [304, 9] on button at bounding box center [303, 16] width 23 height 23
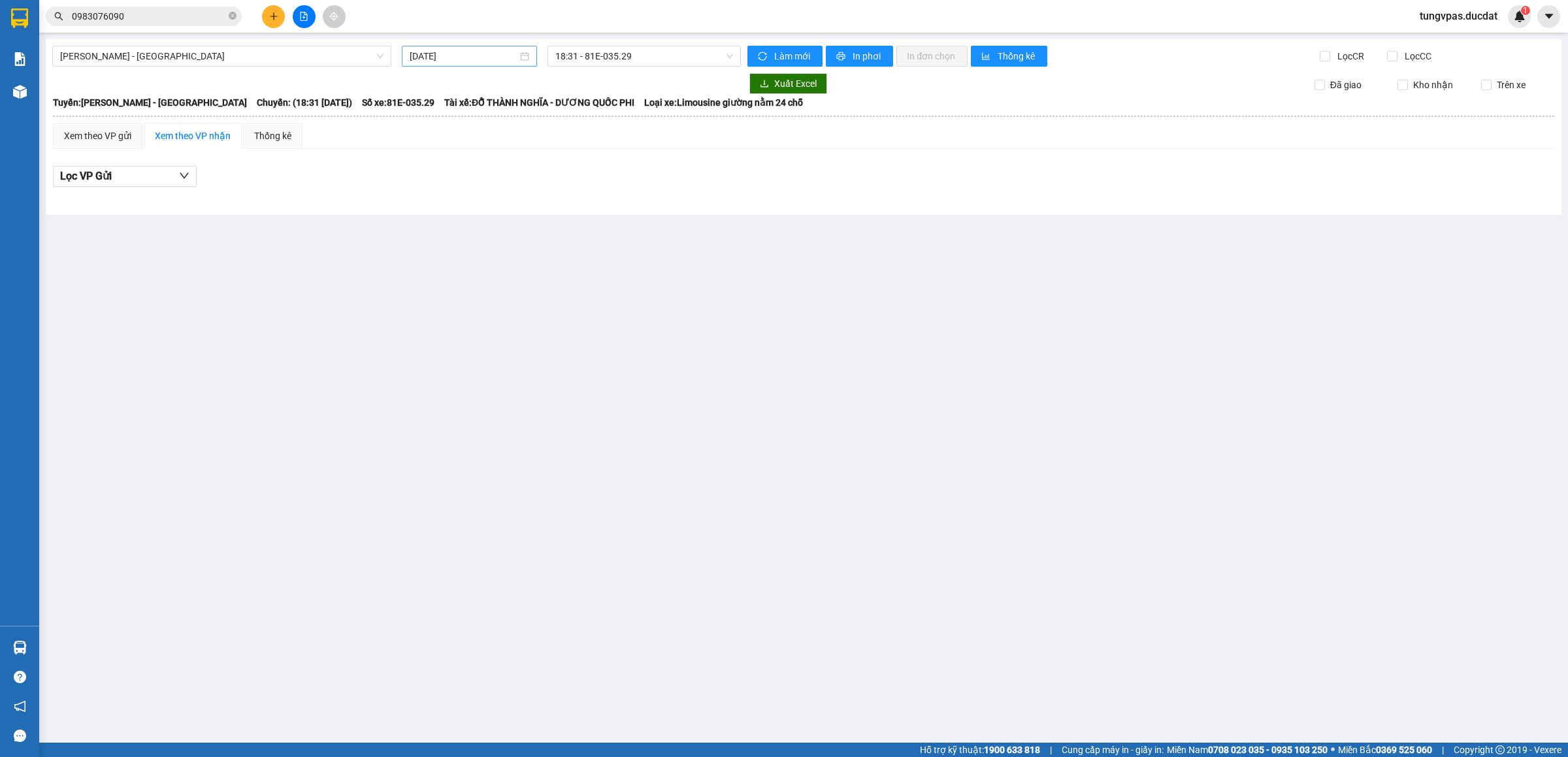
click at [459, 55] on input "[DATE]" at bounding box center [464, 56] width 108 height 15
click at [490, 169] on div "13" at bounding box center [492, 171] width 15 height 15
type input "[DATE]"
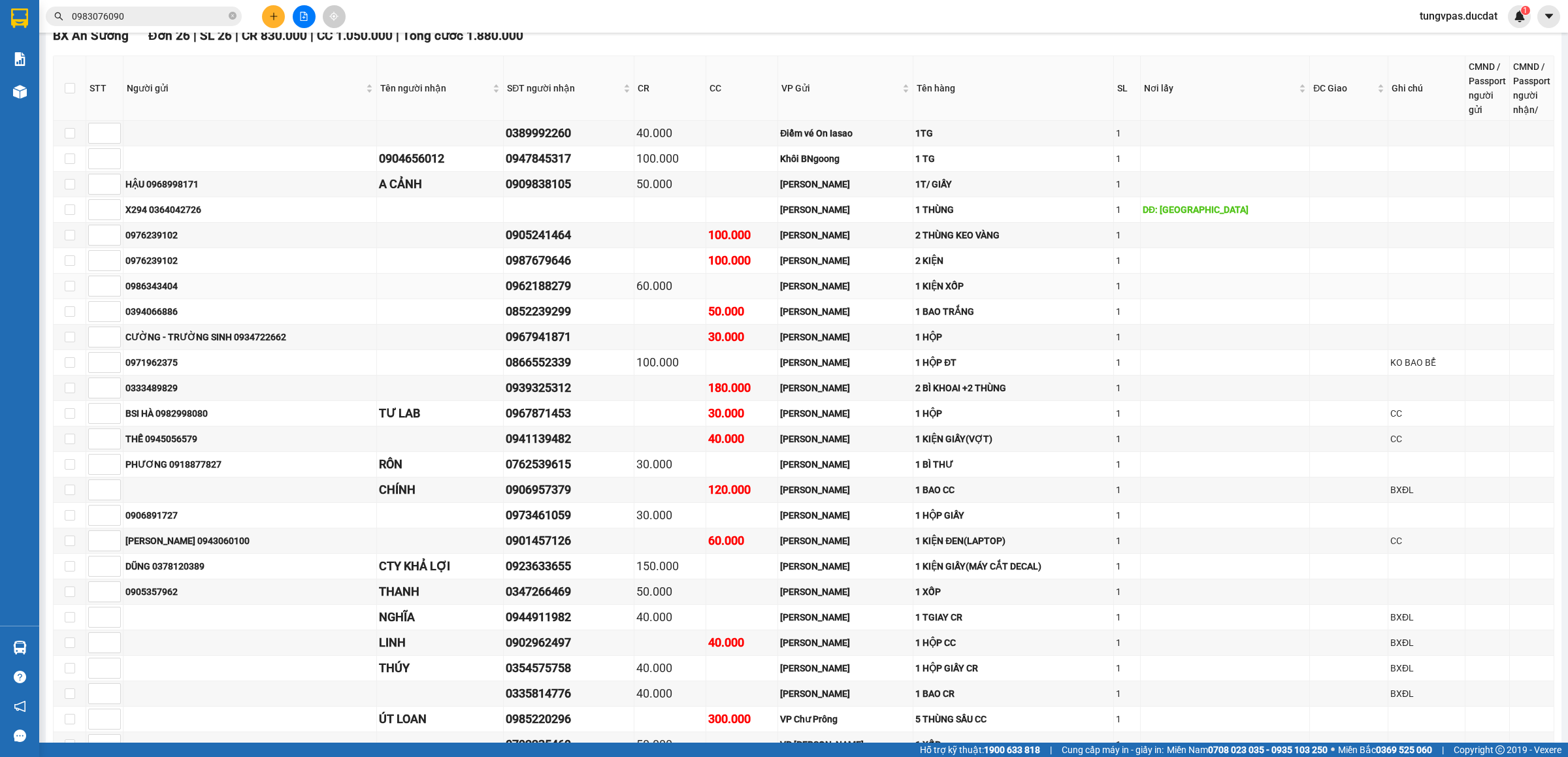
scroll to position [330, 0]
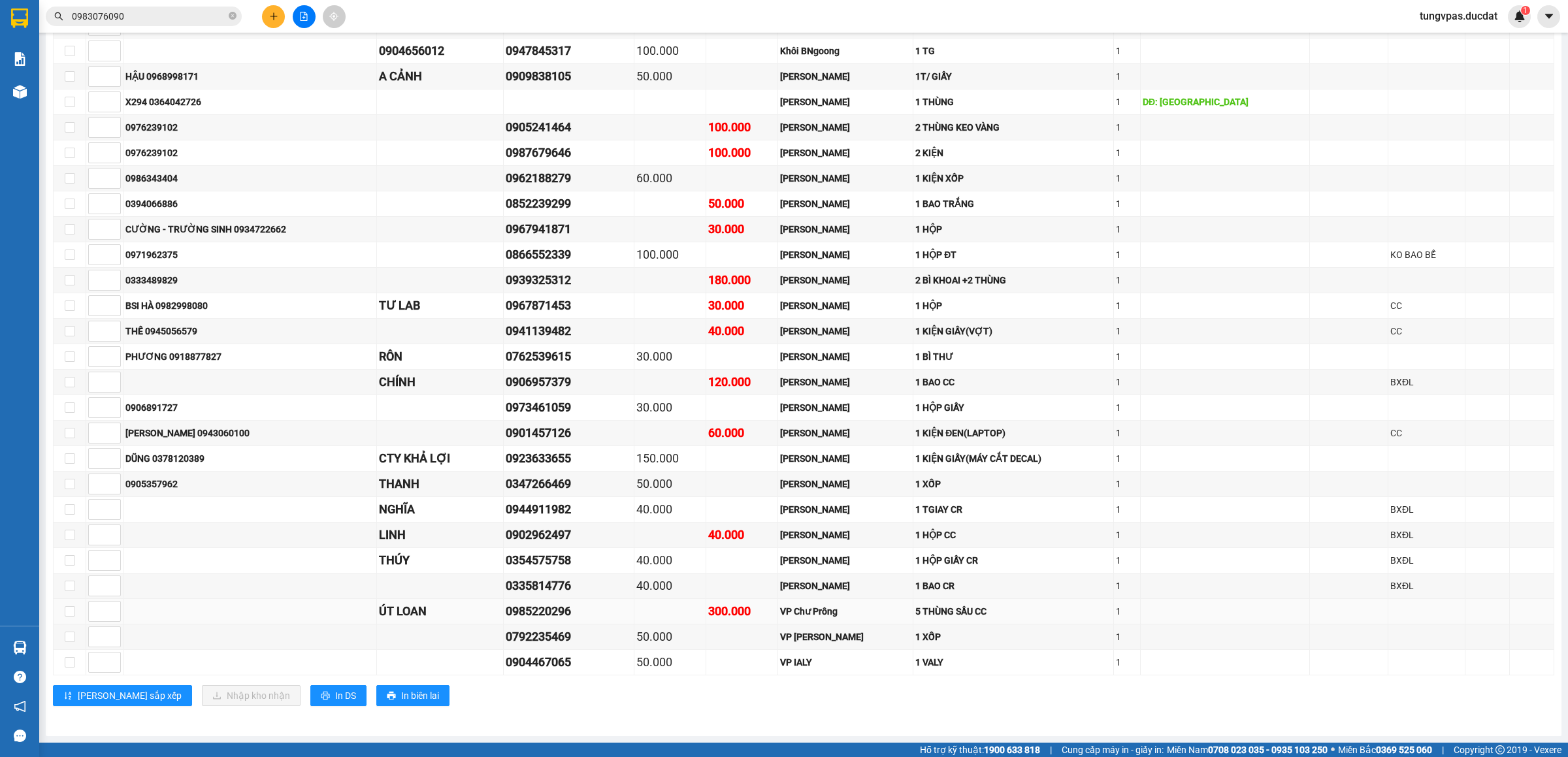
click at [706, 608] on td at bounding box center [670, 612] width 72 height 26
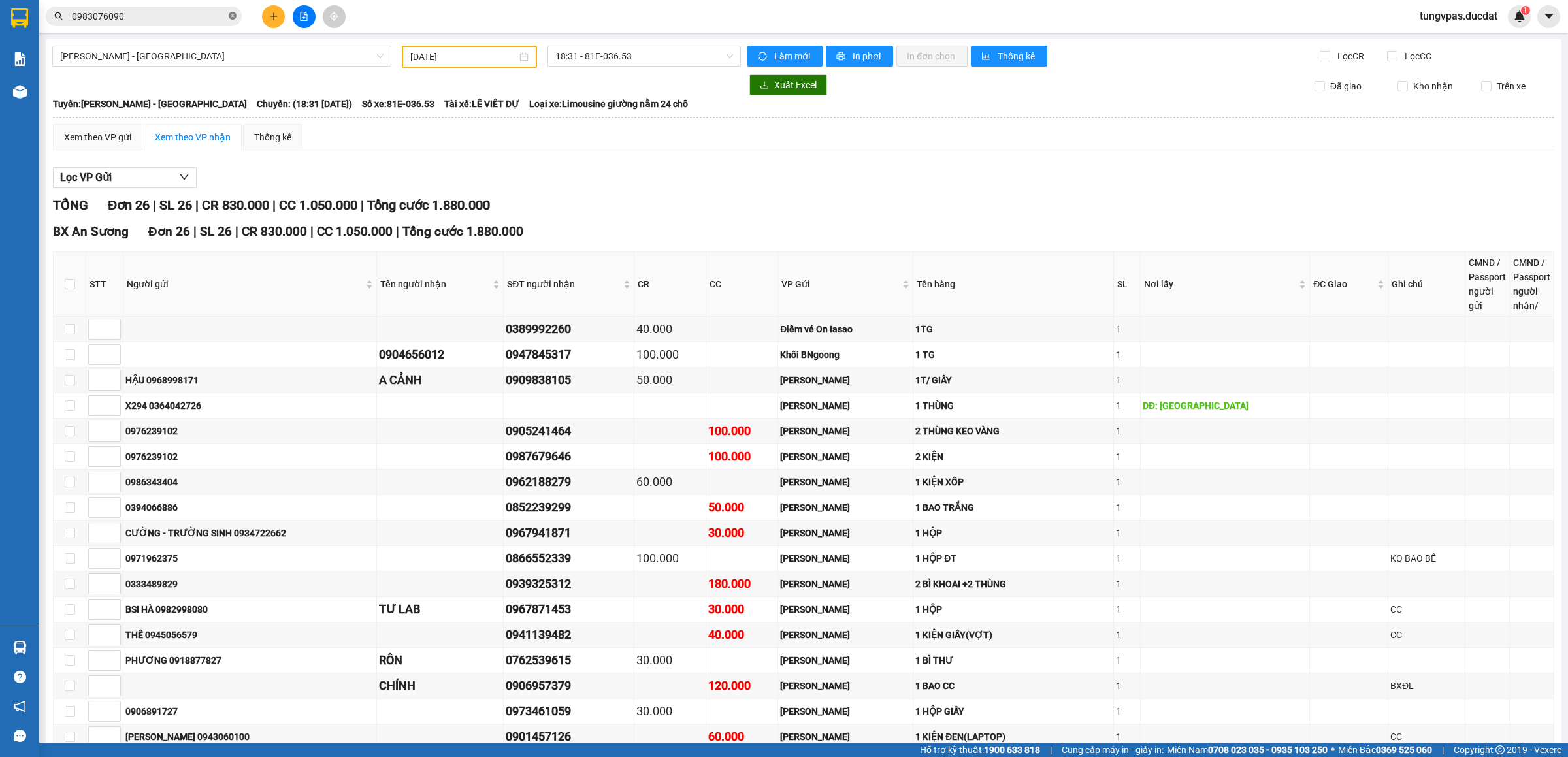
drag, startPoint x: 235, startPoint y: 14, endPoint x: 227, endPoint y: 14, distance: 8.0
click at [235, 12] on icon "close-circle" at bounding box center [232, 15] width 8 height 8
click at [215, 15] on input "text" at bounding box center [149, 16] width 154 height 15
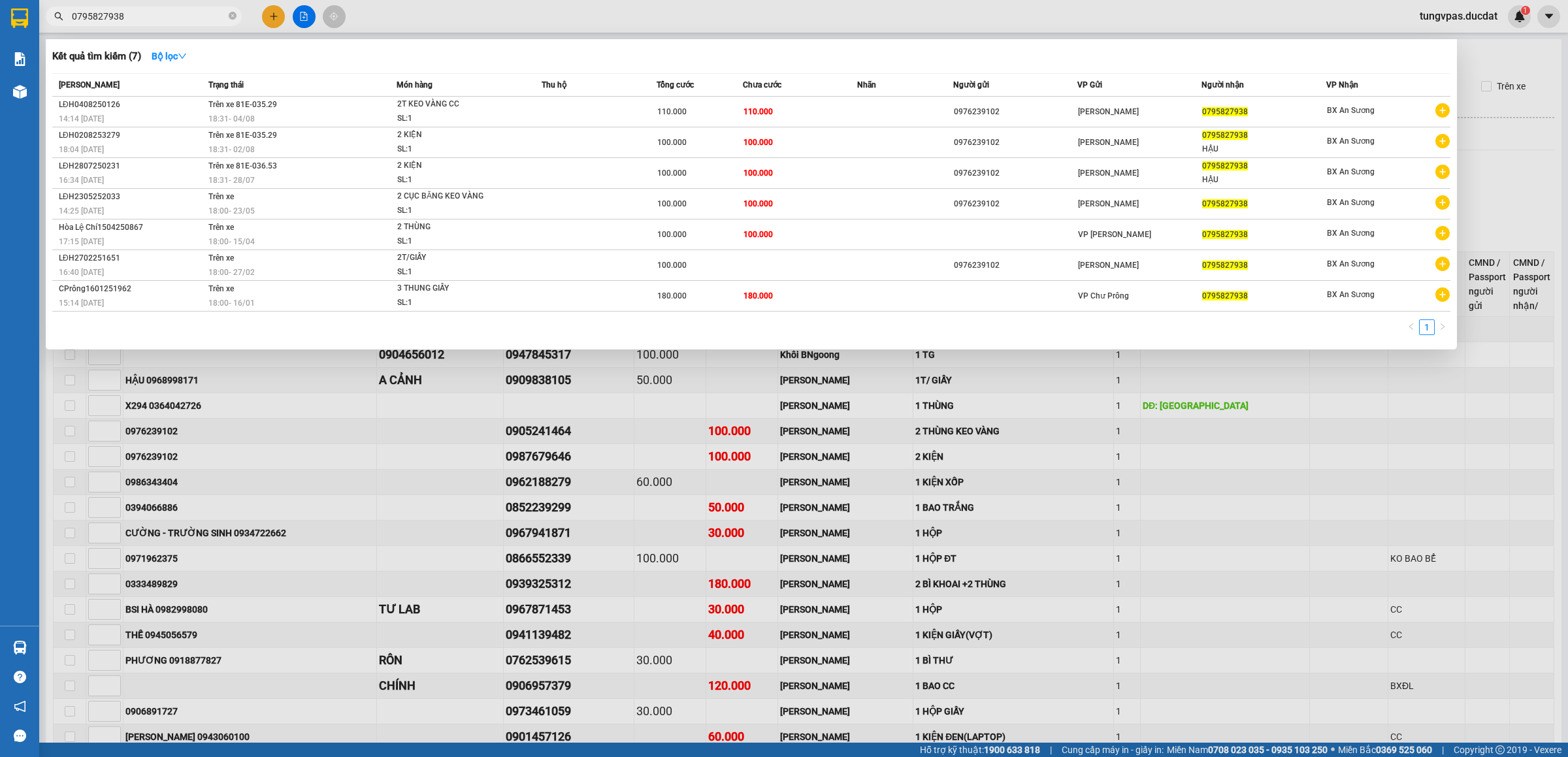
type input "0795827938"
click at [273, 8] on div at bounding box center [784, 378] width 1568 height 757
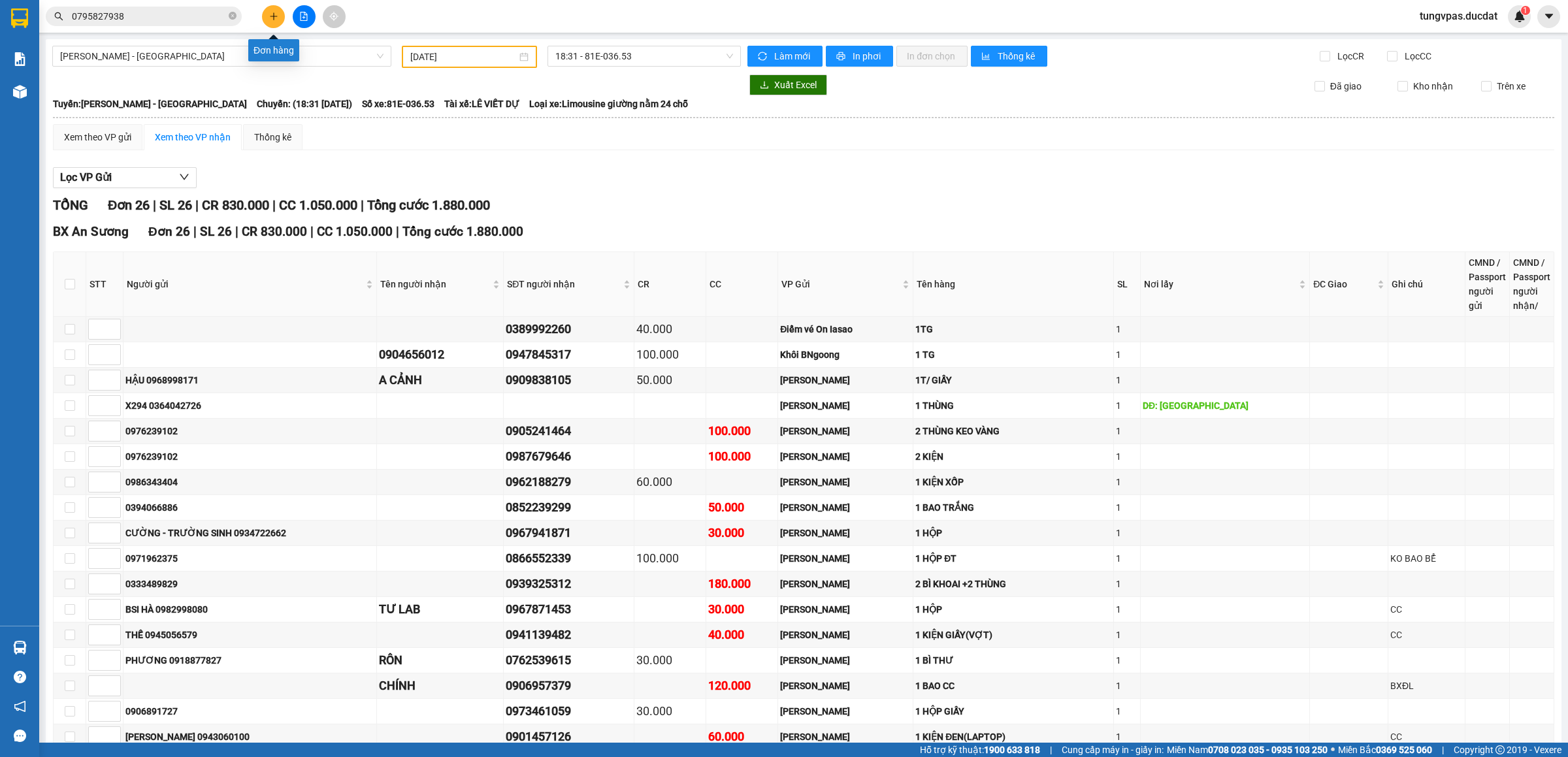
click at [271, 16] on icon "plus" at bounding box center [273, 15] width 7 height 1
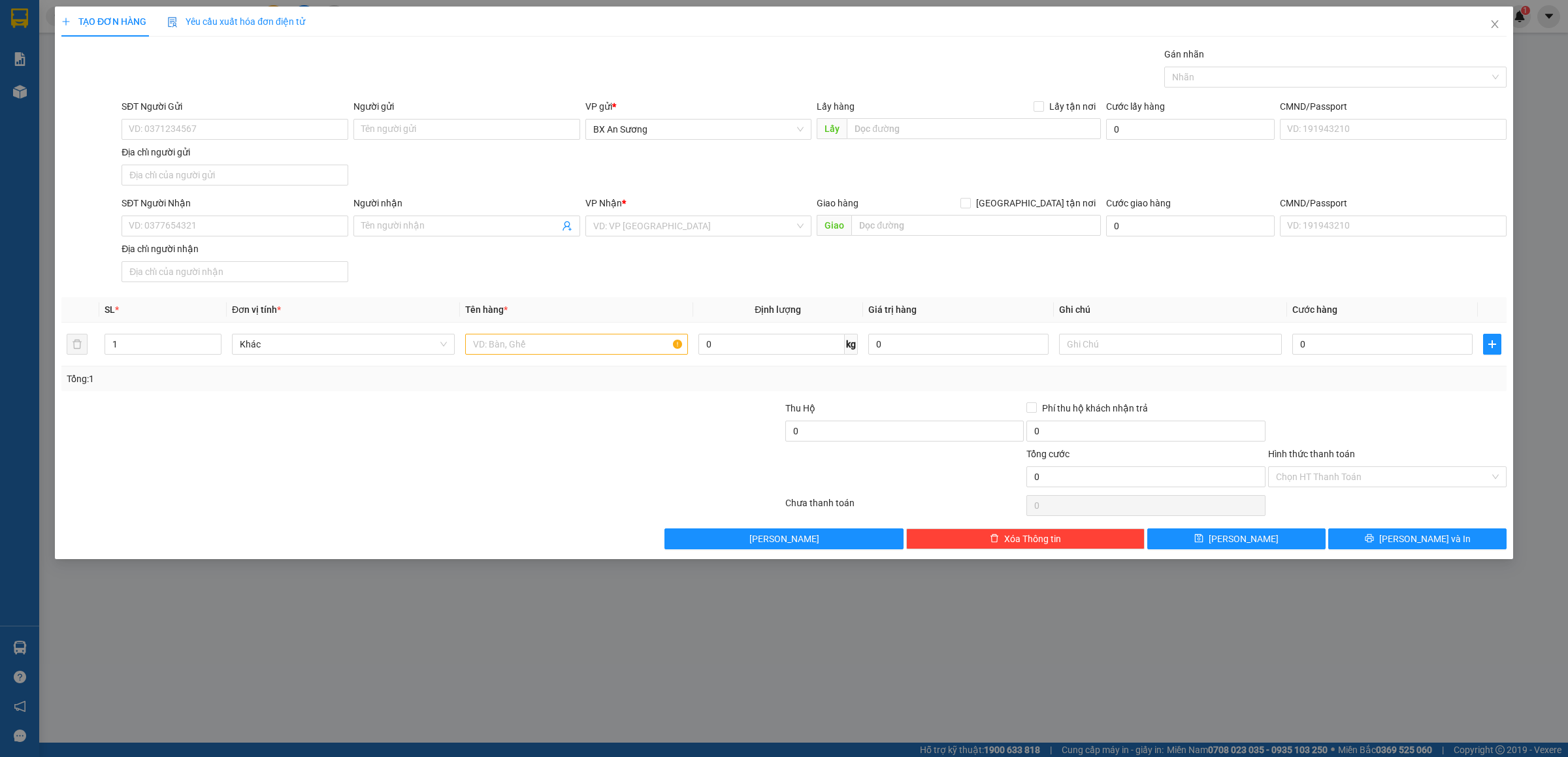
click at [306, 247] on div "Địa chỉ người nhận" at bounding box center [235, 249] width 226 height 15
click at [306, 261] on input "Địa chỉ người nhận" at bounding box center [235, 272] width 226 height 21
click at [303, 239] on div "SĐT Người Nhận VD: 0377654321" at bounding box center [235, 219] width 226 height 45
click at [303, 236] on input "SĐT Người Nhận" at bounding box center [235, 225] width 226 height 21
click at [245, 232] on input "SĐT Người Nhận" at bounding box center [235, 225] width 226 height 21
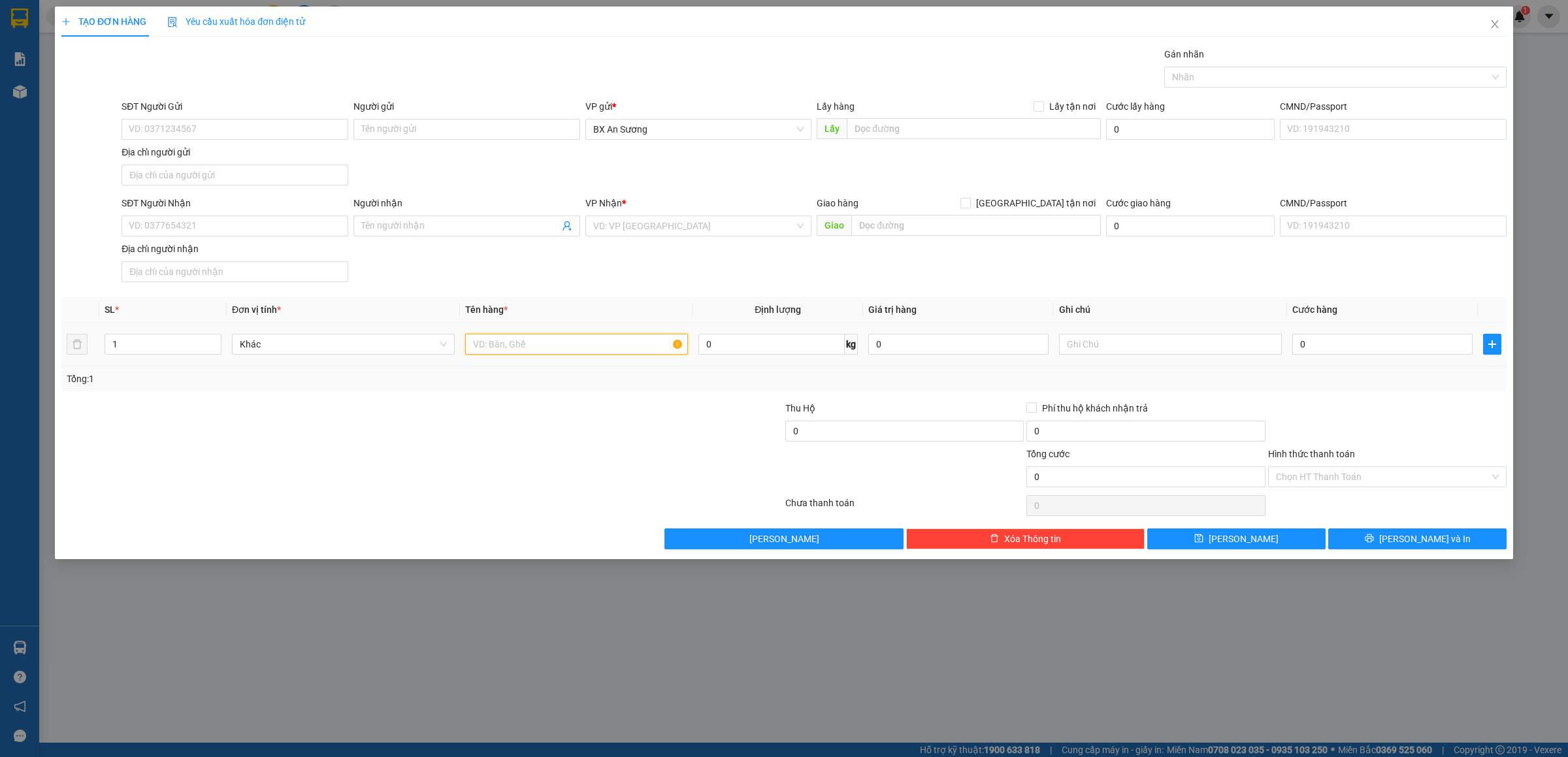
click at [596, 355] on input "text" at bounding box center [577, 344] width 223 height 21
type input "09"
click at [309, 239] on div "SĐT Người Nhận VD: 0377654321" at bounding box center [235, 219] width 226 height 45
click at [309, 234] on input "SĐT Người Nhận" at bounding box center [235, 225] width 226 height 21
click at [224, 255] on div "0968557528" at bounding box center [235, 255] width 211 height 15
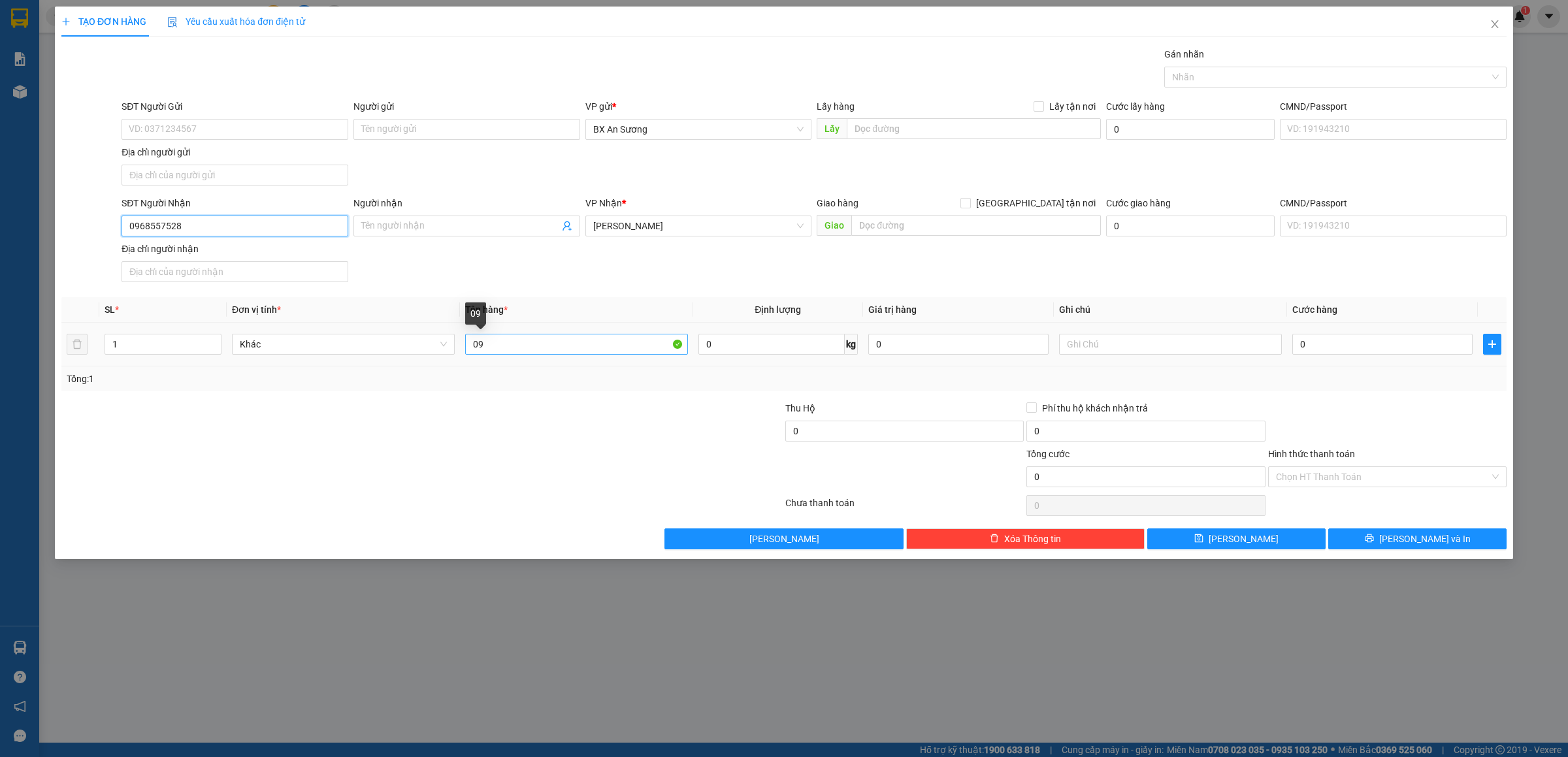
type input "0968557528"
drag, startPoint x: 523, startPoint y: 355, endPoint x: 419, endPoint y: 345, distance: 104.5
click at [424, 345] on tr "1 Khác 09 0 kg 0 0" at bounding box center [784, 344] width 1445 height 44
type input "1 TÚM XANH"
type input "5"
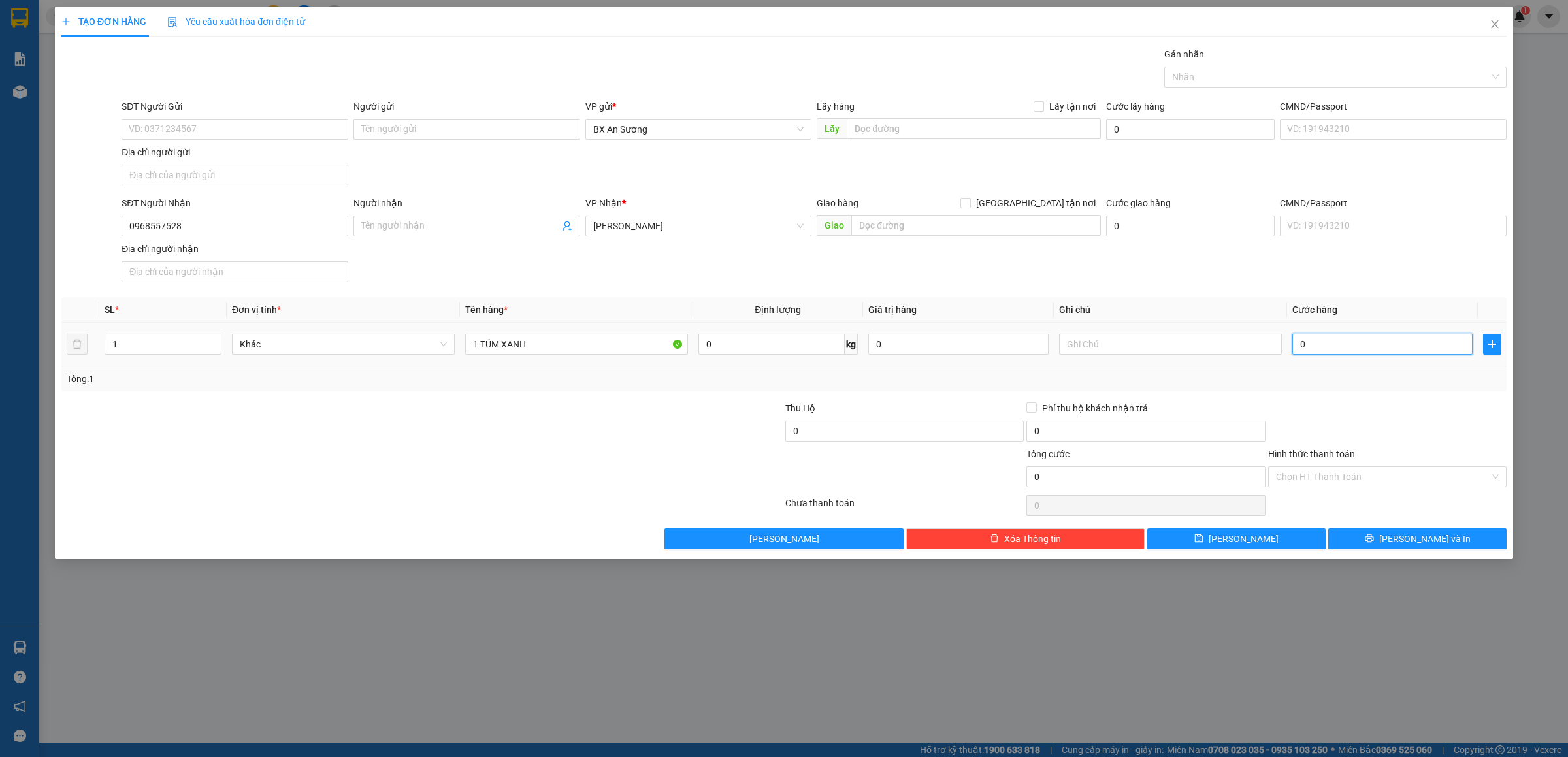
type input "5"
type input "50"
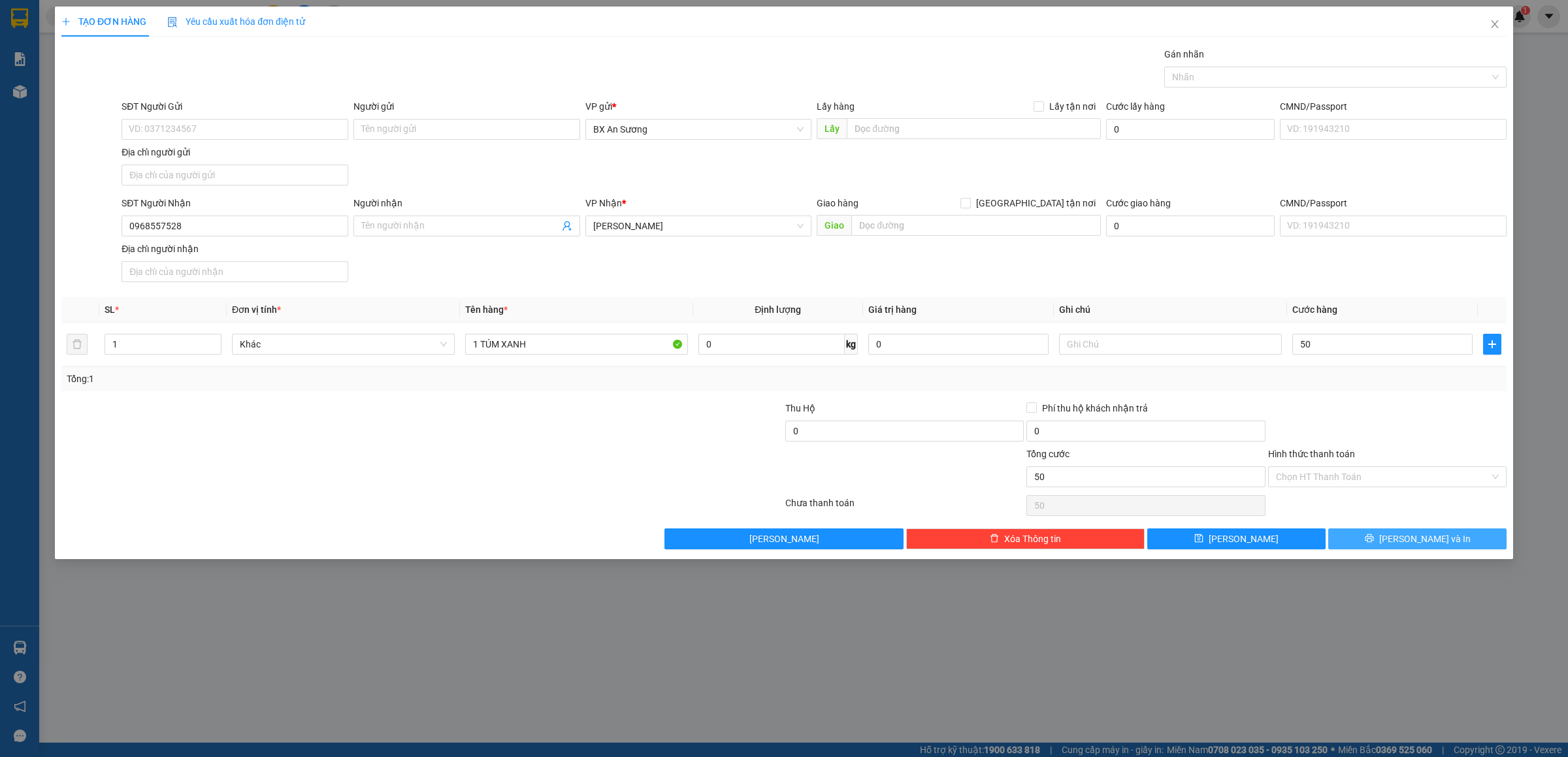
type input "50.000"
click at [1385, 539] on button "[PERSON_NAME] và In" at bounding box center [1417, 539] width 178 height 21
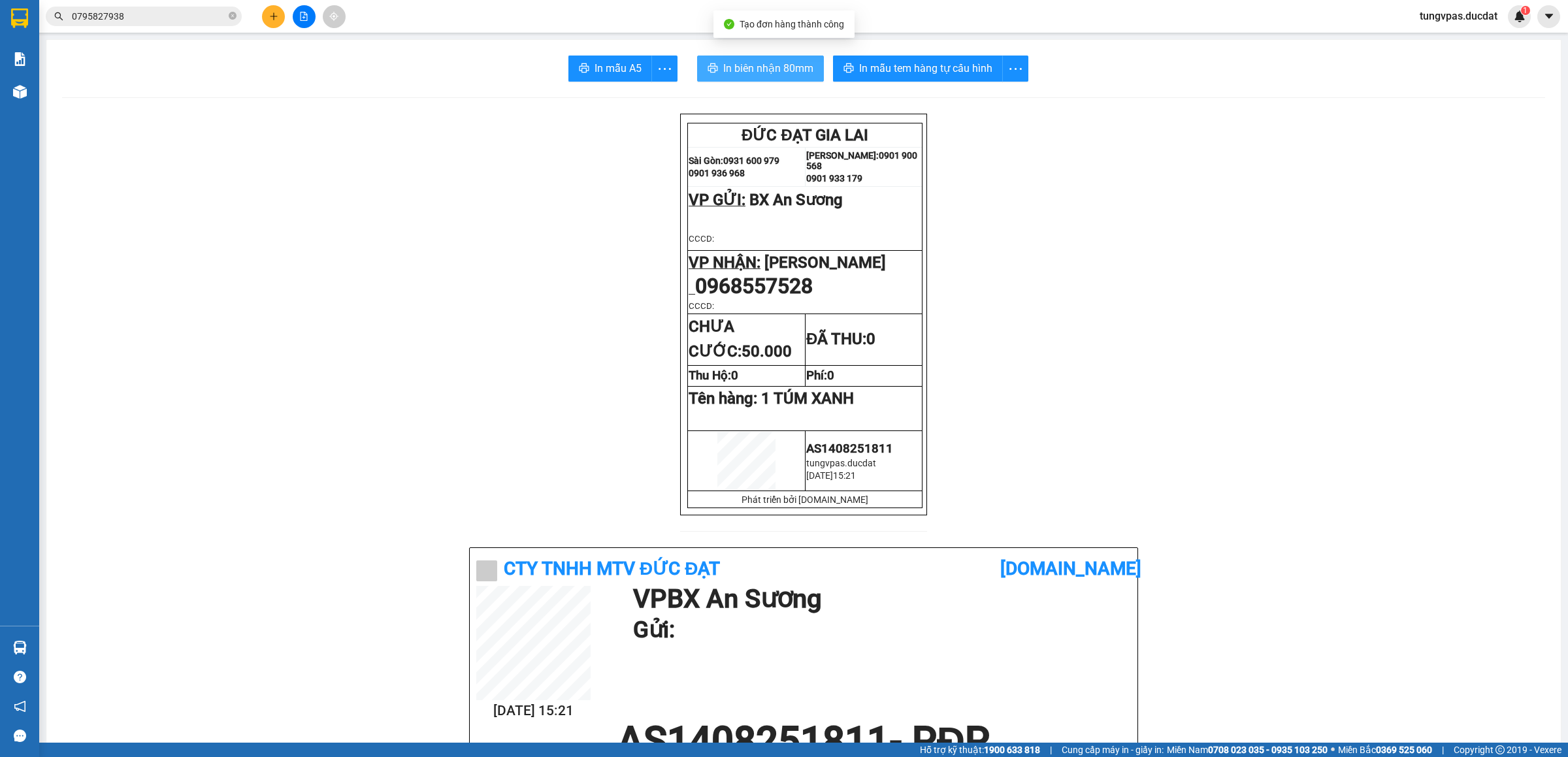
click at [773, 67] on span "In biên nhận 80mm" at bounding box center [768, 68] width 90 height 16
click at [974, 57] on button "In mẫu tem hàng tự cấu hình" at bounding box center [918, 69] width 170 height 26
click at [267, 15] on button at bounding box center [273, 16] width 23 height 23
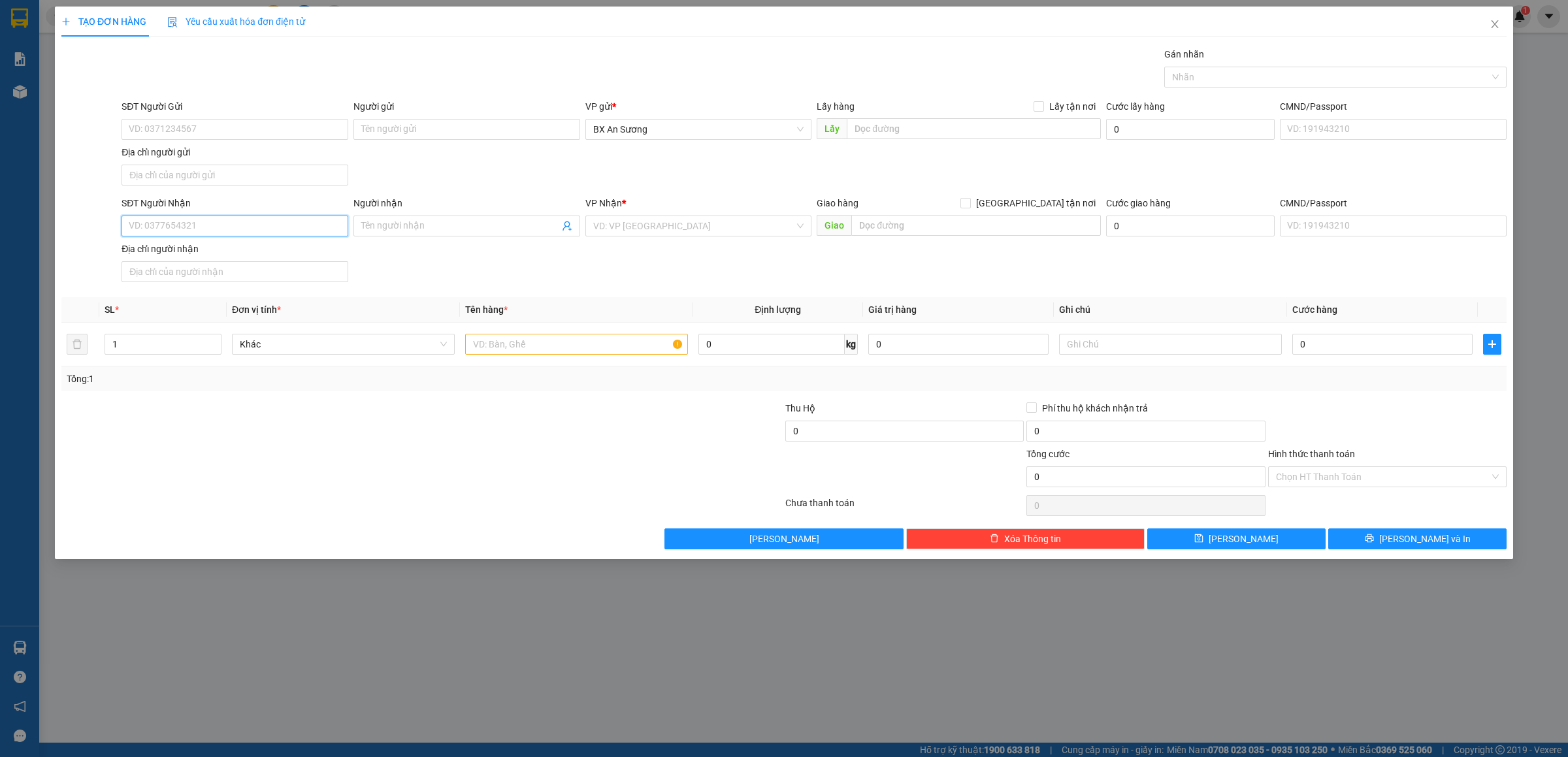
click at [331, 230] on input "SĐT Người Nhận" at bounding box center [235, 225] width 226 height 21
click at [221, 251] on div "0973778679" at bounding box center [235, 255] width 211 height 15
type input "0973778679"
click at [598, 349] on input "text" at bounding box center [577, 344] width 223 height 21
type input "1 HỒ SƠ"
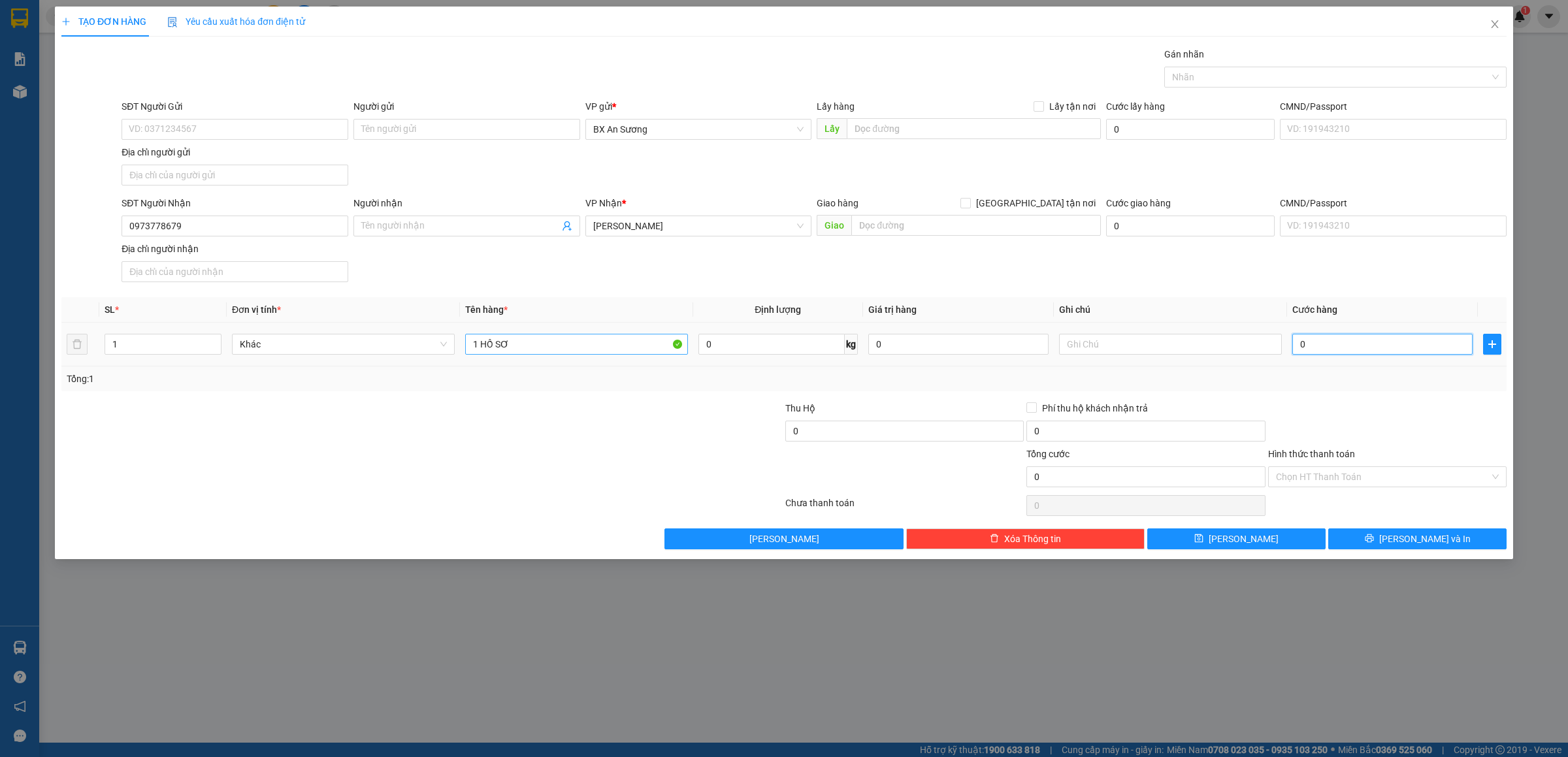
type input "3"
type input "30"
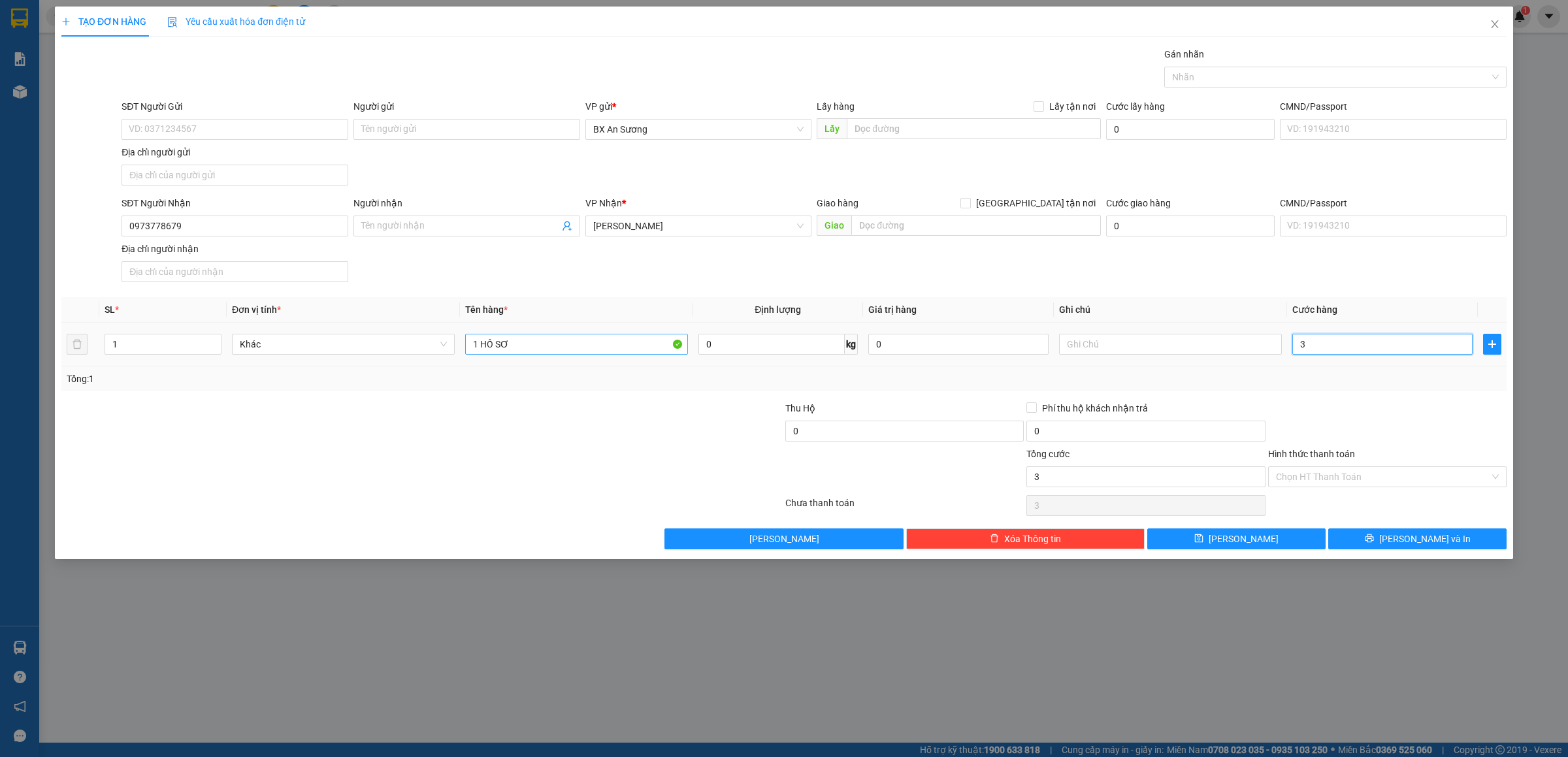
type input "30"
type input "30.000"
click at [1454, 540] on button "[PERSON_NAME] và In" at bounding box center [1417, 539] width 178 height 21
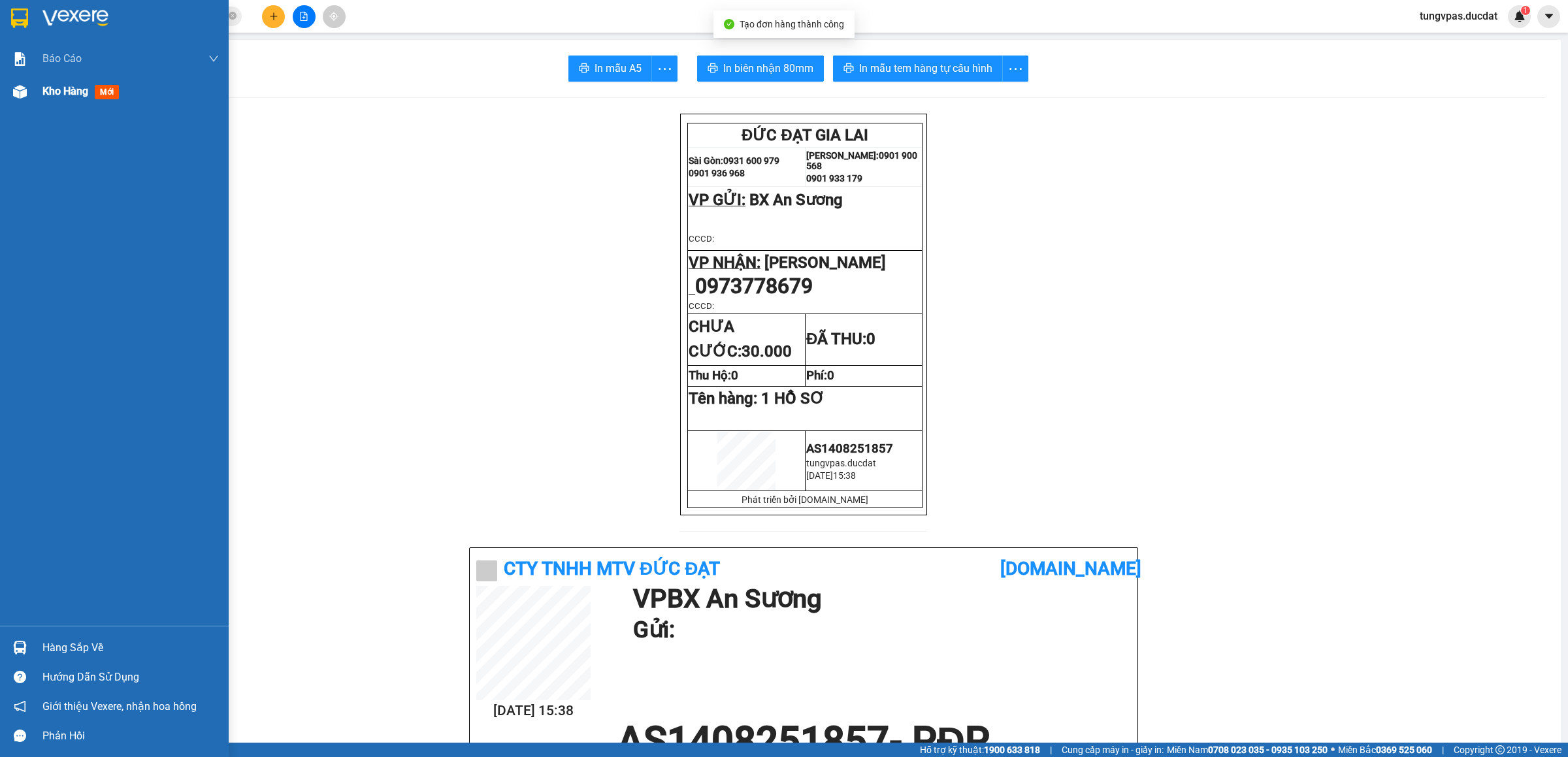
click at [15, 97] on img at bounding box center [20, 92] width 14 height 14
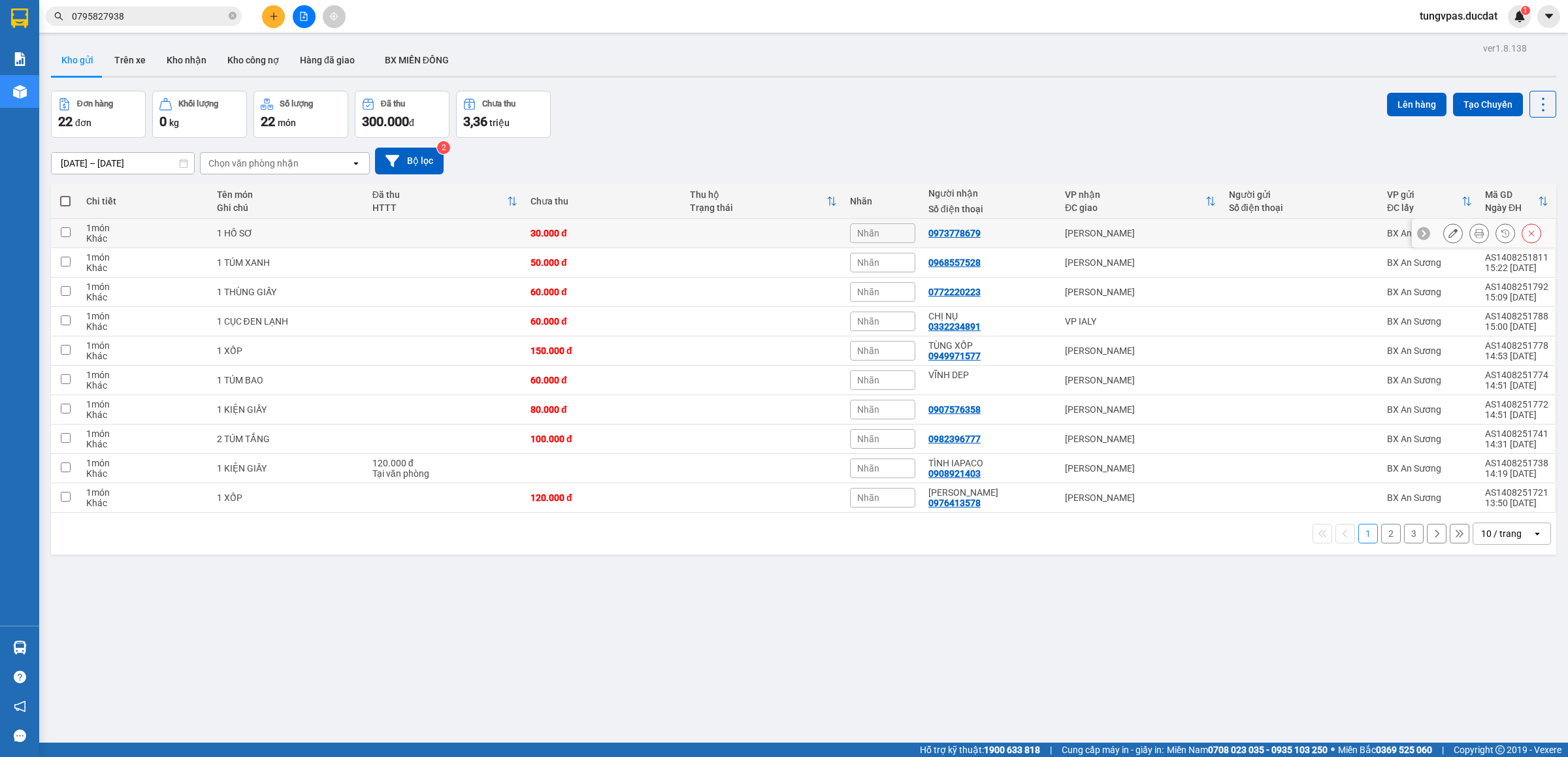
click at [1444, 228] on button at bounding box center [1452, 233] width 18 height 23
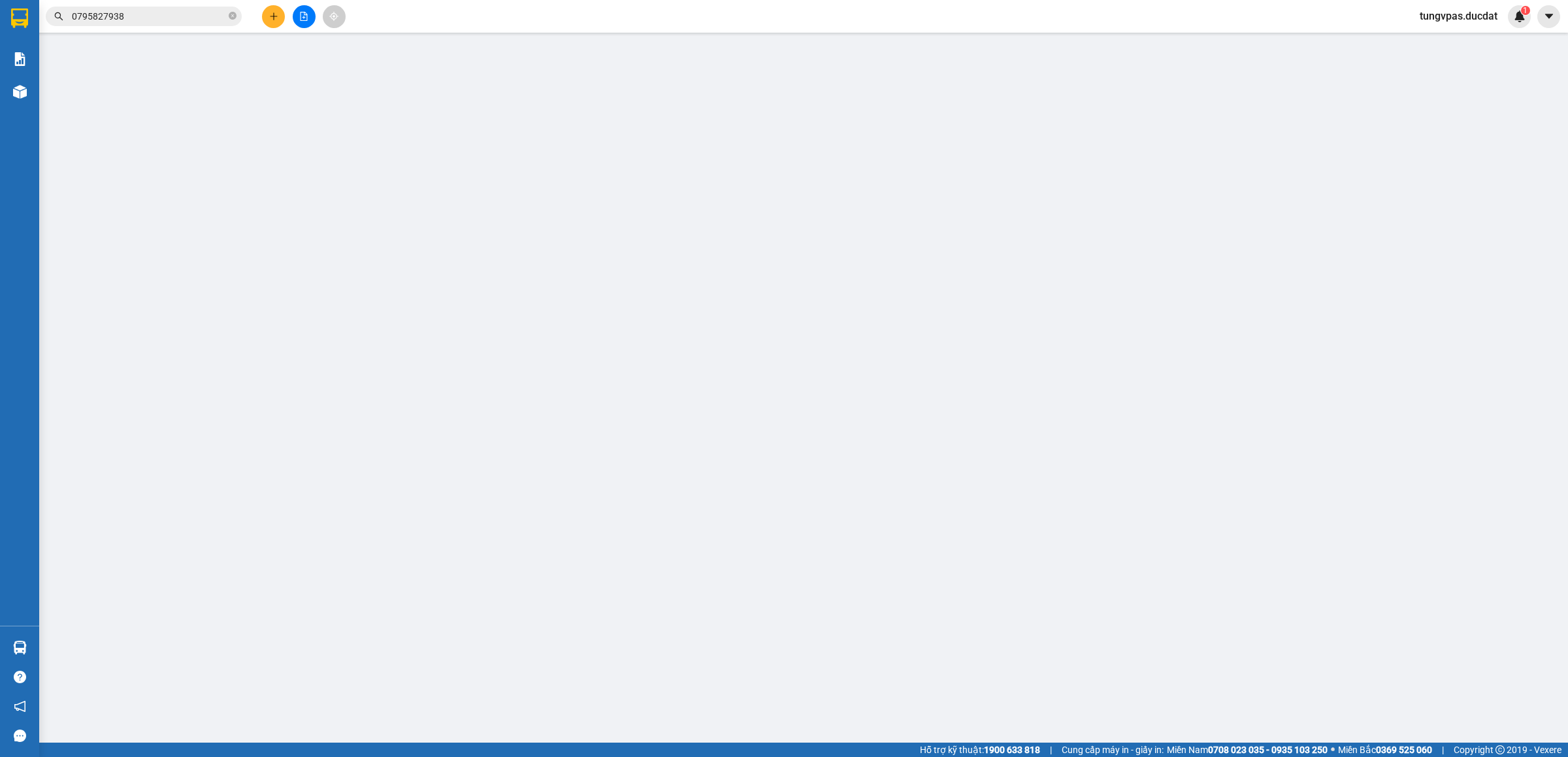
type input "0973778679"
type input "30.000"
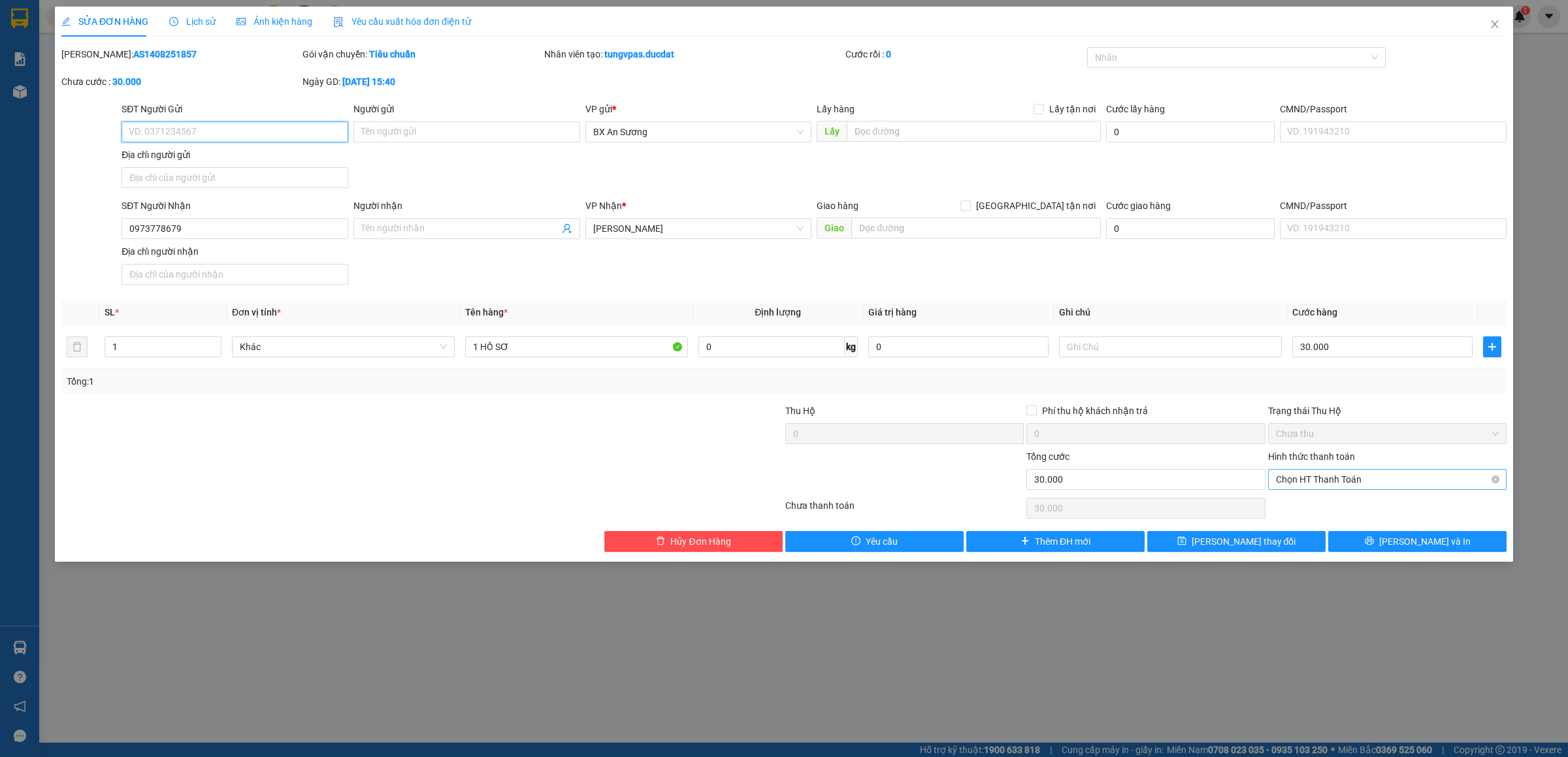
click at [1408, 478] on span "Chọn HT Thanh Toán" at bounding box center [1387, 479] width 223 height 20
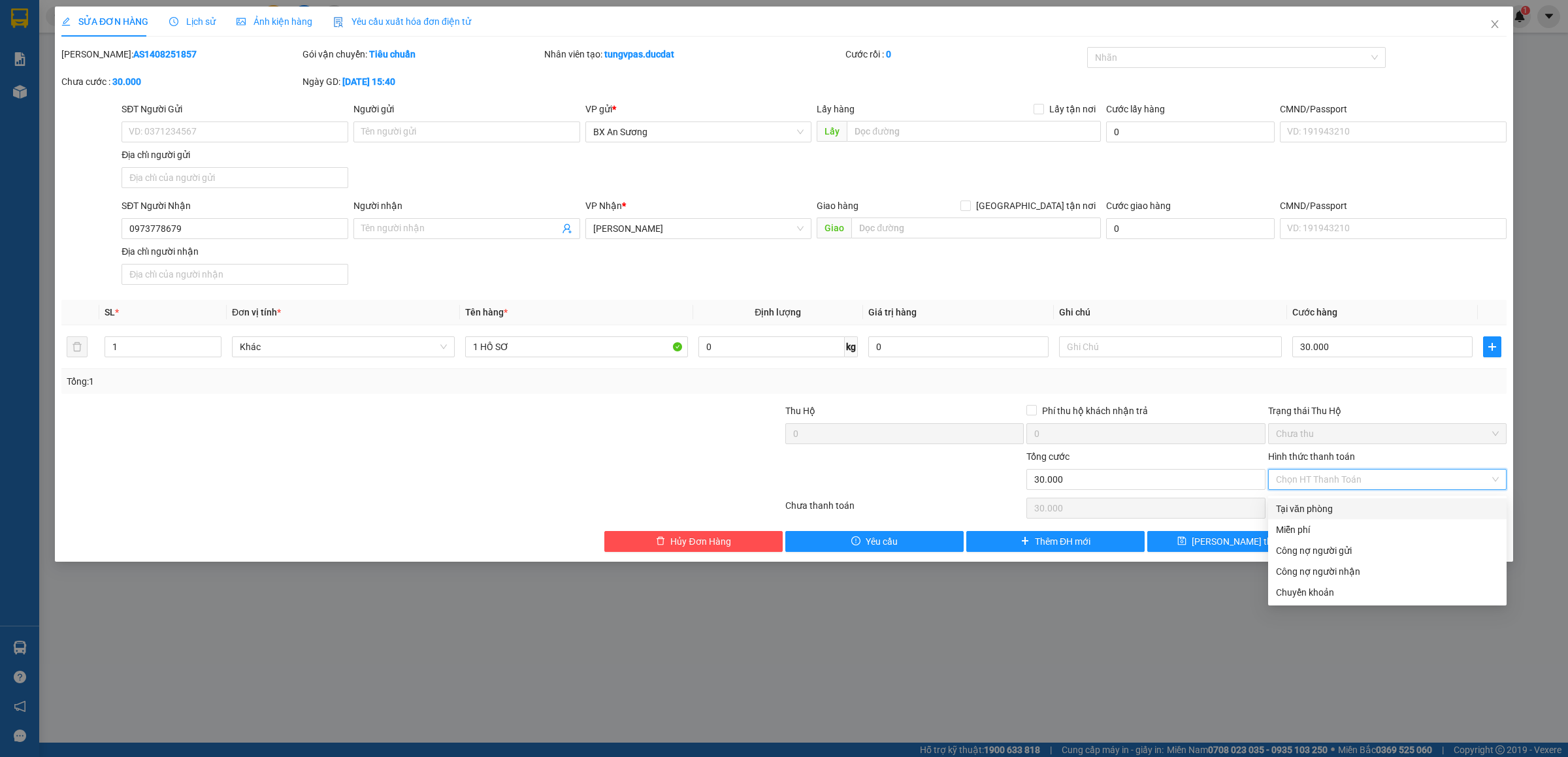
drag, startPoint x: 1339, startPoint y: 512, endPoint x: 1325, endPoint y: 502, distance: 17.2
click at [1328, 504] on div "Tại văn phòng" at bounding box center [1387, 508] width 223 height 15
type input "0"
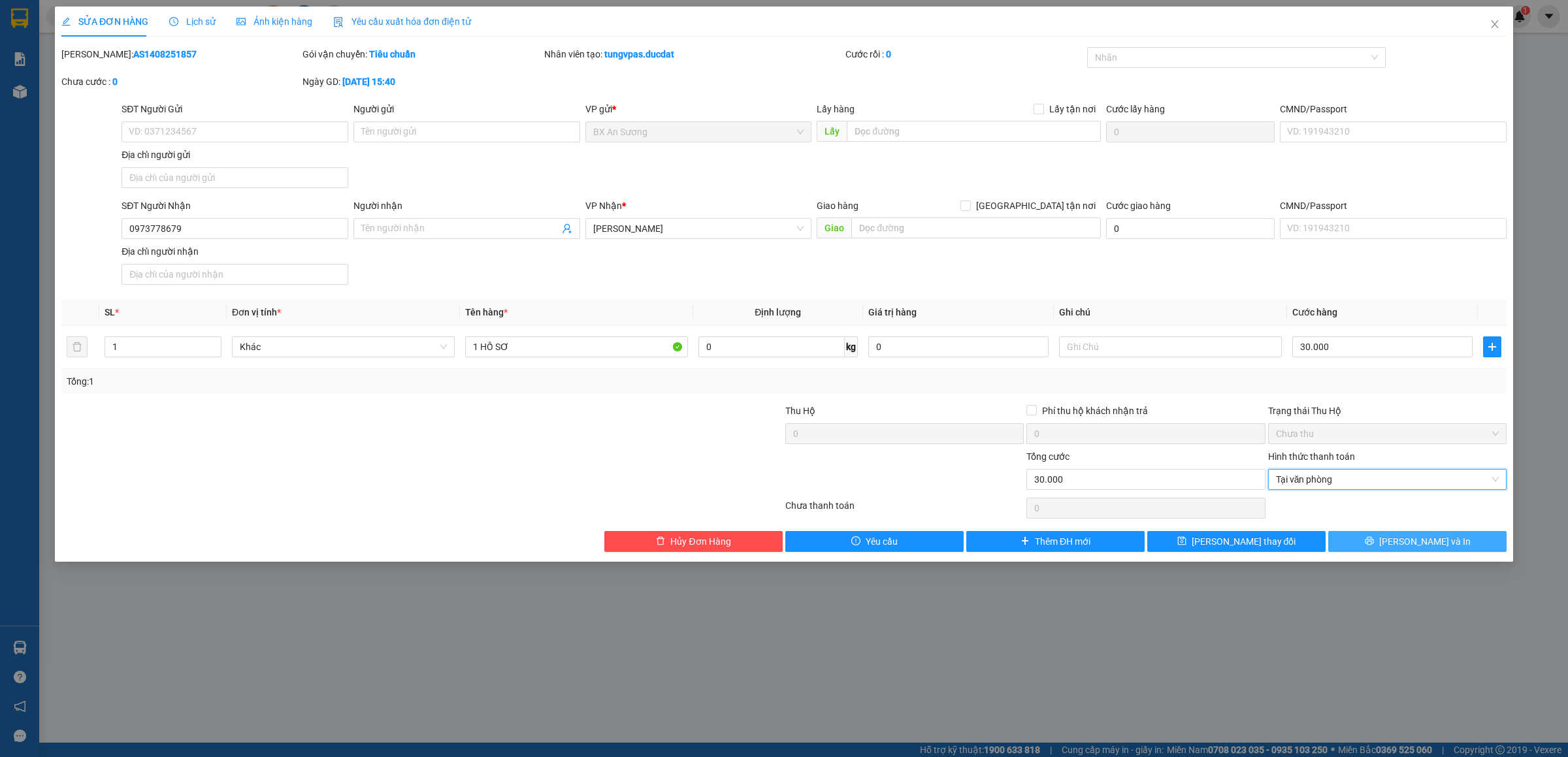
click at [1379, 541] on button "[PERSON_NAME] và In" at bounding box center [1417, 542] width 178 height 21
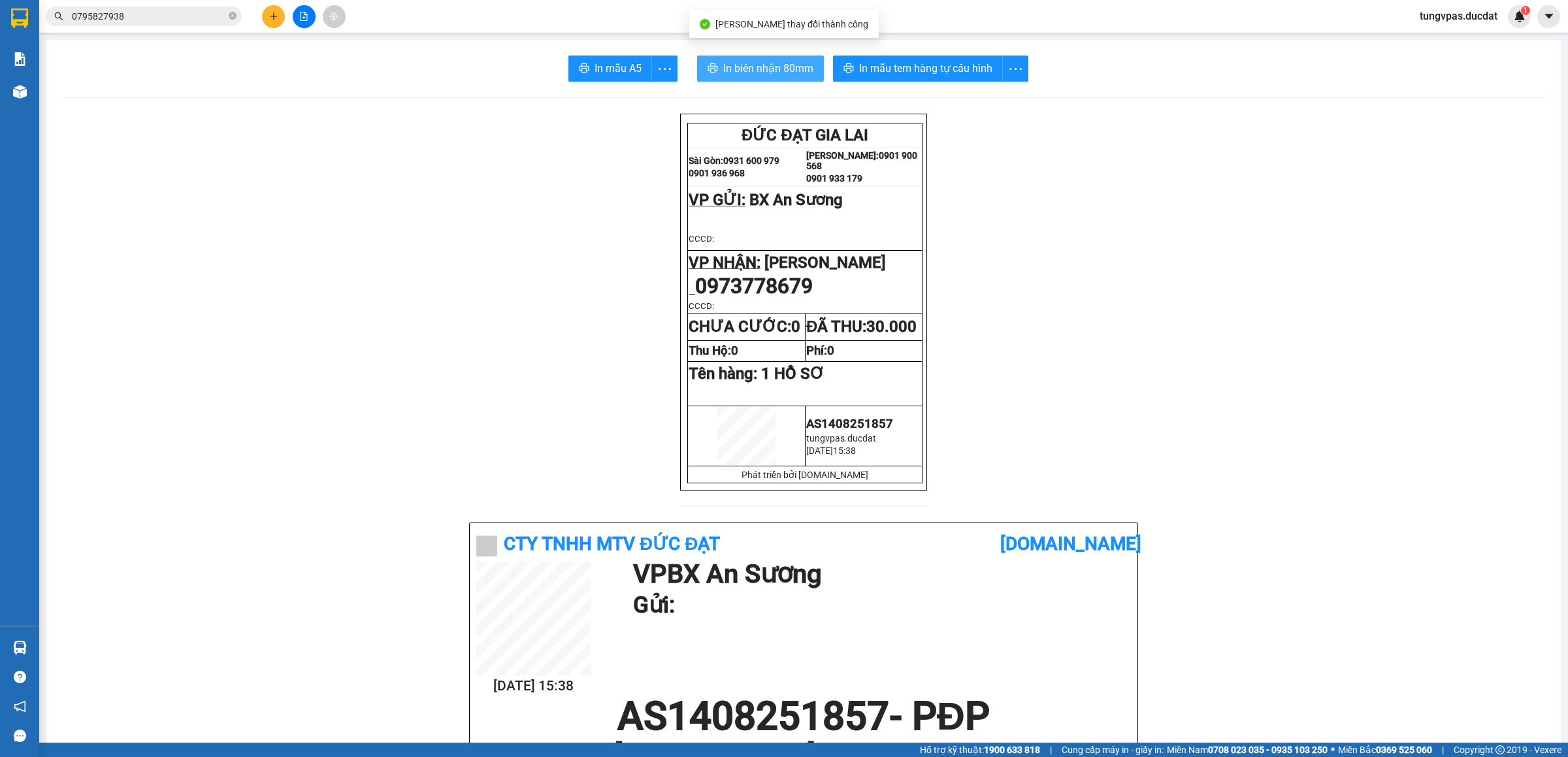
click at [777, 65] on span "In biên nhận 80mm" at bounding box center [768, 68] width 90 height 16
click at [968, 69] on span "In mẫu tem hàng tự cấu hình" at bounding box center [925, 68] width 133 height 16
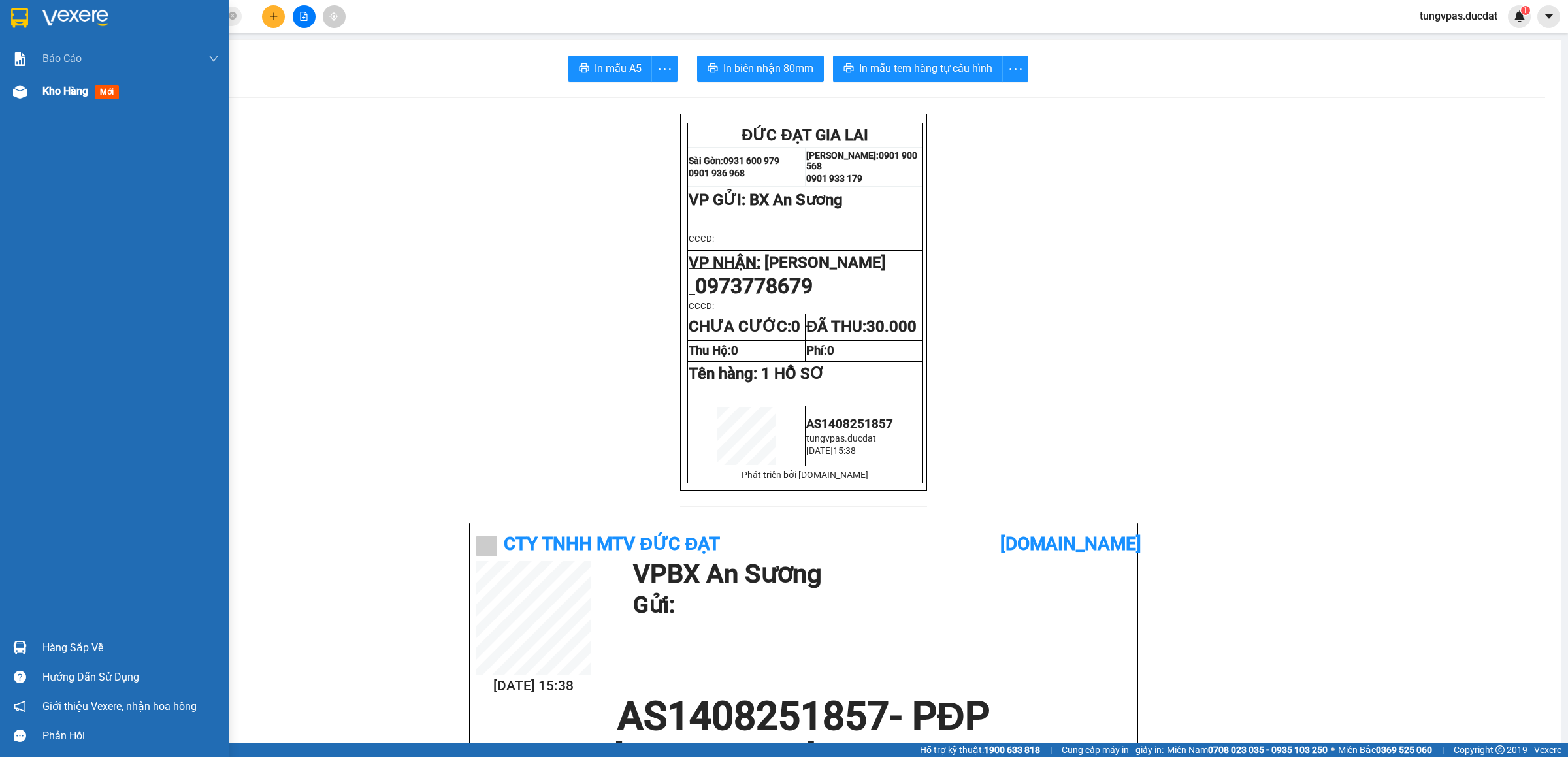
click at [10, 92] on div at bounding box center [20, 92] width 23 height 23
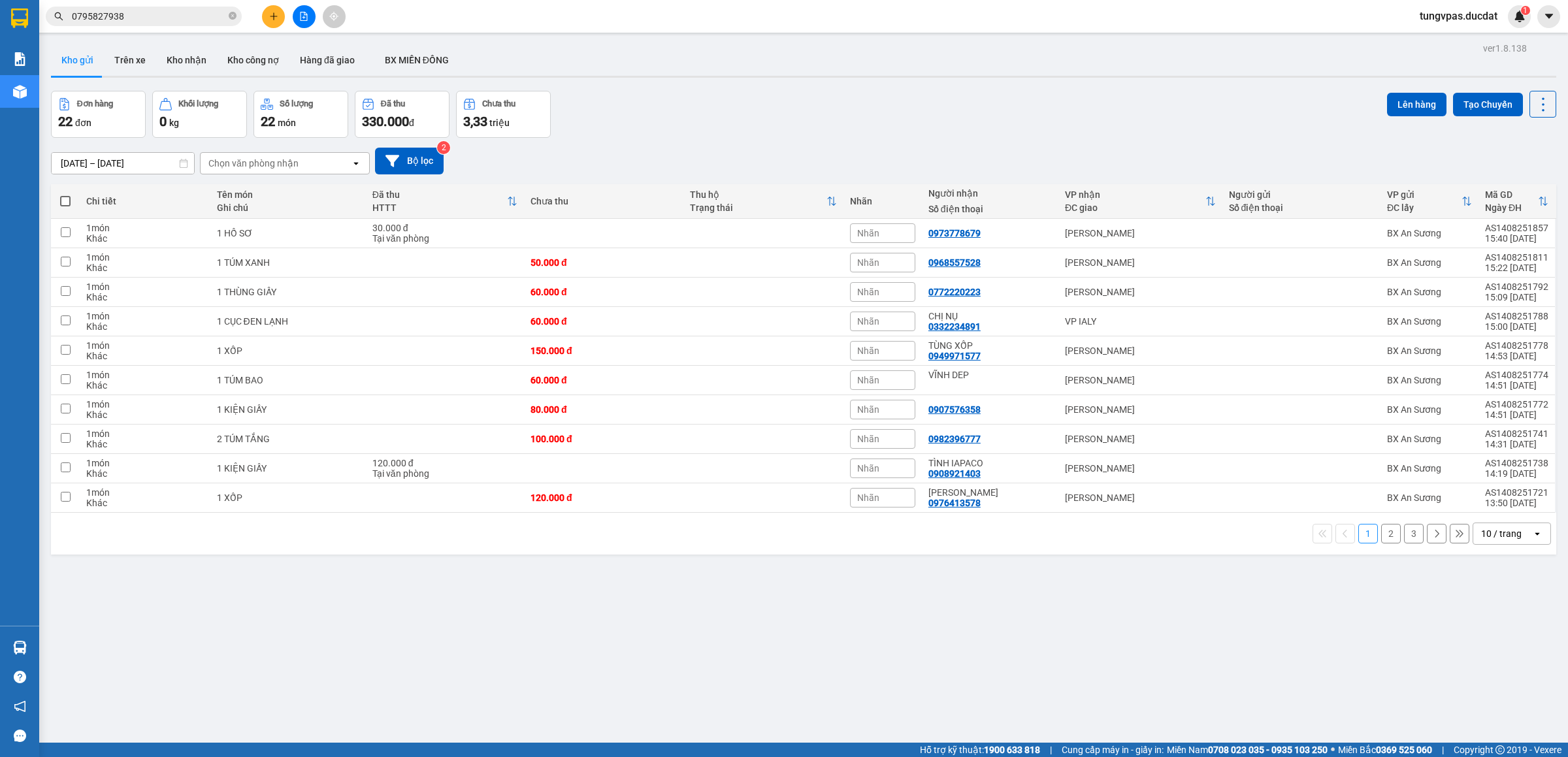
click at [308, 20] on icon "file-add" at bounding box center [303, 16] width 9 height 9
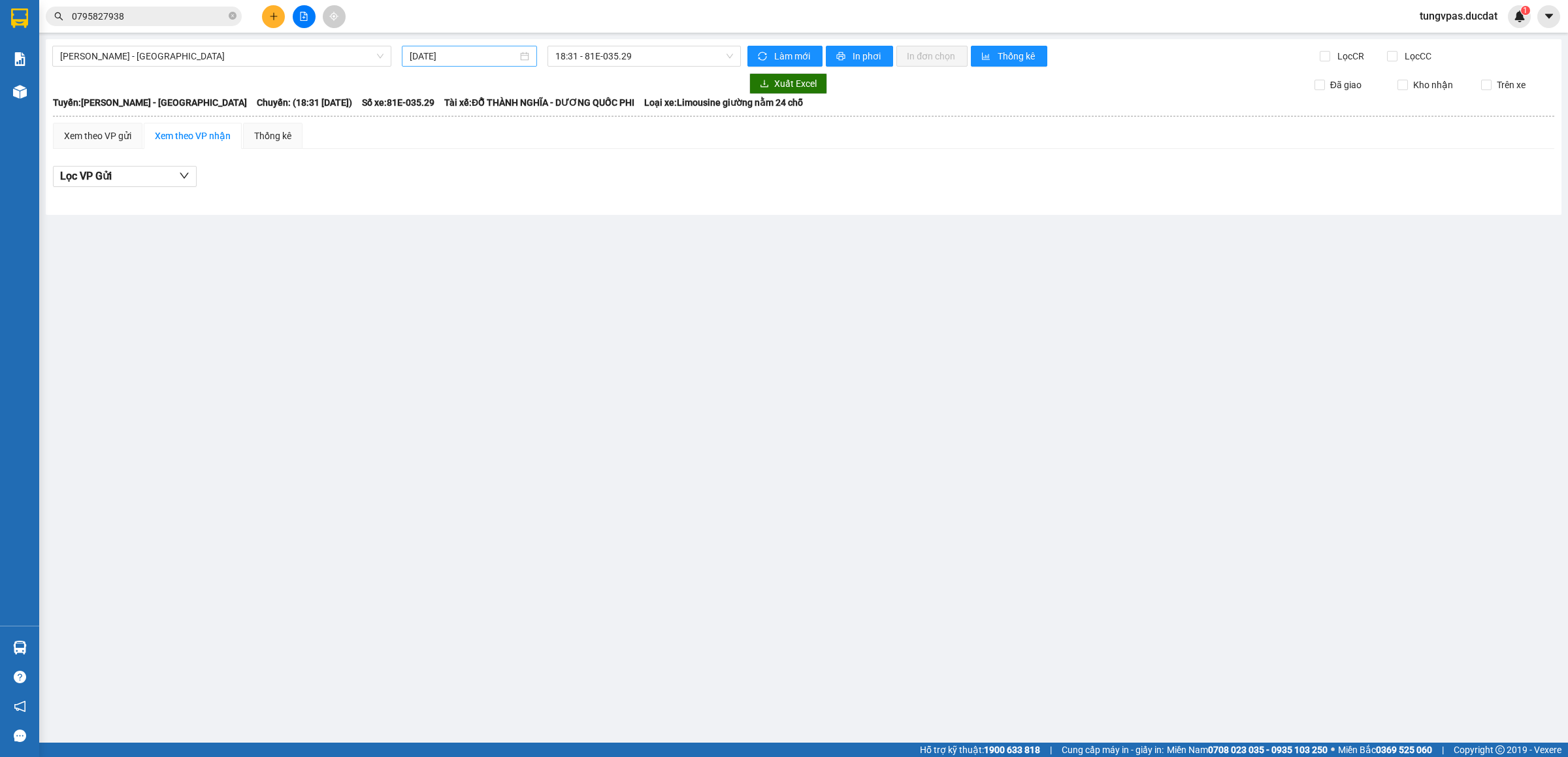
click at [486, 67] on div "[DATE]" at bounding box center [470, 56] width 135 height 21
click at [488, 166] on div "13" at bounding box center [492, 171] width 15 height 15
type input "[DATE]"
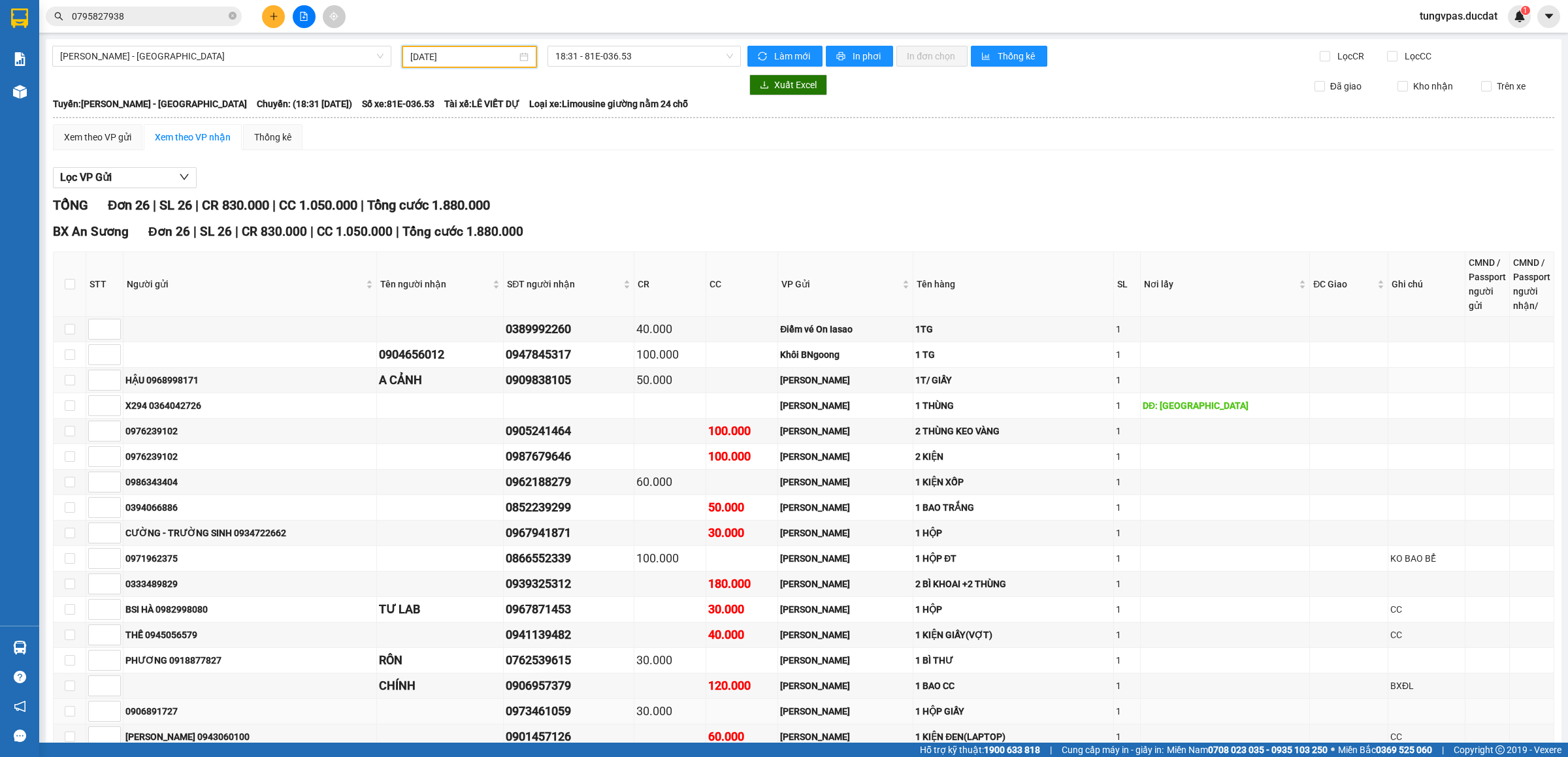
scroll to position [330, 0]
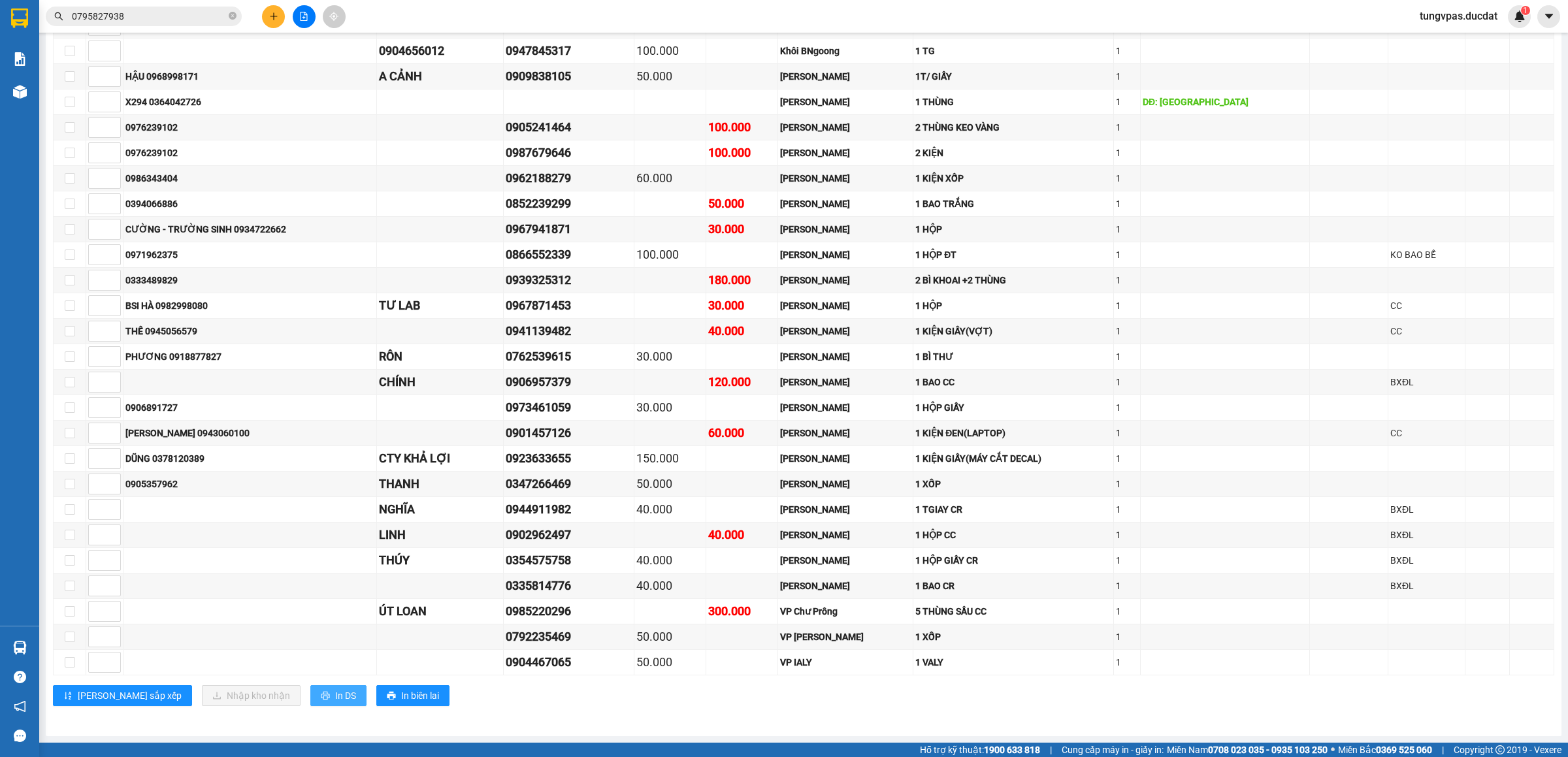
click at [335, 688] on span "In DS" at bounding box center [345, 695] width 21 height 15
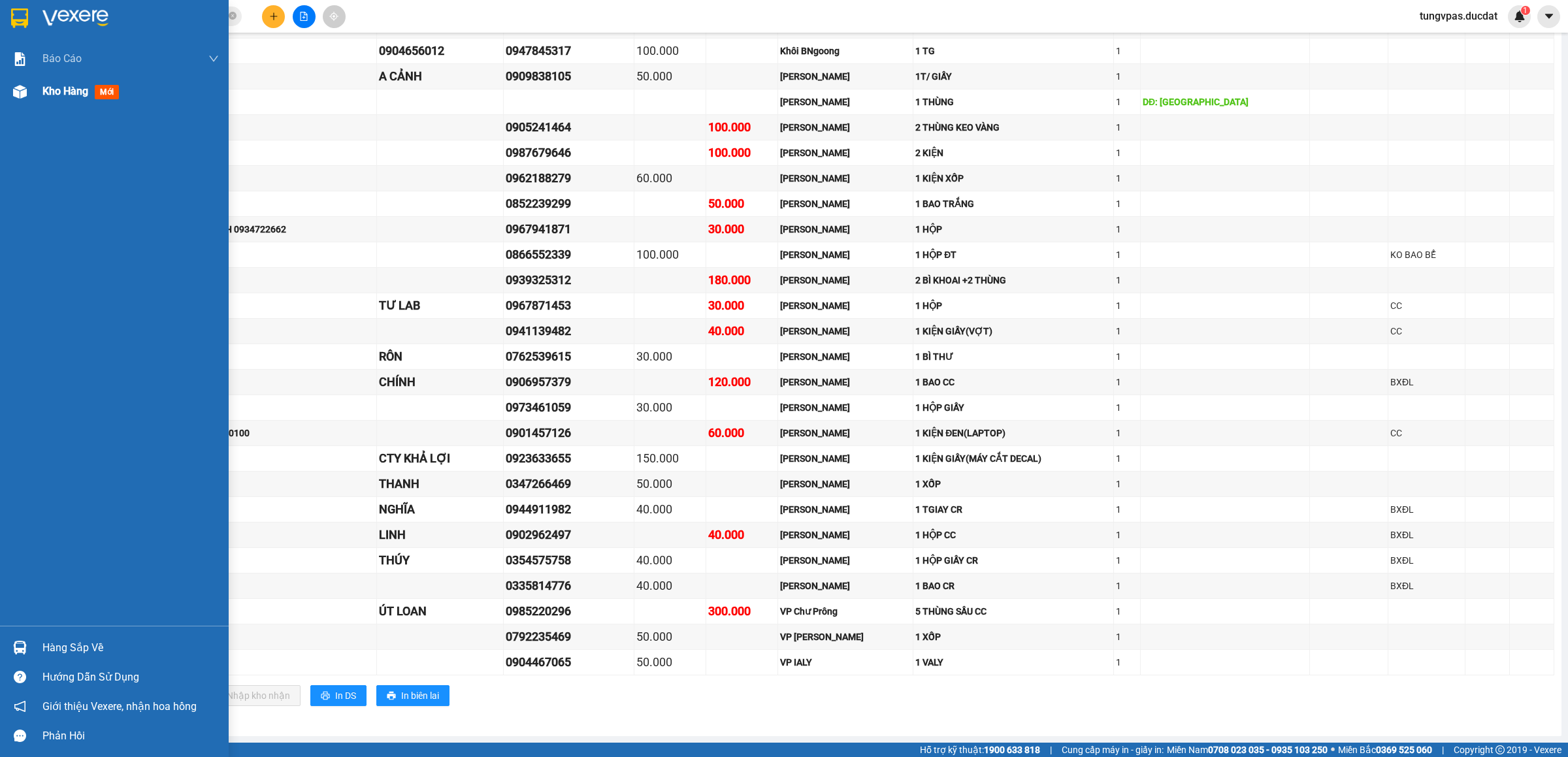
click at [16, 94] on img at bounding box center [20, 92] width 14 height 14
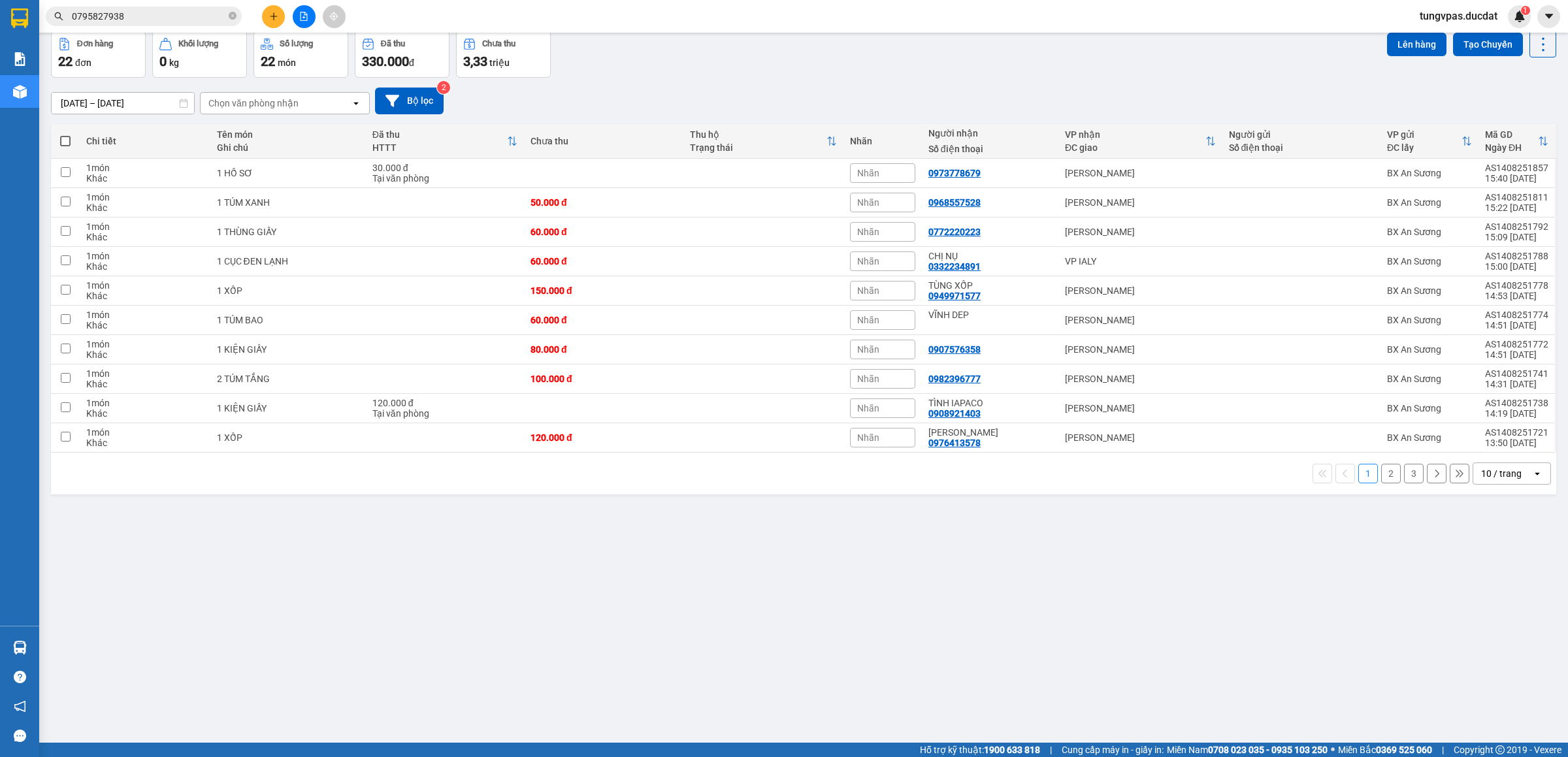
click at [1532, 479] on icon "open" at bounding box center [1537, 473] width 10 height 10
click at [1499, 631] on span "100 / trang" at bounding box center [1491, 624] width 47 height 13
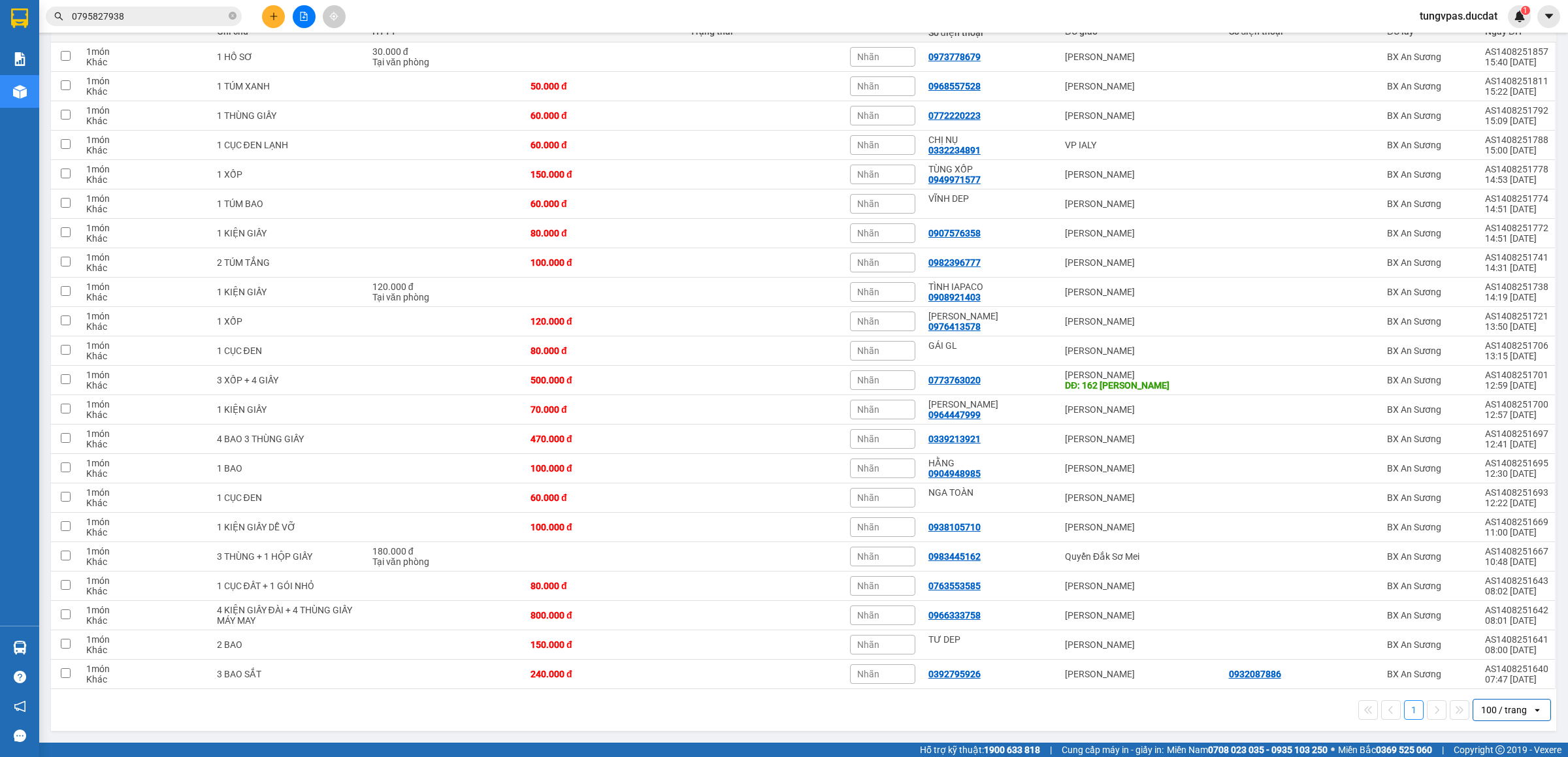
click at [64, 30] on span at bounding box center [65, 25] width 10 height 10
click at [65, 18] on input "checkbox" at bounding box center [65, 18] width 0 height 0
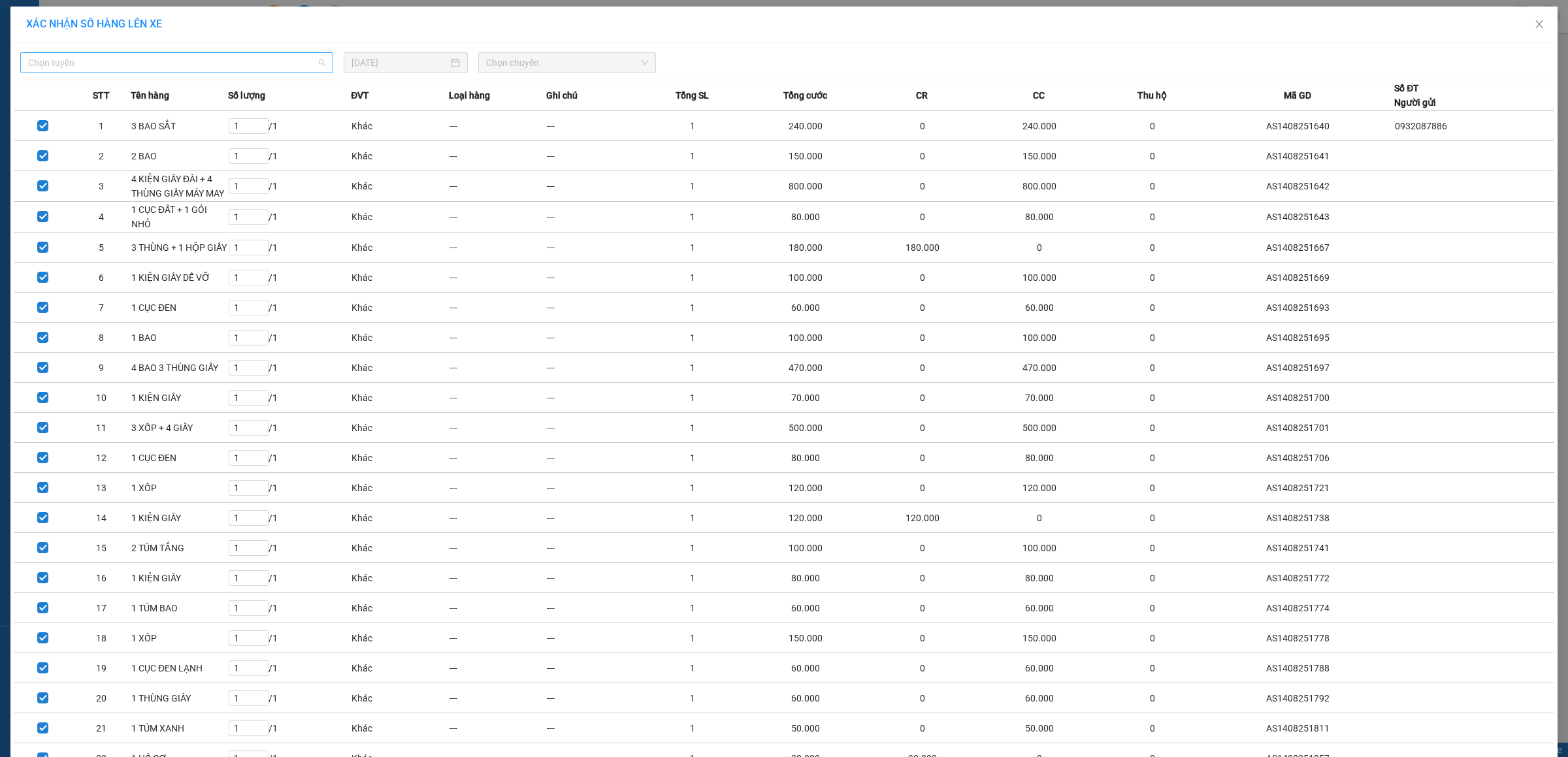
click at [206, 67] on span "Chọn tuyến" at bounding box center [177, 63] width 297 height 20
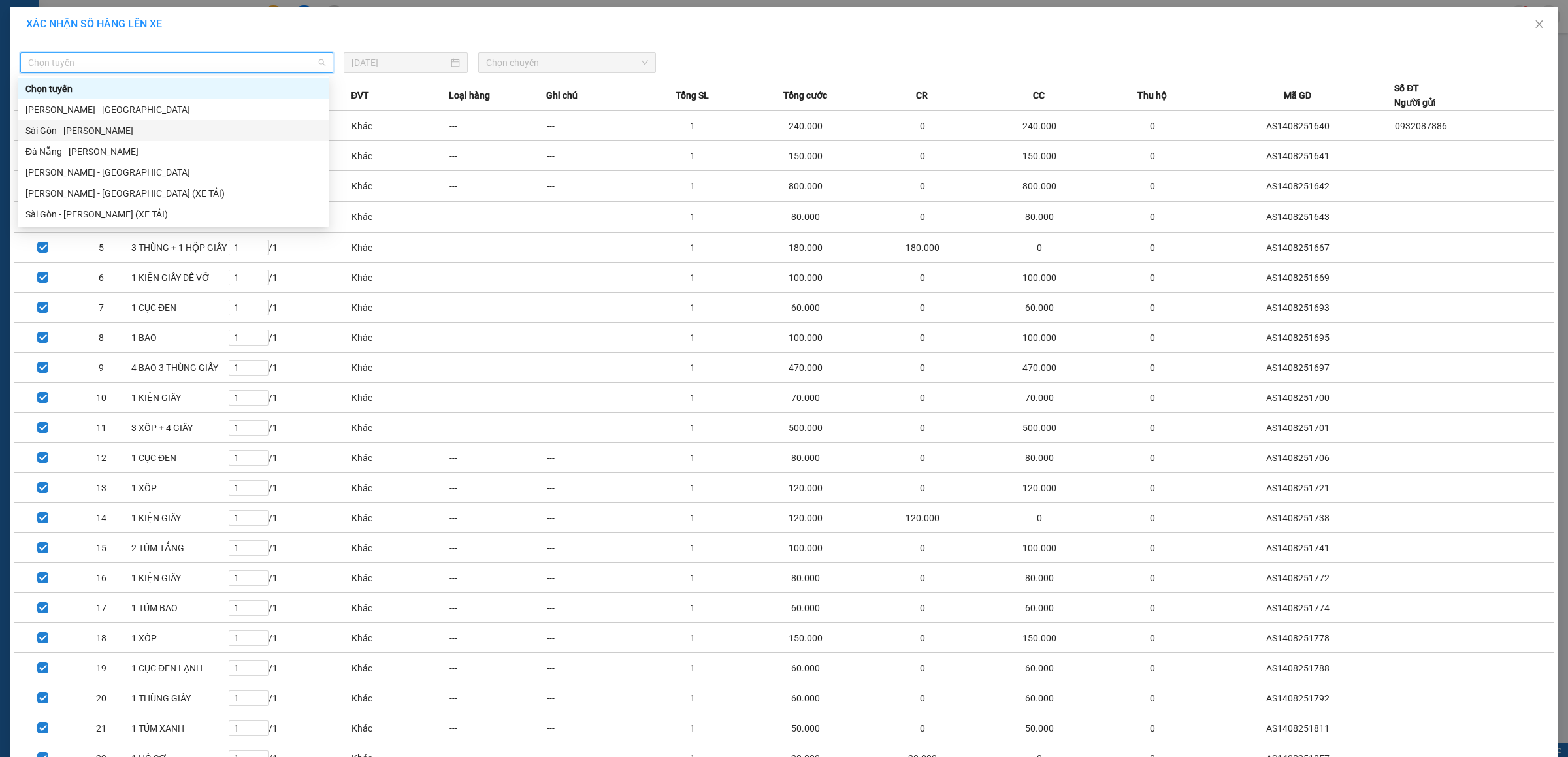
click at [178, 124] on div "Sài Gòn - [PERSON_NAME]" at bounding box center [173, 130] width 295 height 15
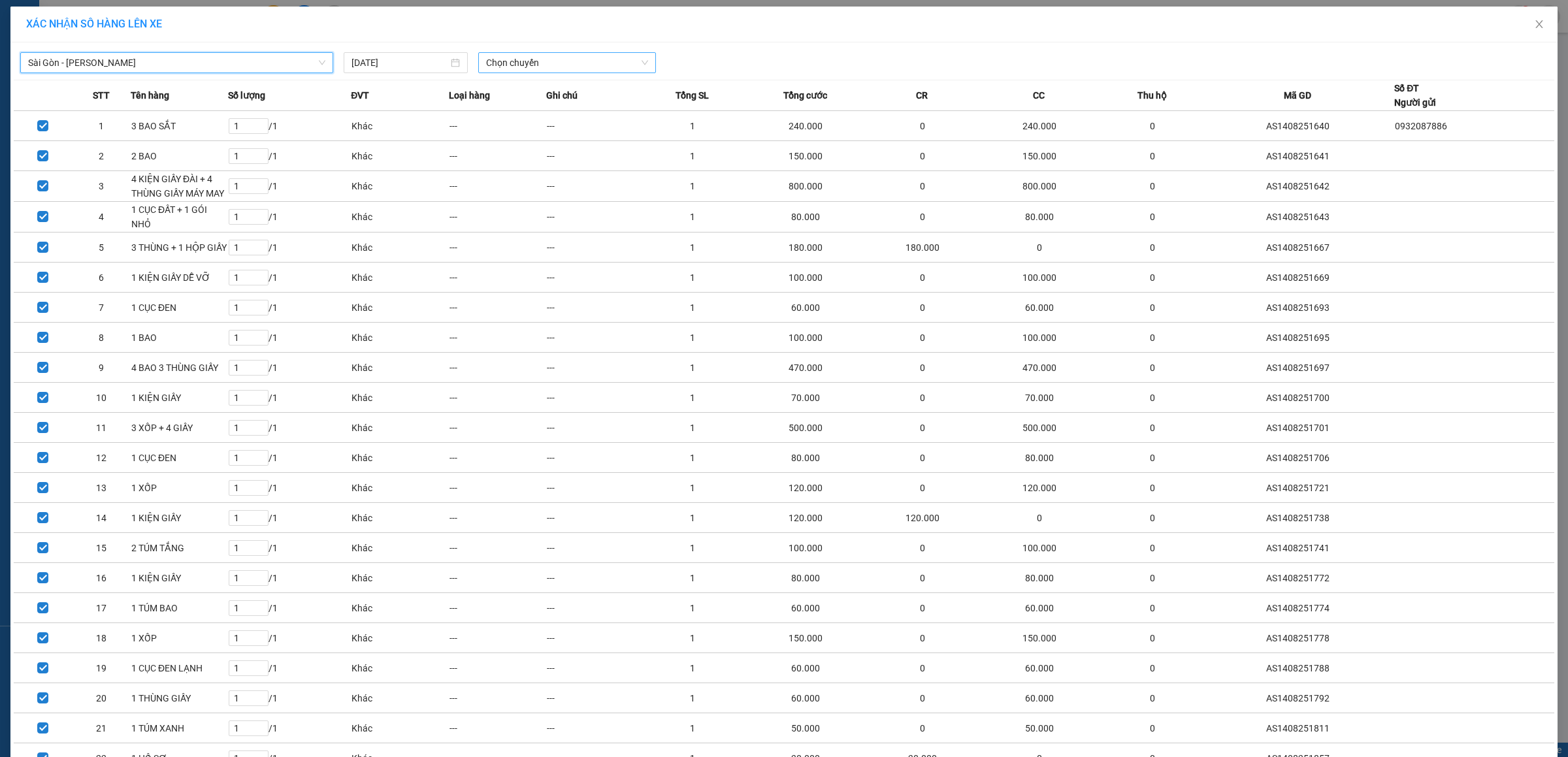
click at [500, 69] on span "Chọn chuyến" at bounding box center [568, 63] width 163 height 20
click at [822, 35] on div "XÁC NHẬN SỐ HÀNG LÊN XE" at bounding box center [784, 25] width 1547 height 36
click at [506, 63] on span "Chọn chuyến" at bounding box center [568, 63] width 163 height 20
click at [418, 62] on input "[DATE]" at bounding box center [400, 63] width 97 height 15
click at [208, 62] on span "Sài Gòn - [PERSON_NAME]" at bounding box center [177, 63] width 297 height 20
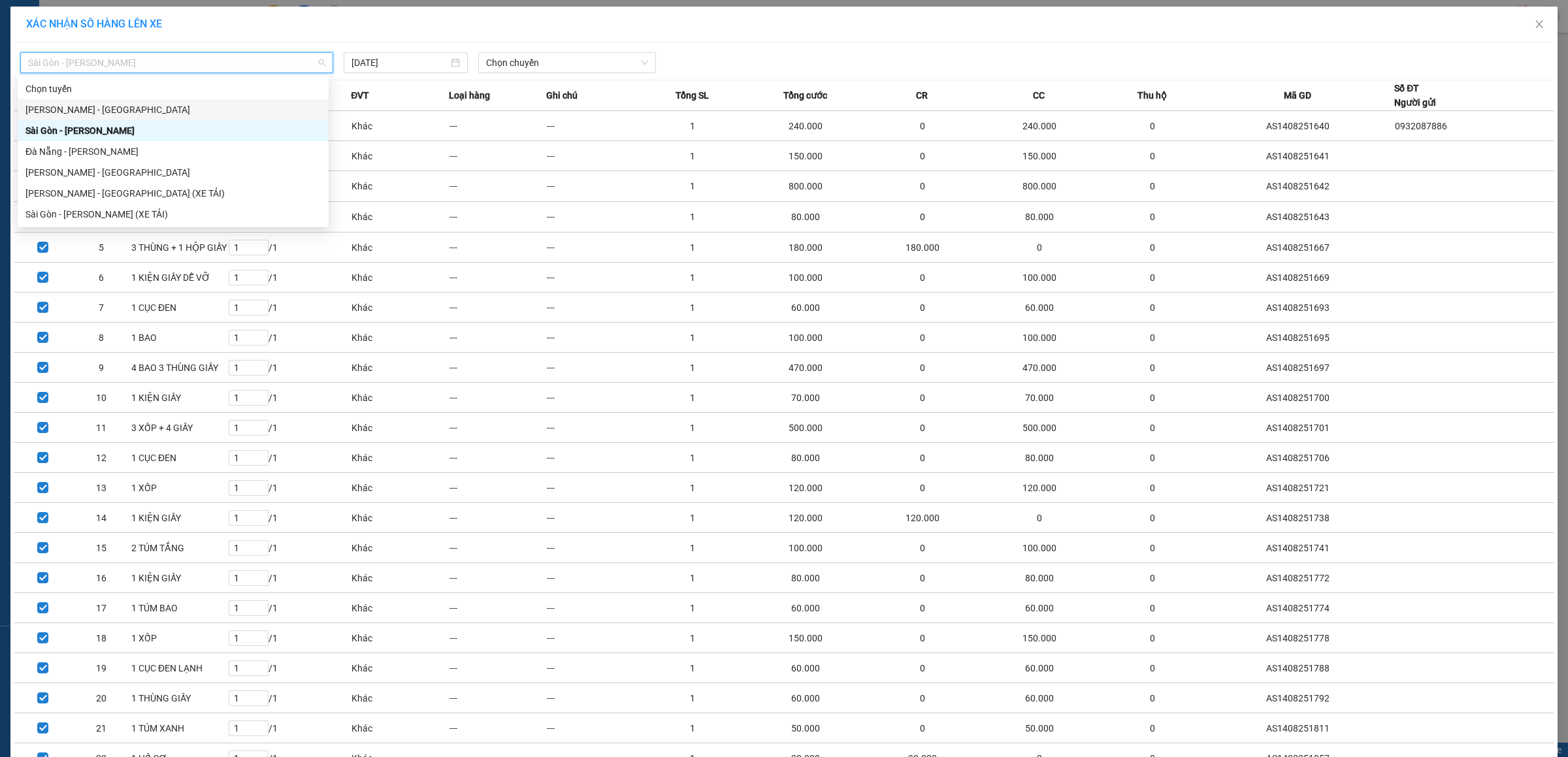
click at [102, 109] on div "[PERSON_NAME] - [GEOGRAPHIC_DATA]" at bounding box center [173, 110] width 295 height 15
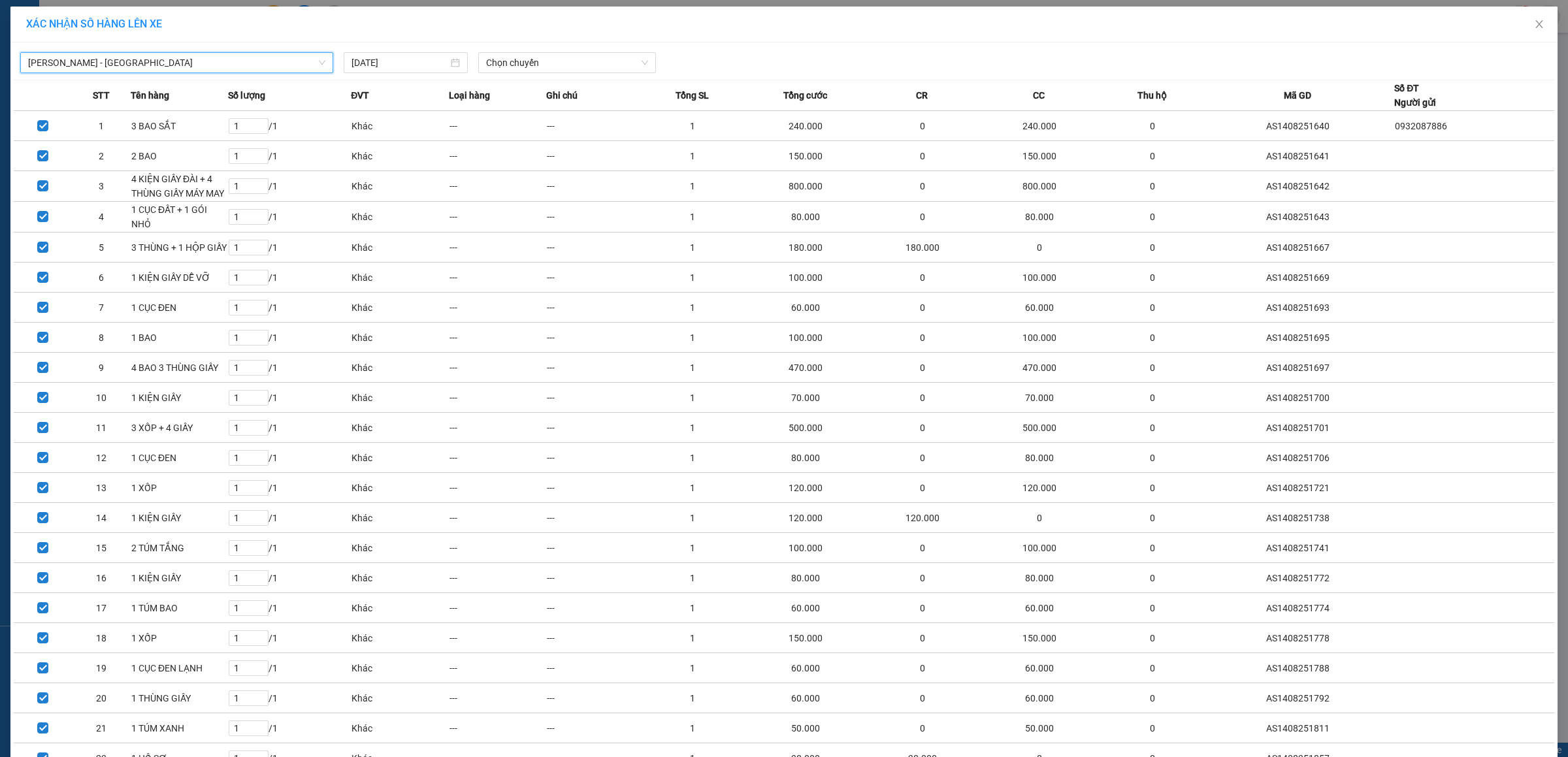
click at [88, 64] on span "[PERSON_NAME] - [GEOGRAPHIC_DATA]" at bounding box center [177, 63] width 297 height 20
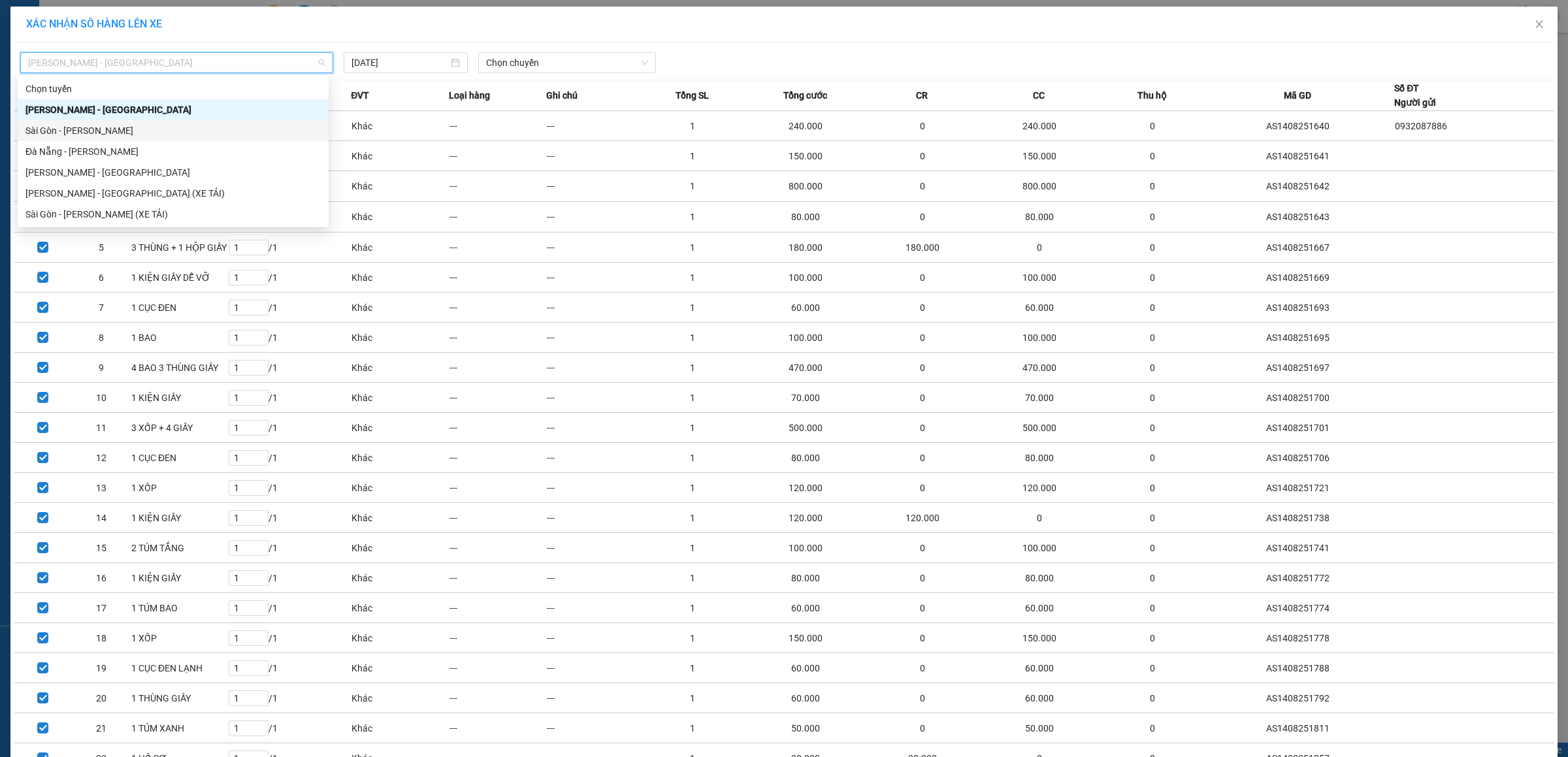
click at [78, 129] on div "Sài Gòn - [PERSON_NAME]" at bounding box center [173, 130] width 295 height 15
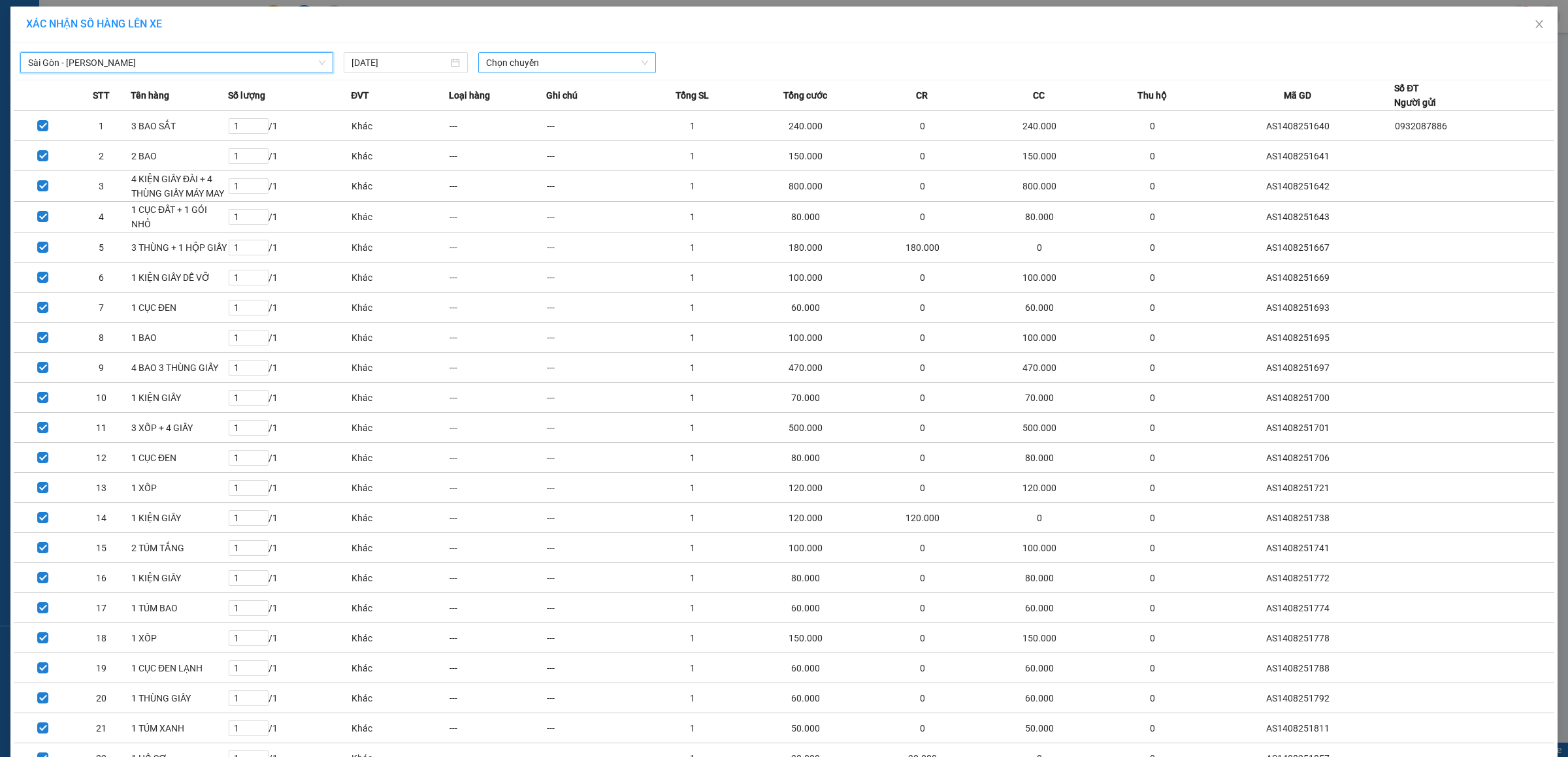
click at [536, 70] on span "Chọn chuyến" at bounding box center [568, 63] width 163 height 20
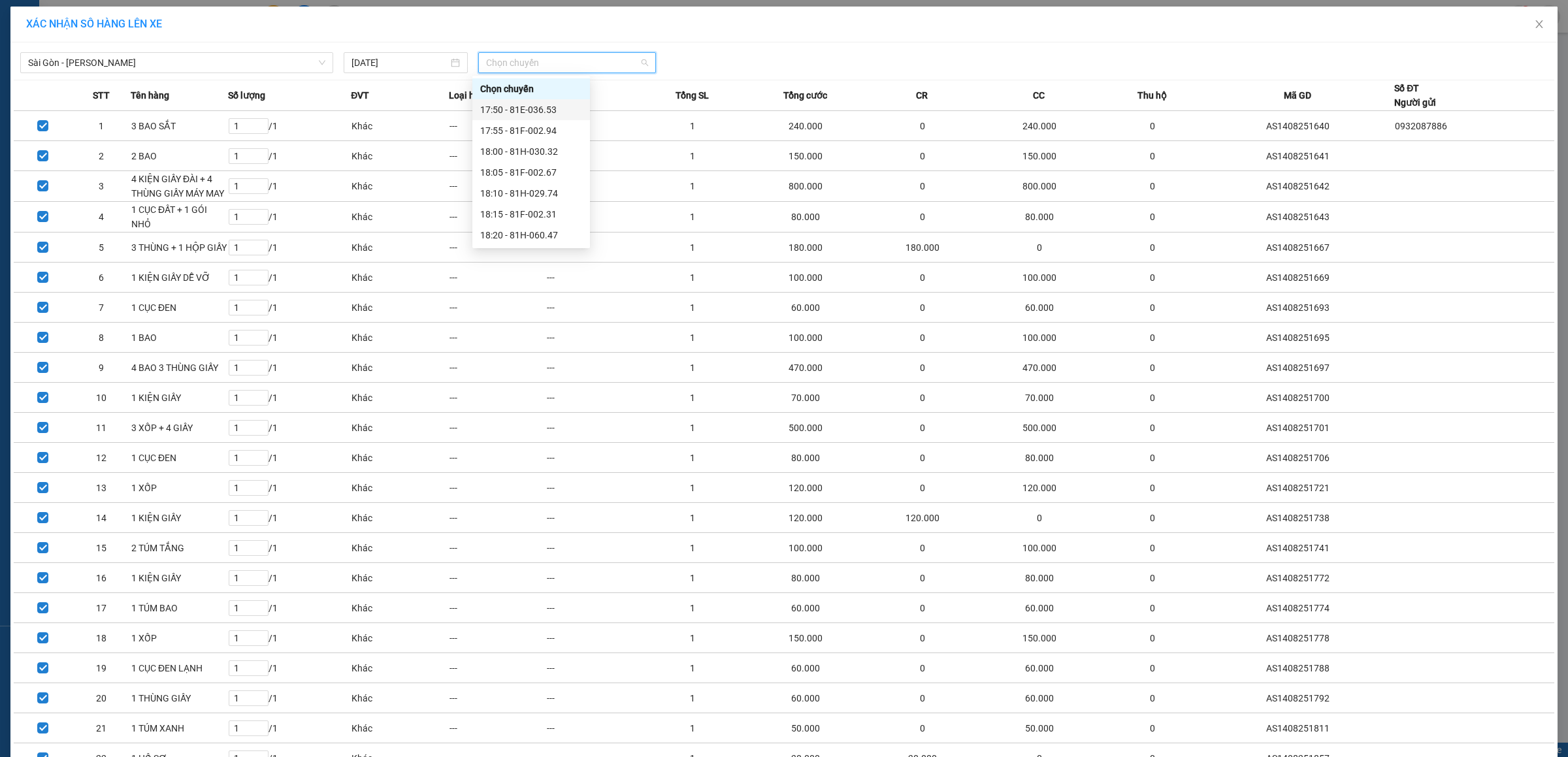
click at [536, 100] on div "17:50 - 81E-036.53" at bounding box center [531, 110] width 117 height 21
